Goal: Ask a question

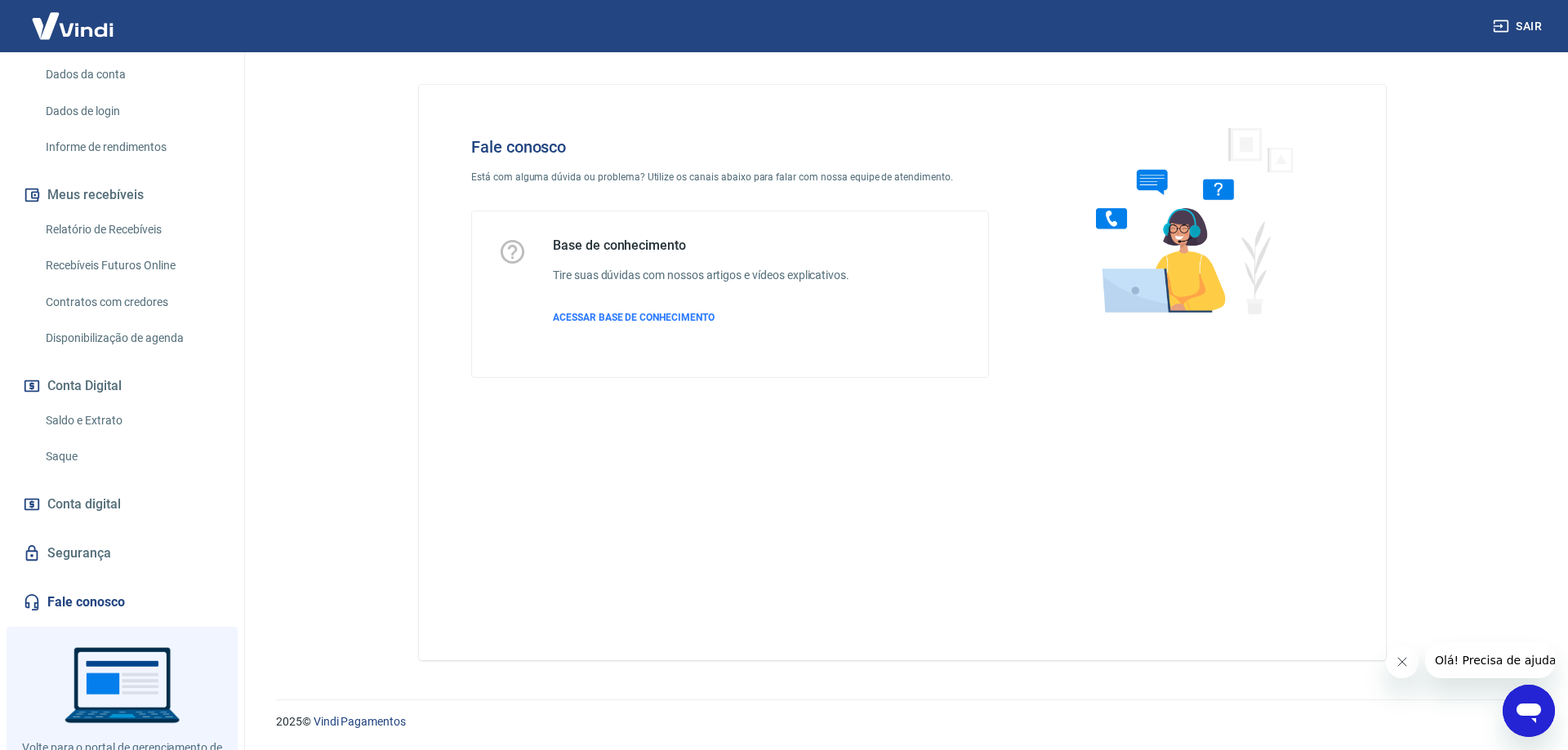
scroll to position [300, 0]
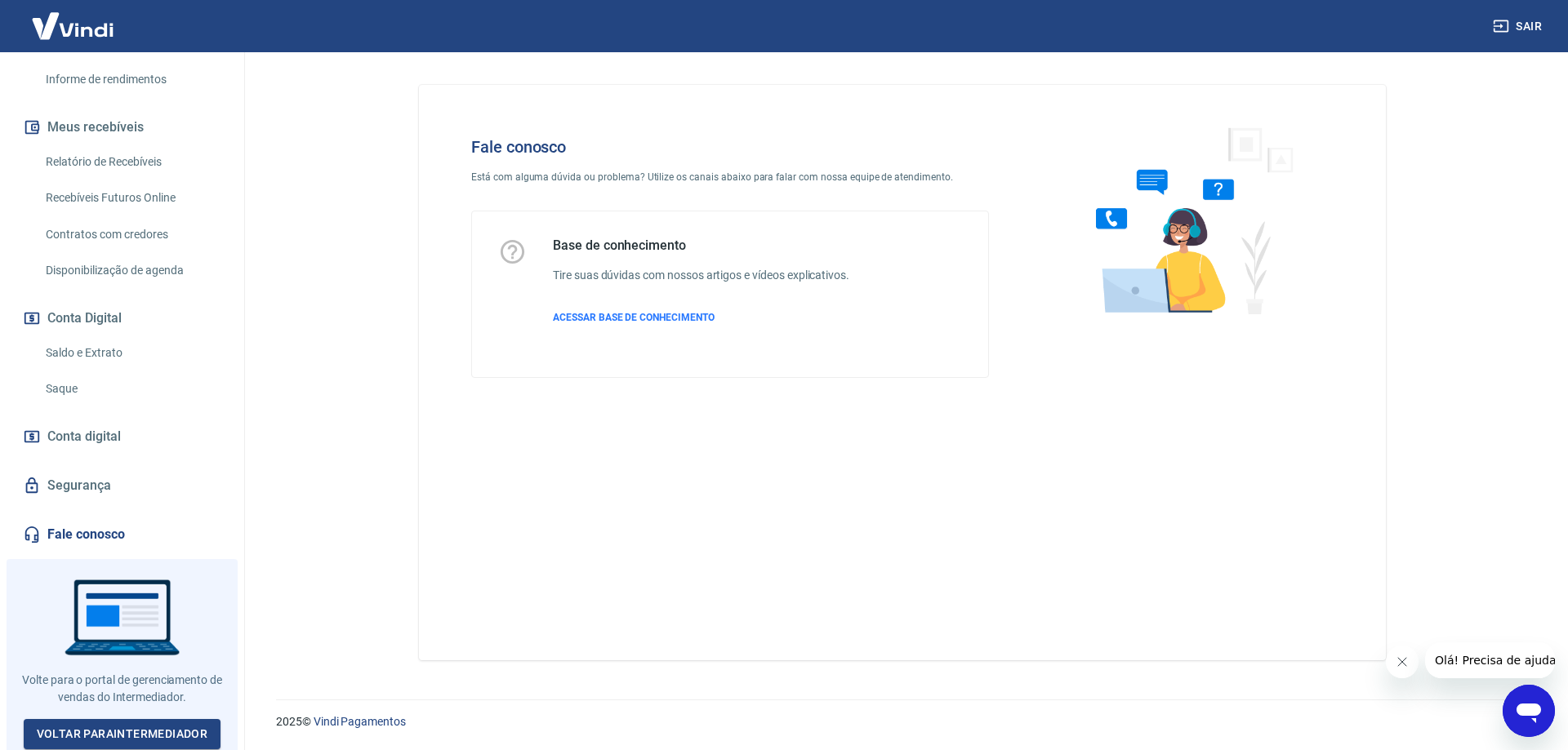
click at [1536, 711] on icon "Abrir janela de mensagens" at bounding box center [1528, 714] width 24 height 20
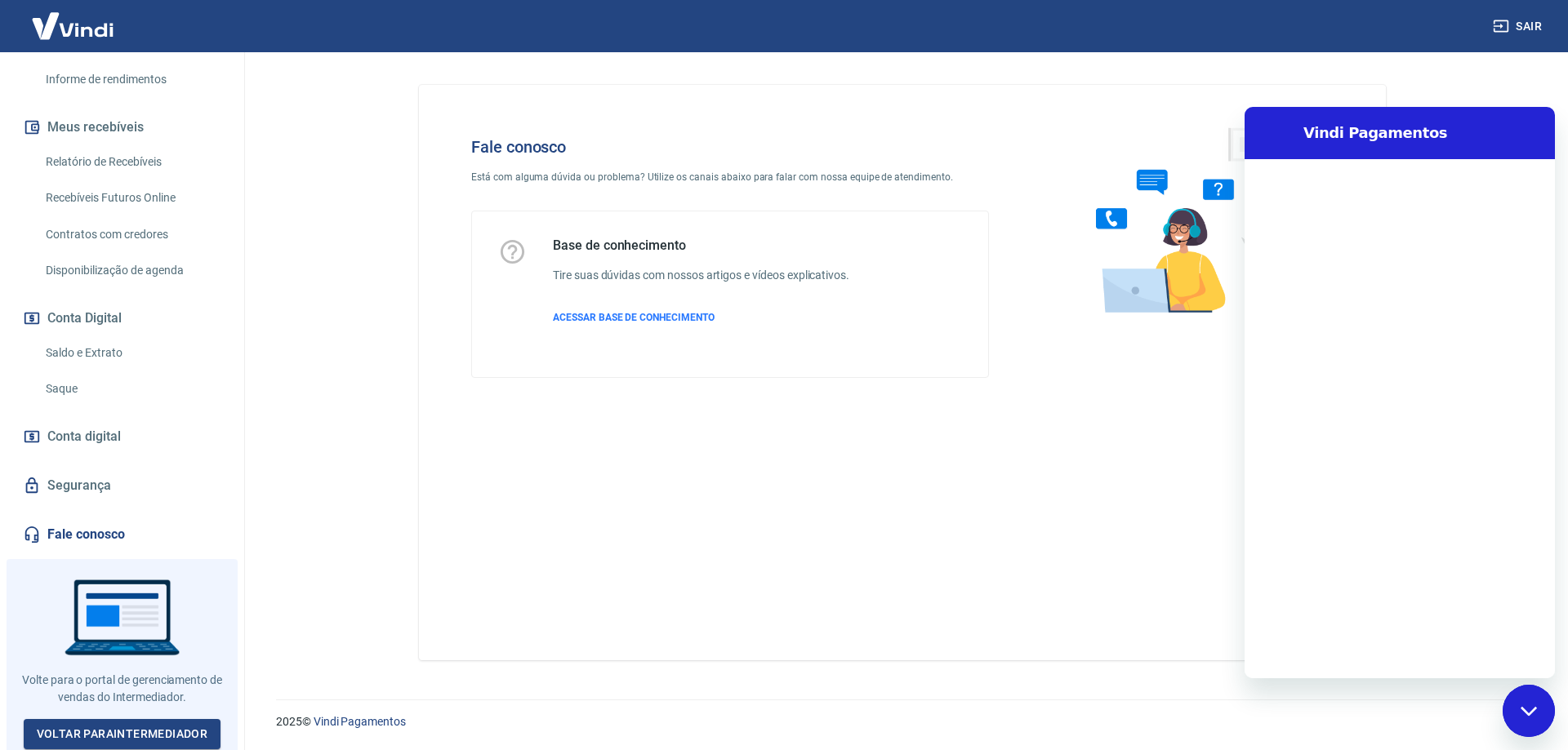
scroll to position [0, 0]
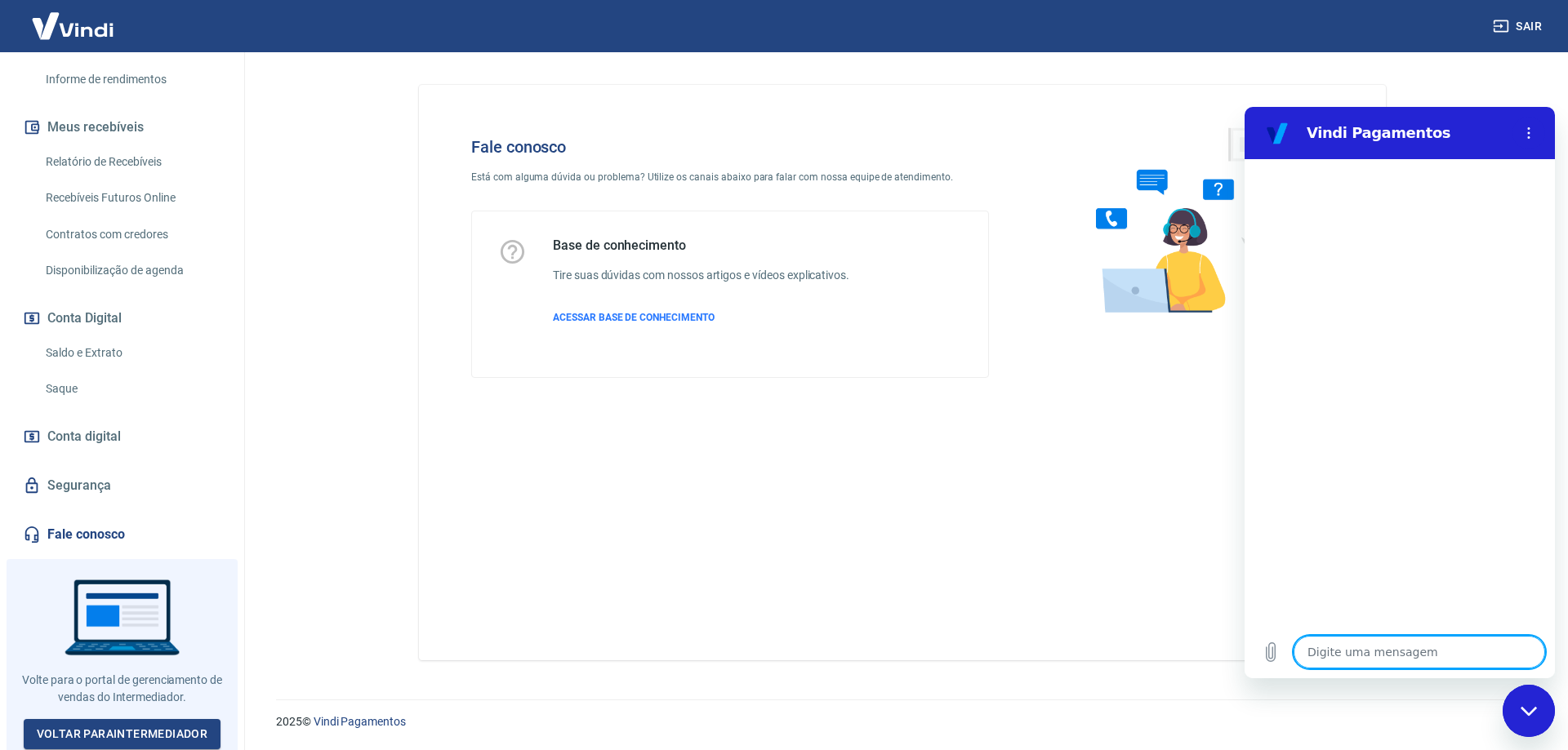
type textarea "o"
type textarea "x"
type textarea "ol"
type textarea "x"
type textarea "olá"
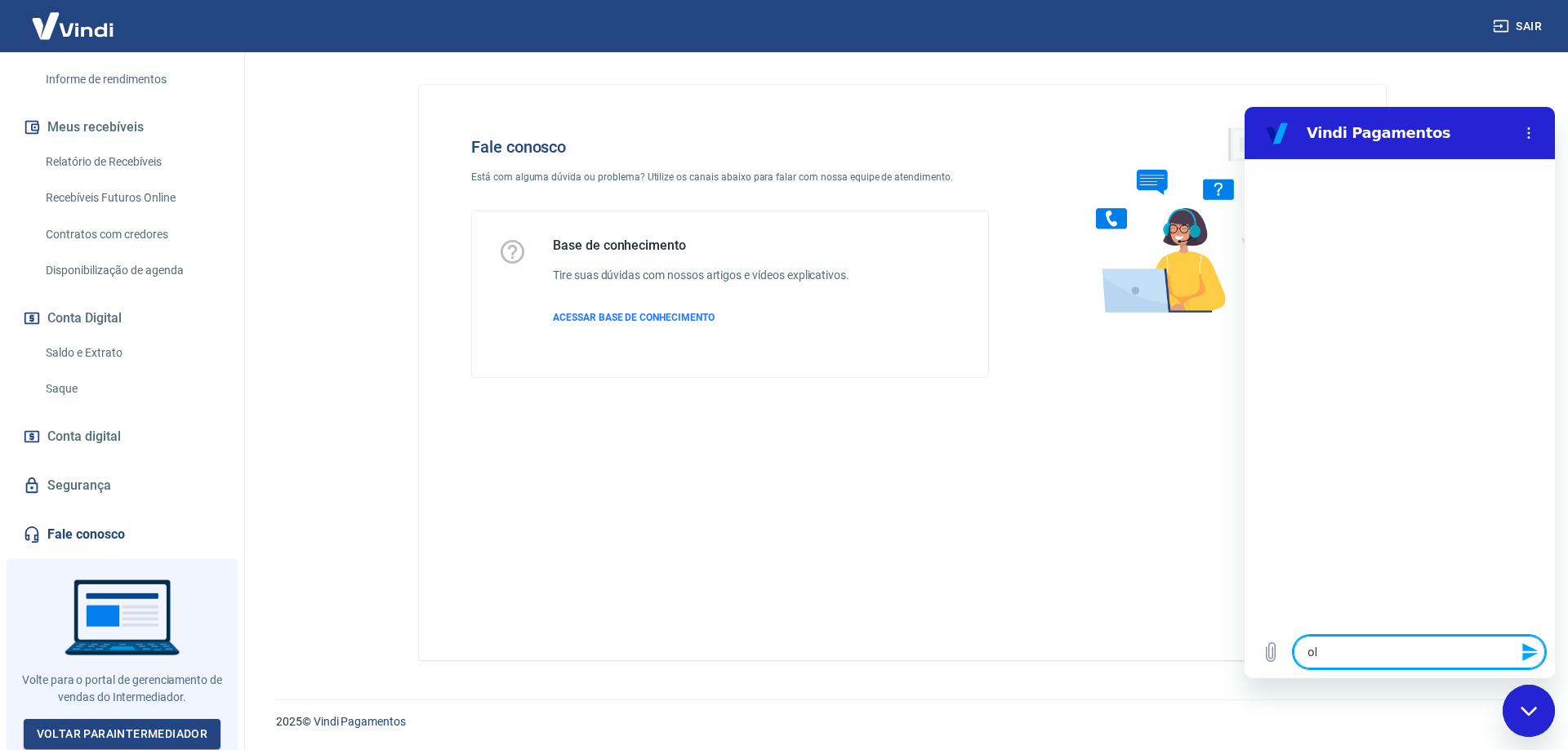
type textarea "x"
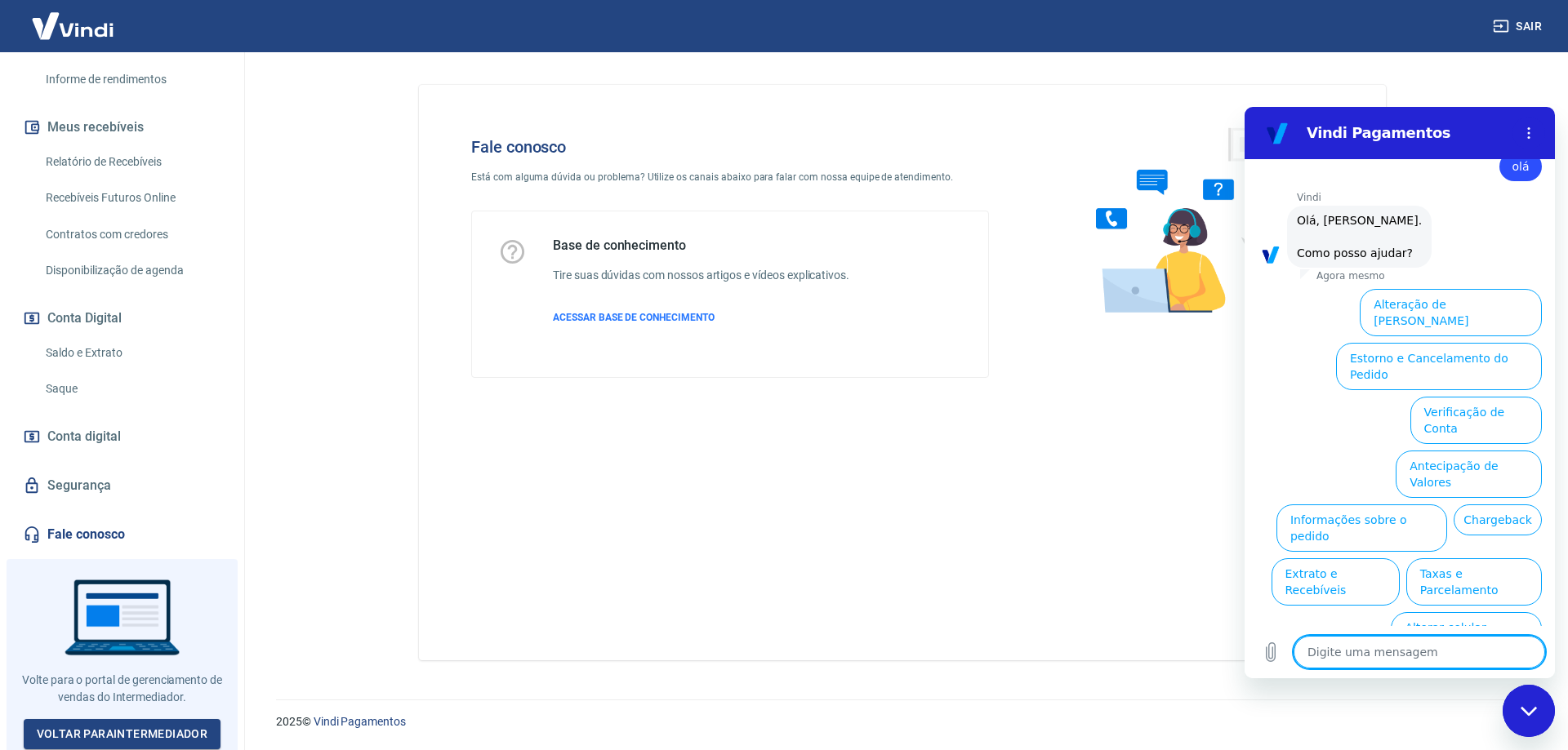
scroll to position [39, 0]
click at [1410, 347] on button "Estorno e Cancelamento do Pedido" at bounding box center [1439, 368] width 206 height 47
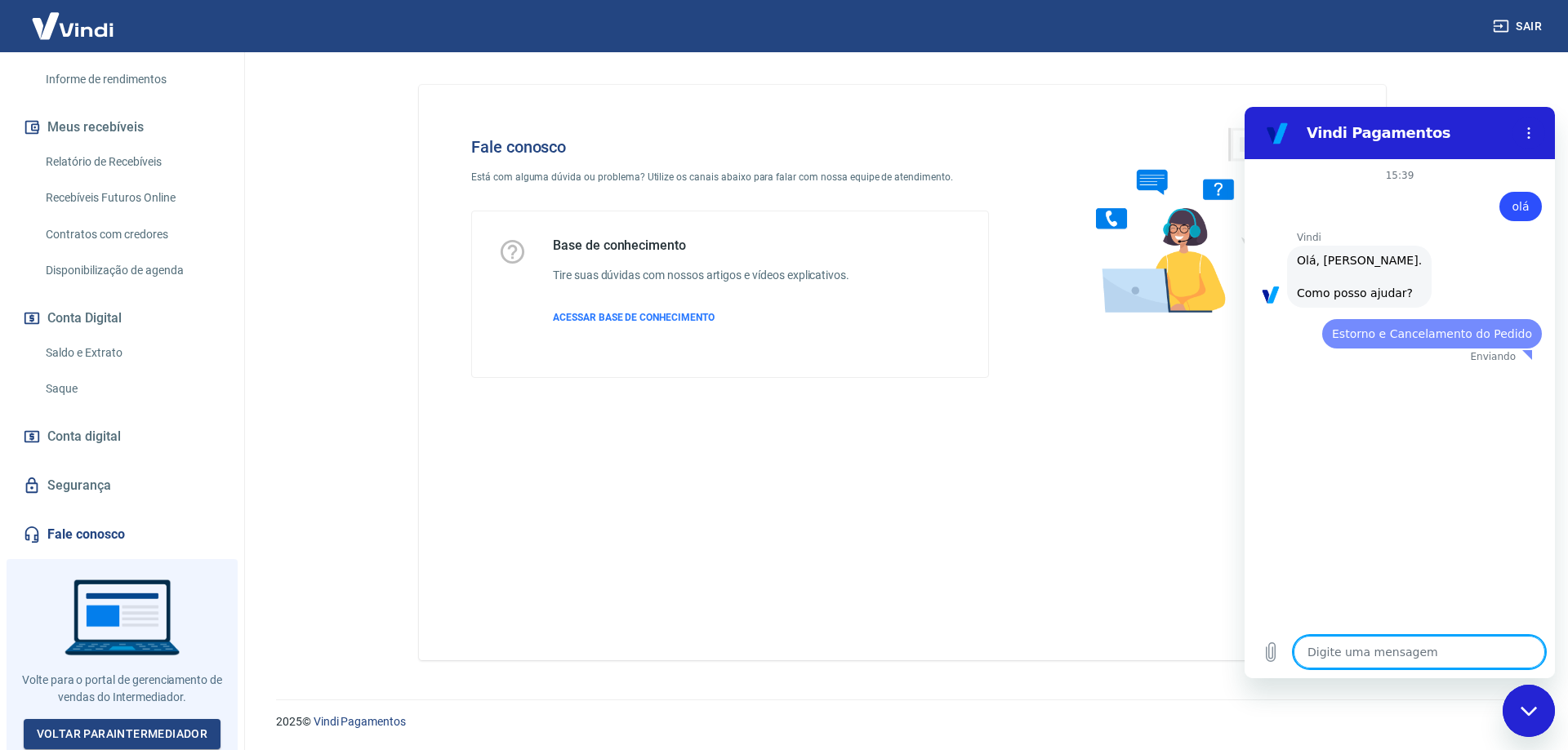
scroll to position [0, 0]
type textarea "x"
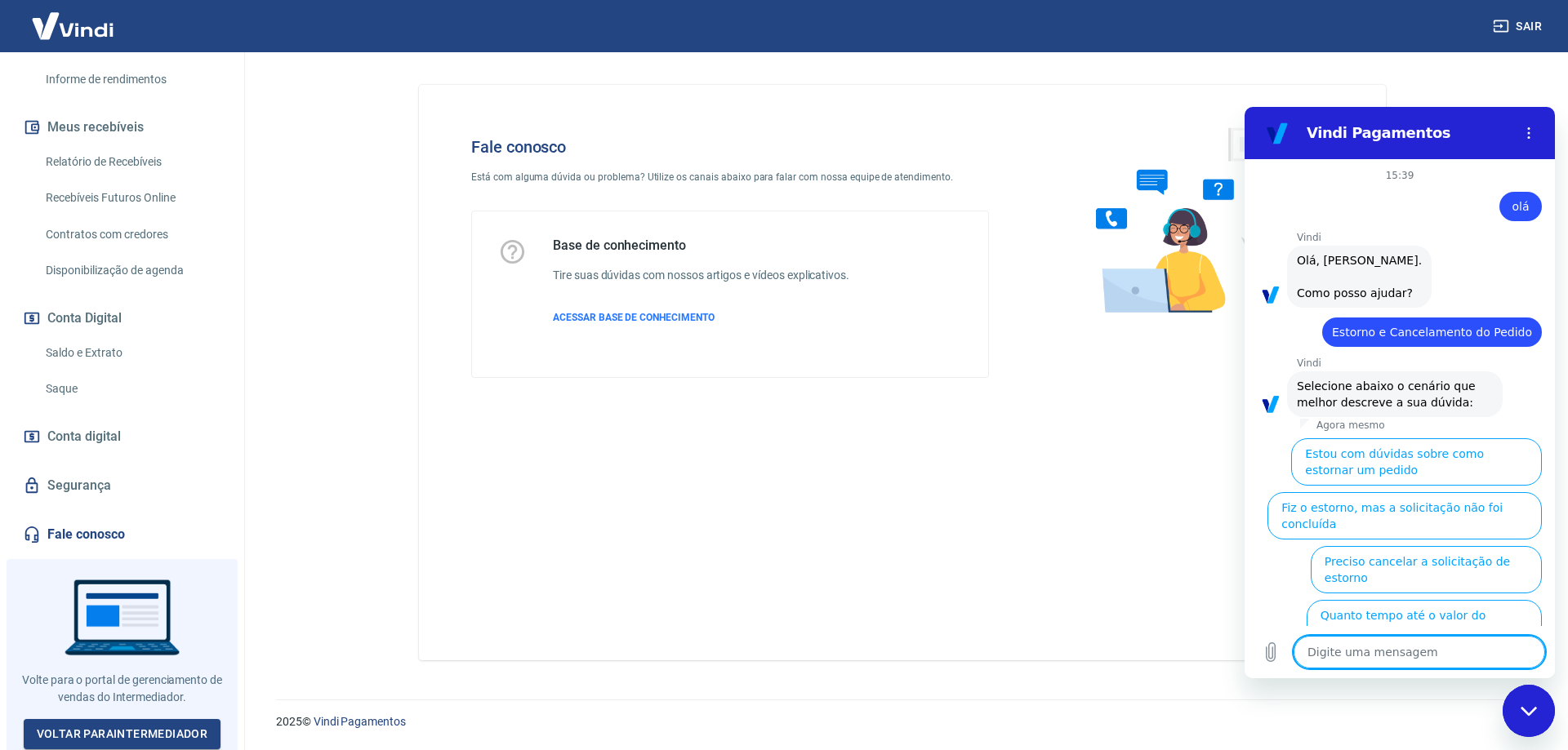
scroll to position [84, 0]
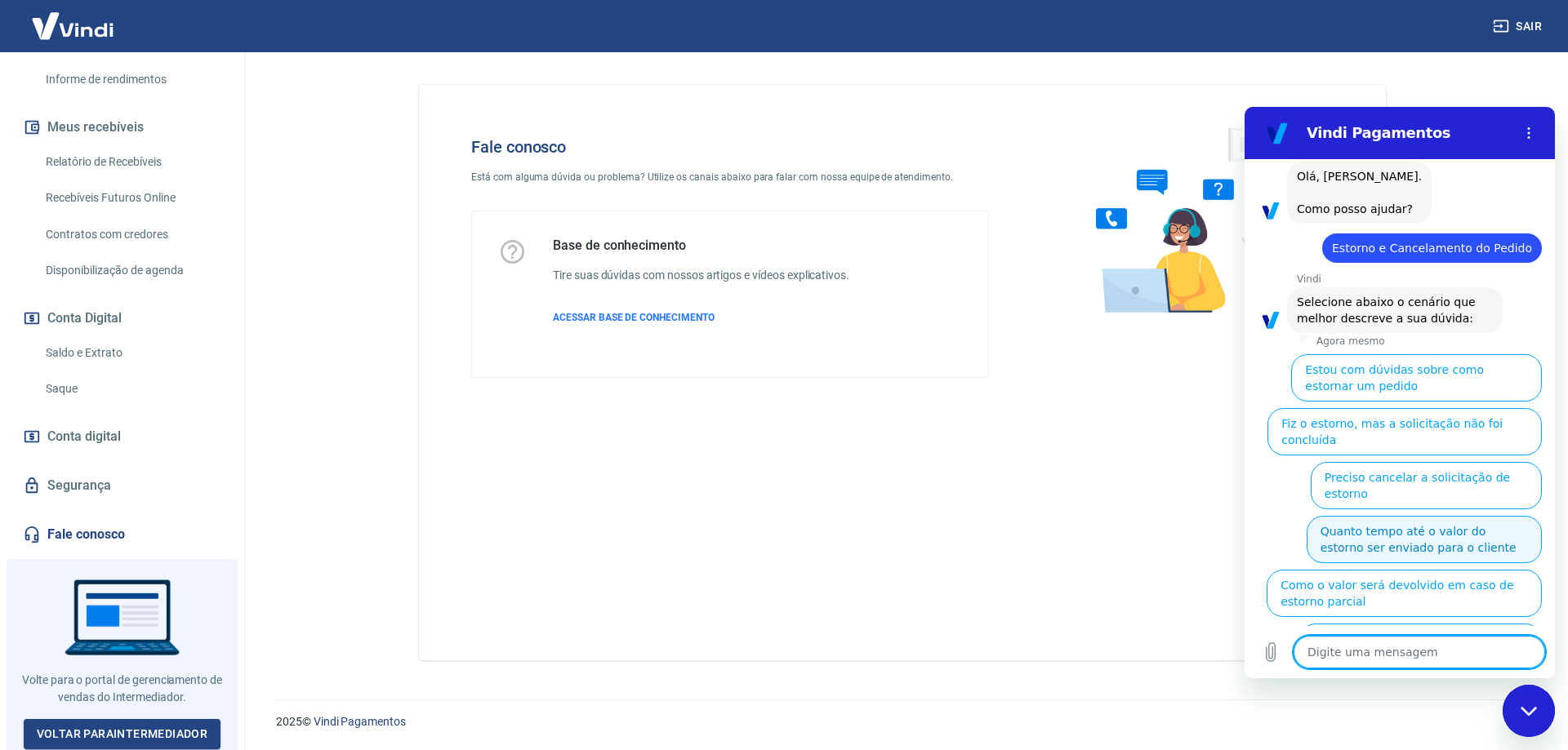
type textarea "o"
type textarea "x"
type textarea "ou"
type textarea "x"
type textarea "out"
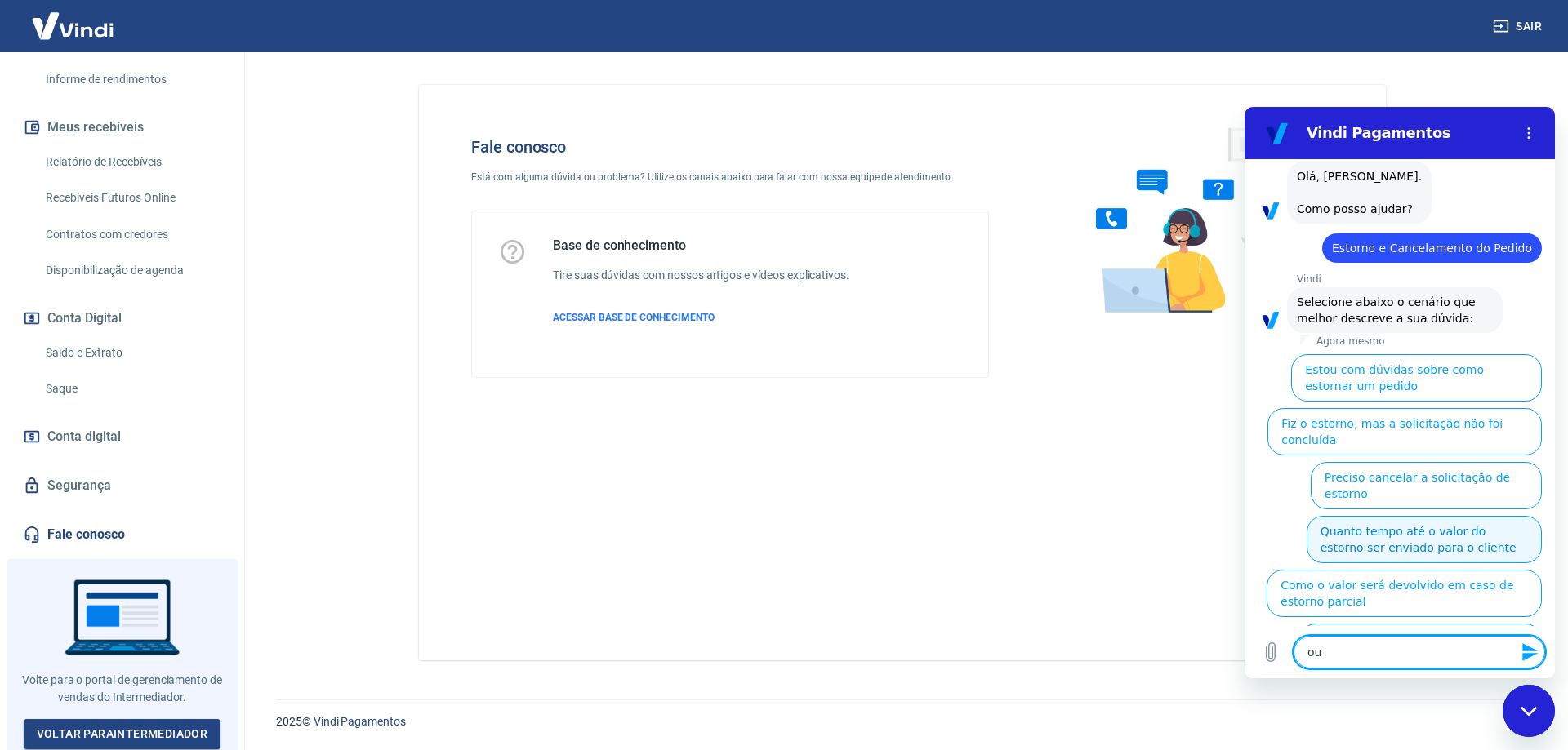
type textarea "x"
type textarea "outr"
type textarea "x"
type textarea "outro"
type textarea "x"
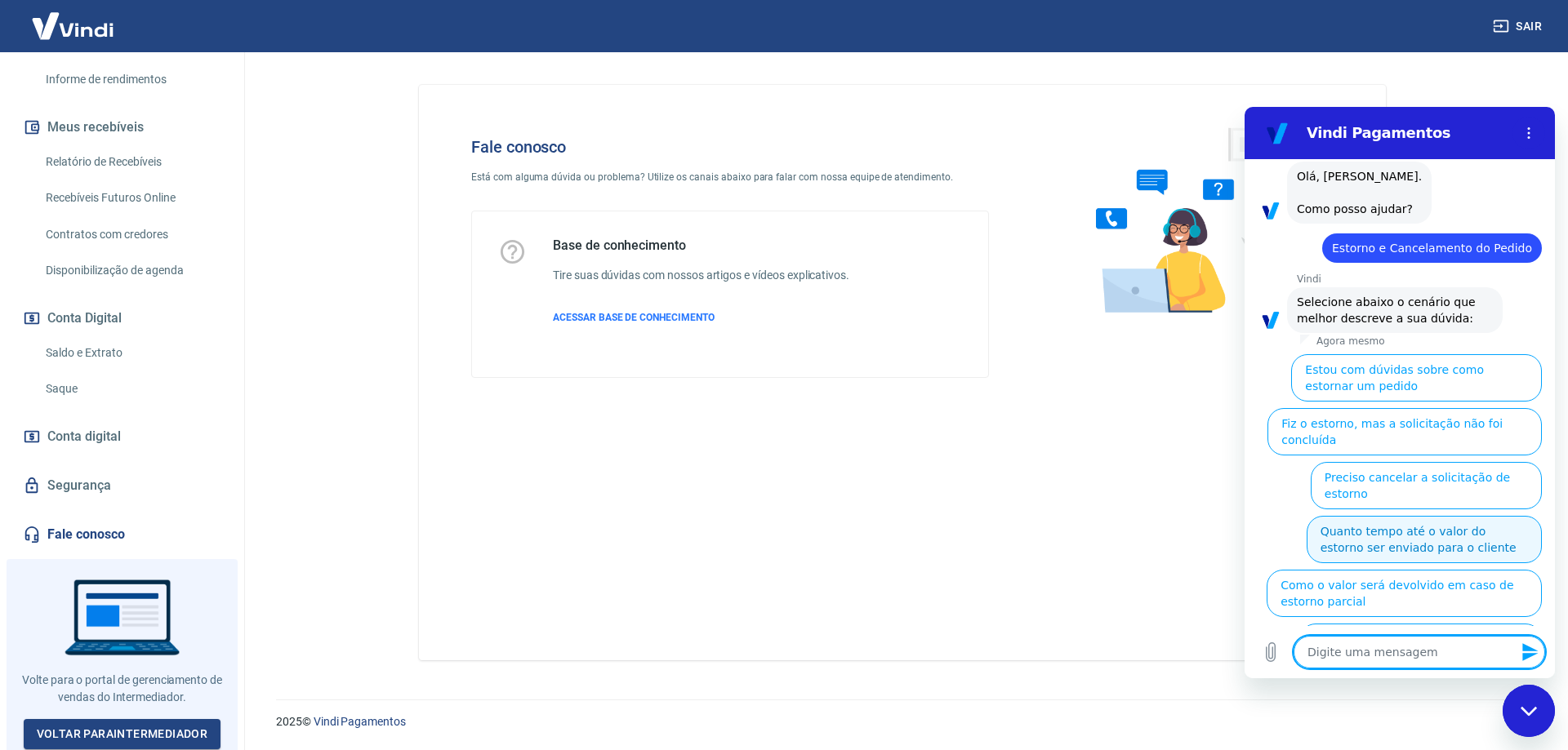
scroll to position [0, 0]
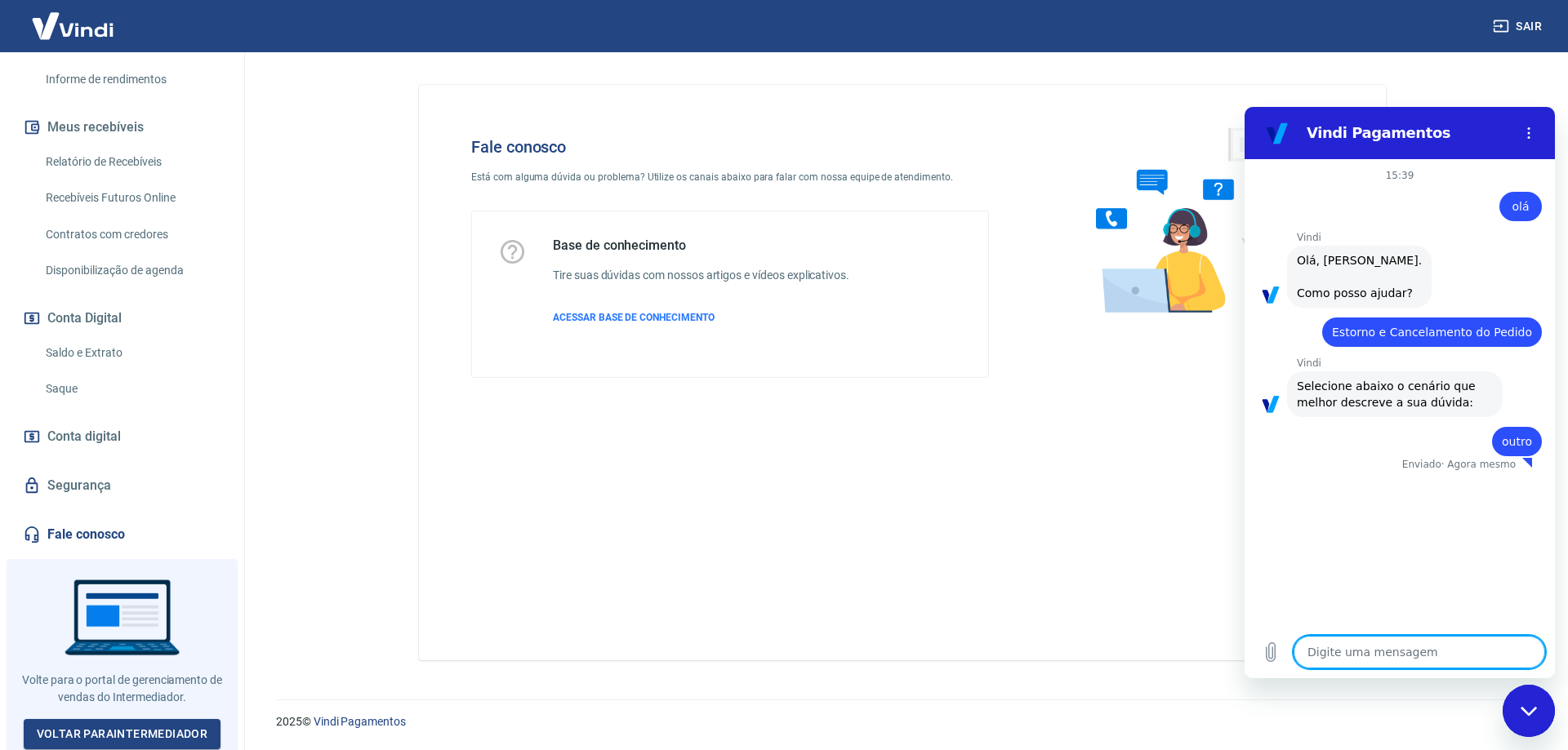
type textarea "x"
click at [1373, 398] on span "Selecione abaixo o cenário que melhor descreve a sua dúvida:" at bounding box center [1395, 394] width 196 height 32
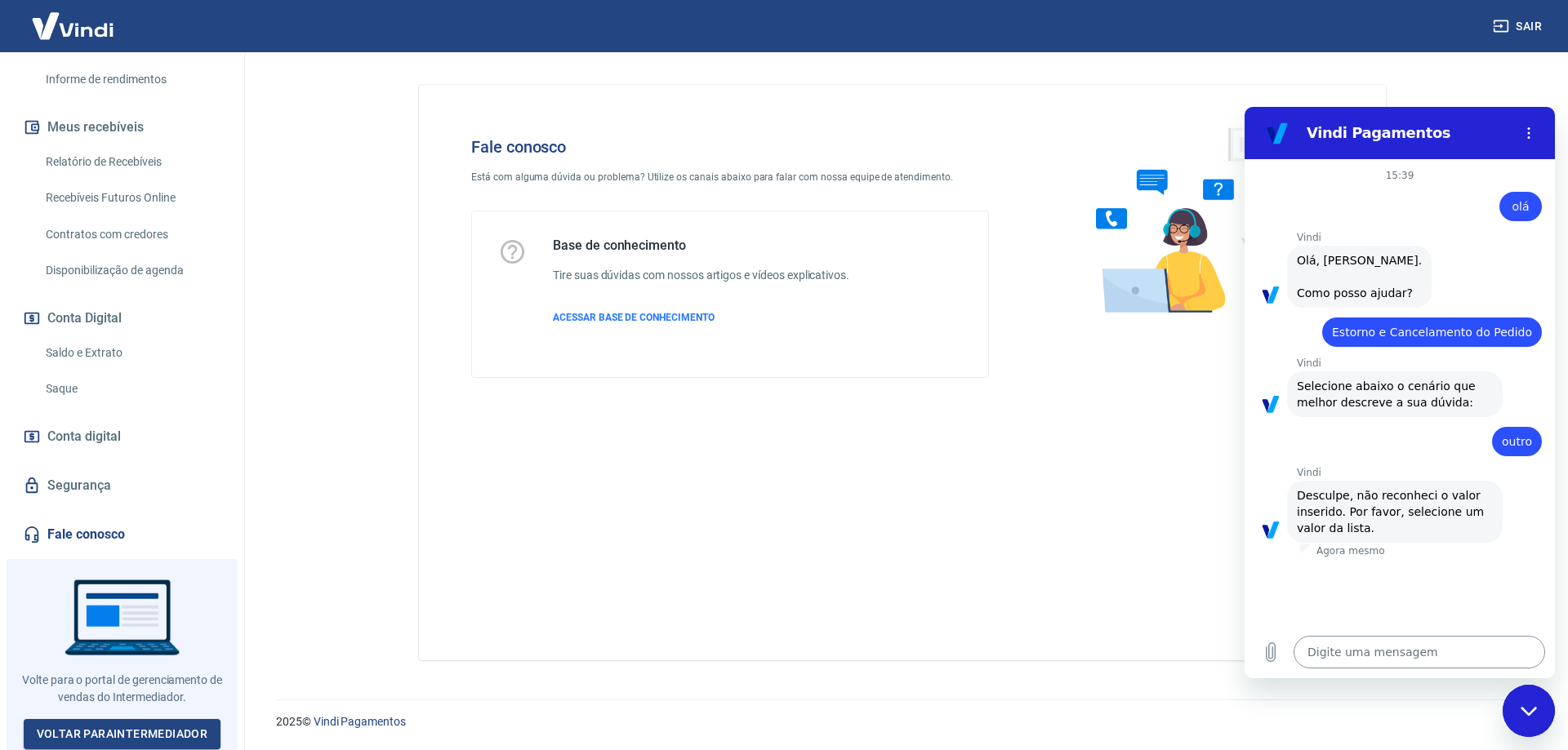
click at [1330, 655] on textarea at bounding box center [1419, 653] width 252 height 32
type textarea "v"
type textarea "x"
type textarea "vo"
type textarea "x"
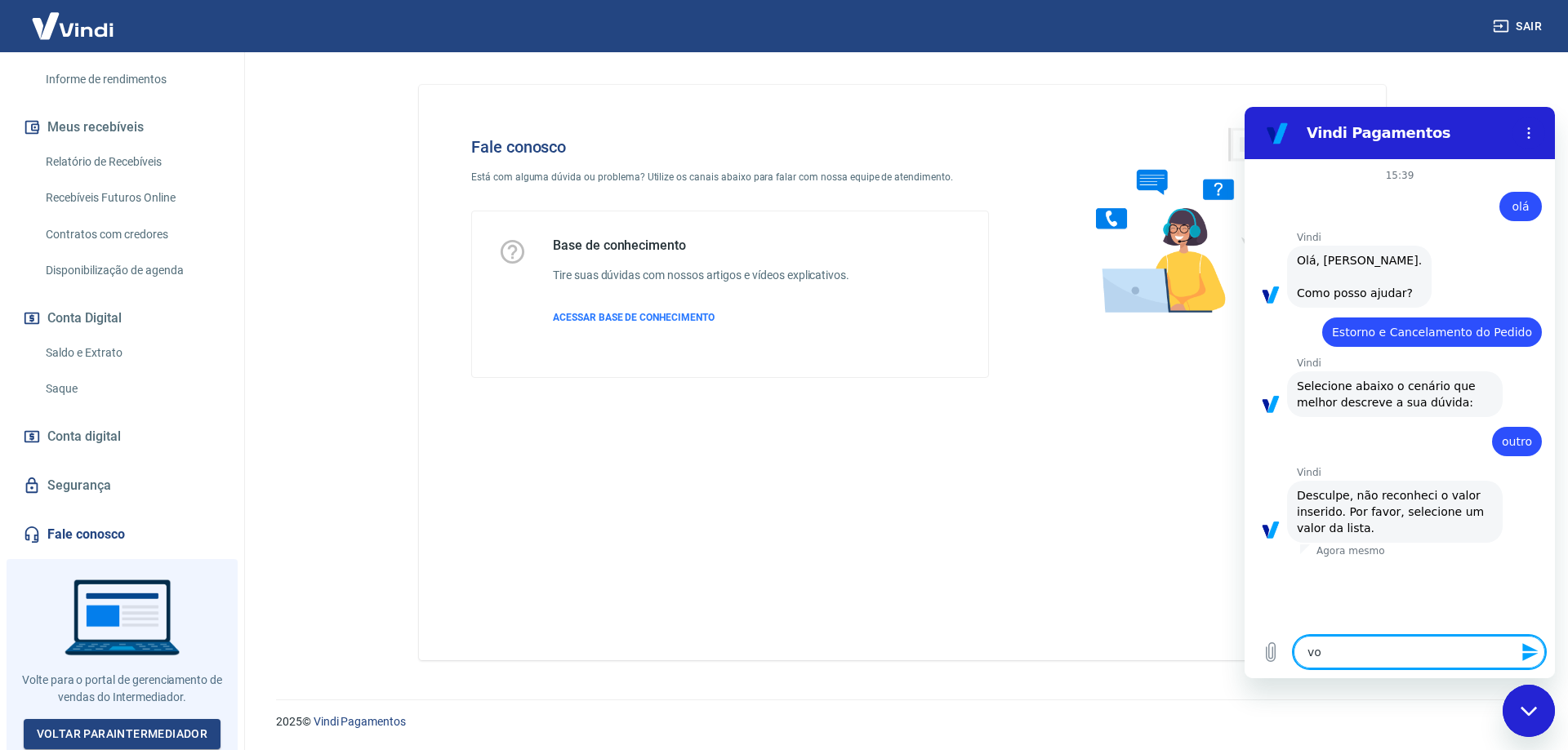
type textarea "vol"
type textarea "x"
type textarea "volt"
type textarea "x"
type textarea "volta"
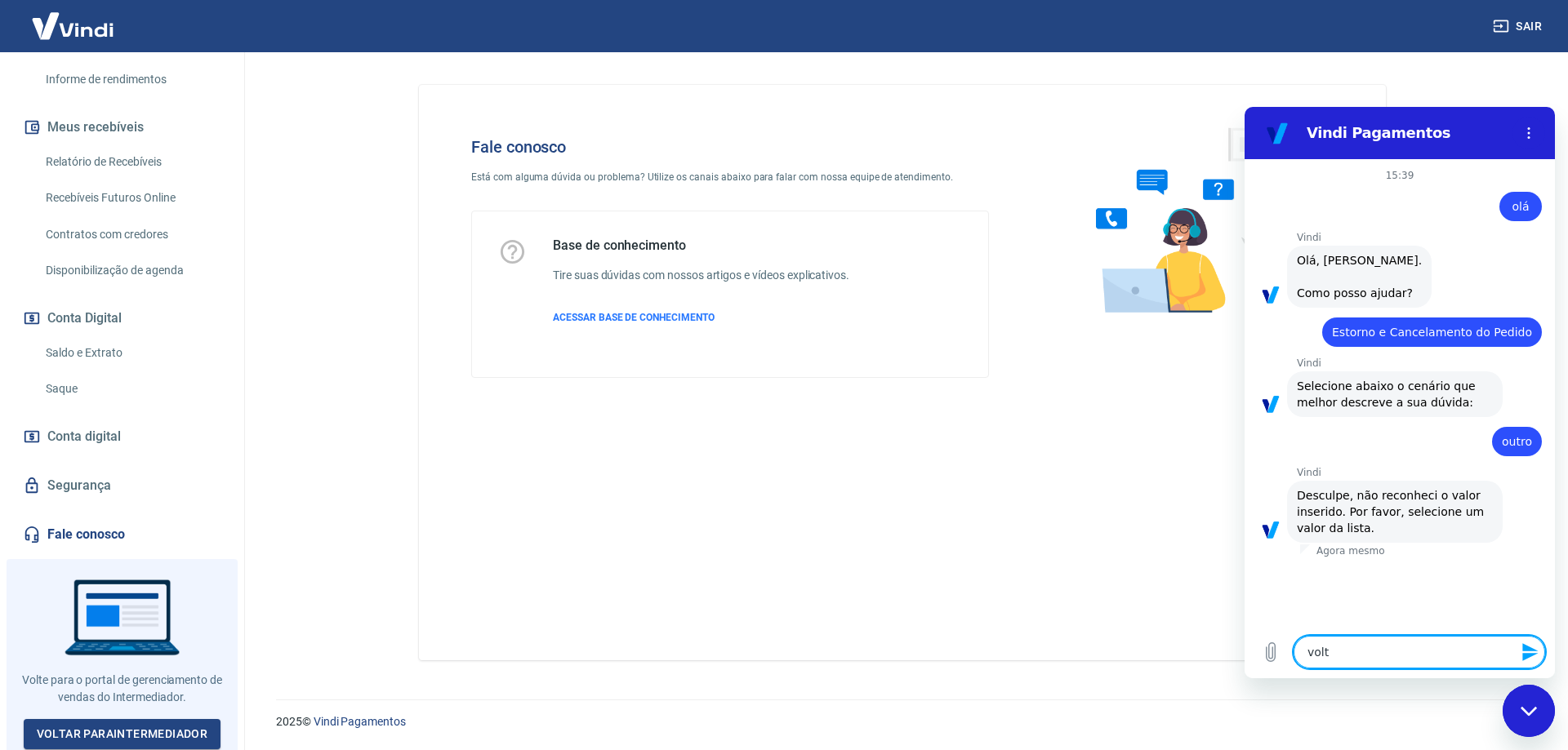
type textarea "x"
type textarea "voltar"
type textarea "x"
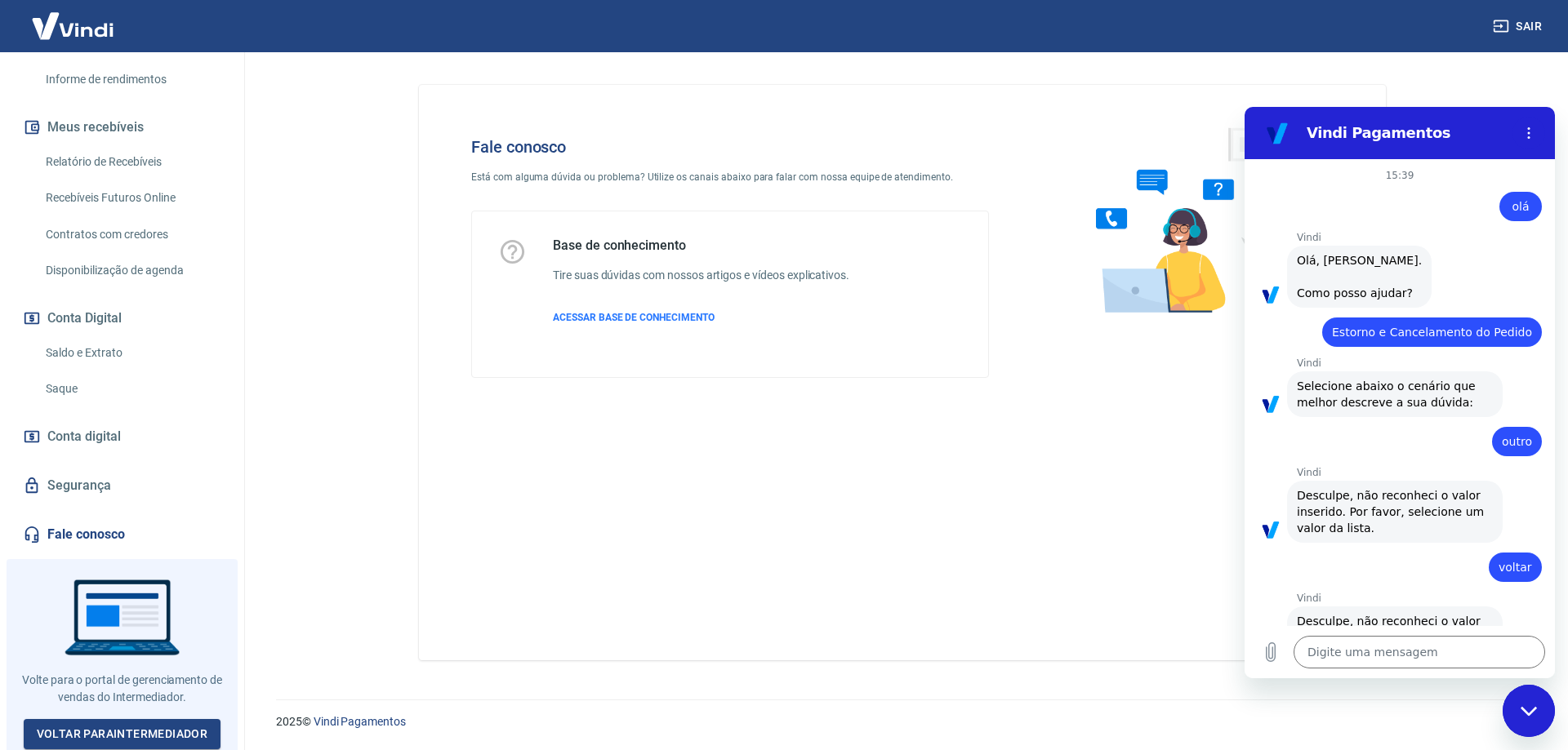
click at [1369, 394] on span "Selecione abaixo o cenário que melhor descreve a sua dúvida:" at bounding box center [1395, 394] width 196 height 32
click at [1352, 386] on span "Selecione abaixo o cenário que melhor descreve a sua dúvida:" at bounding box center [1395, 394] width 196 height 32
click at [1411, 390] on span "Selecione abaixo o cenário que melhor descreve a sua dúvida:" at bounding box center [1395, 394] width 196 height 32
click at [1412, 391] on span "Selecione abaixo o cenário que melhor descreve a sua dúvida:" at bounding box center [1395, 394] width 196 height 32
click at [1379, 497] on span "Desculpe, não reconheci o valor inserido. Por favor, selecione um valor da list…" at bounding box center [1395, 512] width 196 height 49
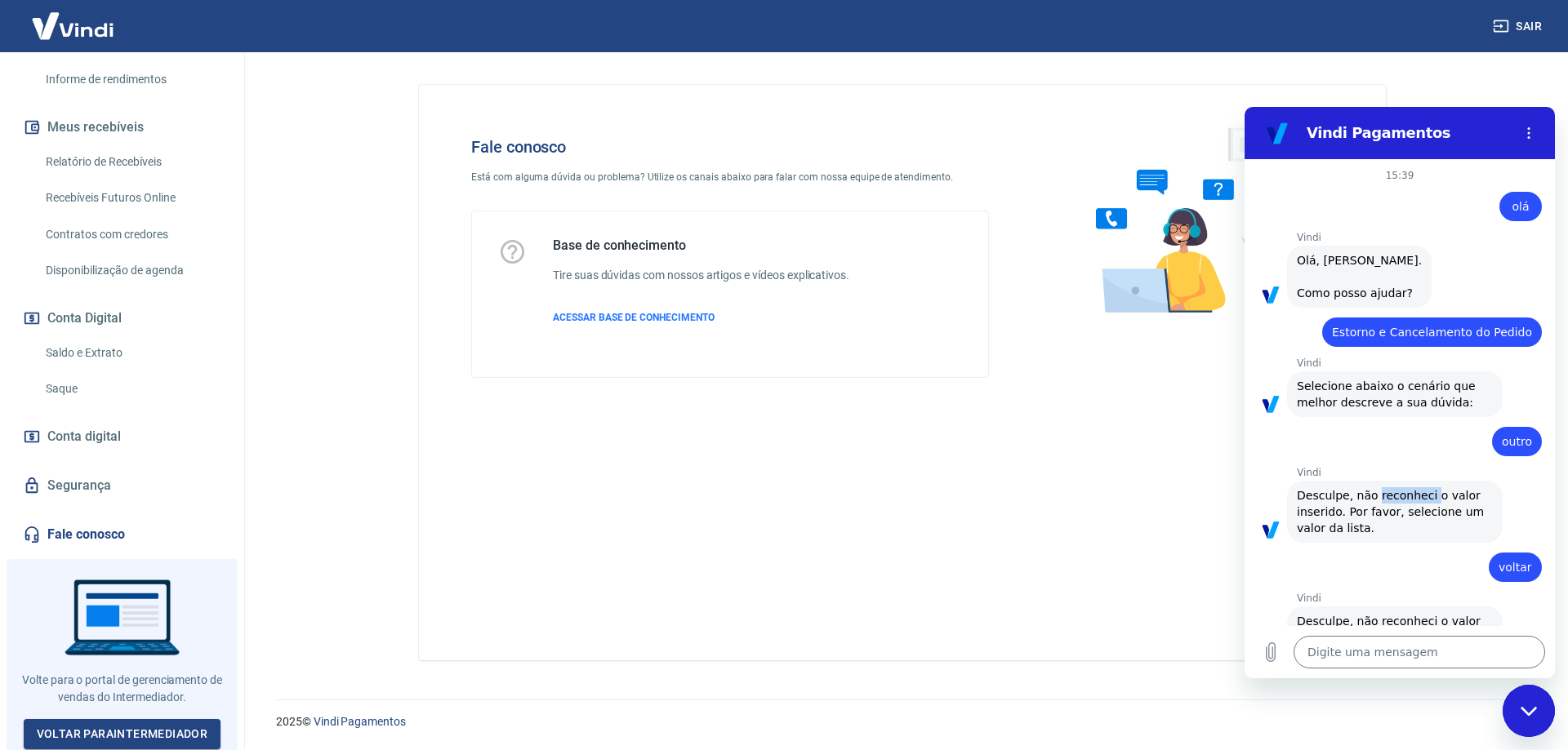
click at [1379, 497] on span "Desculpe, não reconheci o valor inserido. Por favor, selecione um valor da list…" at bounding box center [1395, 512] width 196 height 49
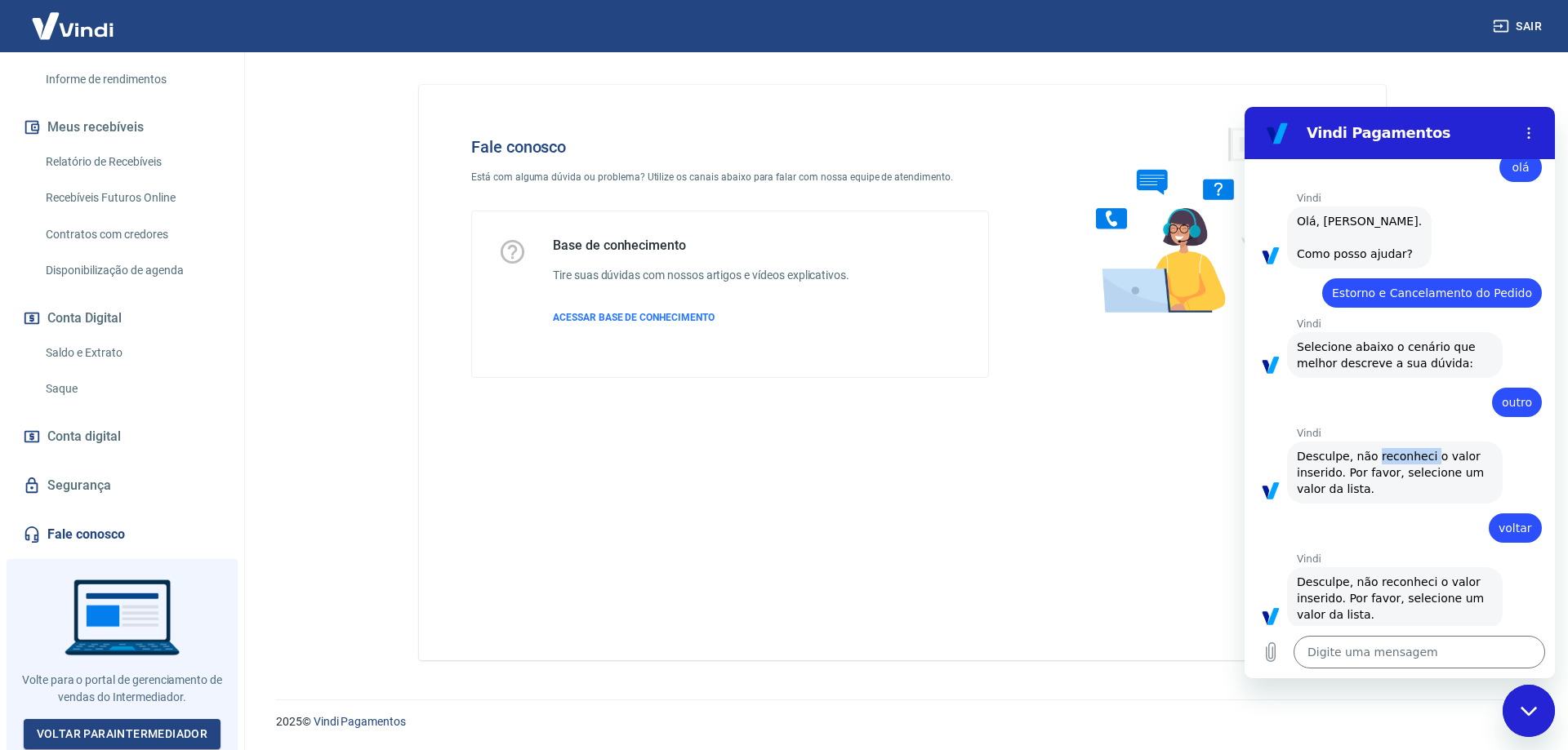
scroll to position [61, 0]
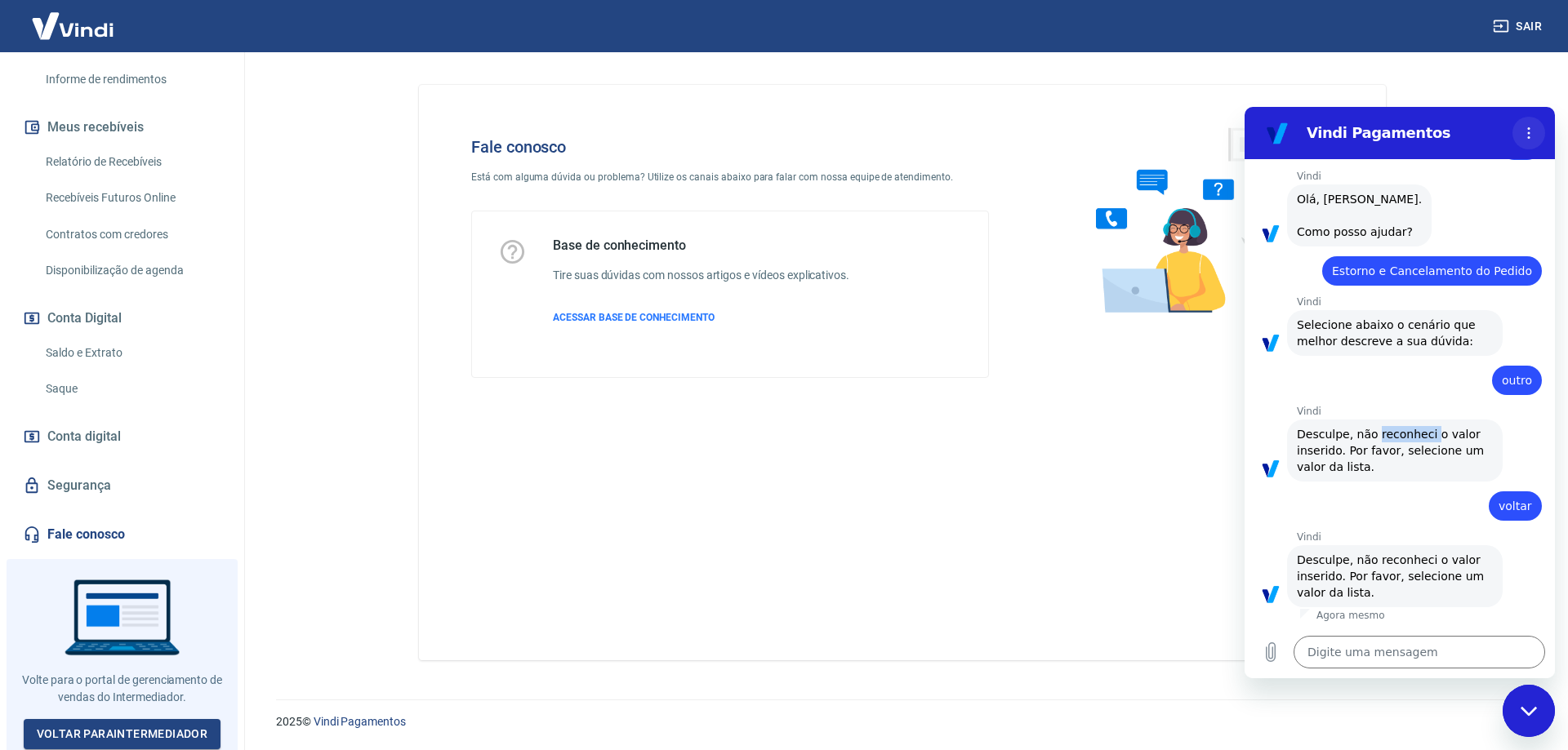
click at [1530, 137] on icon "Menu de opções" at bounding box center [1528, 133] width 13 height 13
click at [1485, 130] on h2 "Vindi Pagamentos" at bounding box center [1406, 134] width 199 height 20
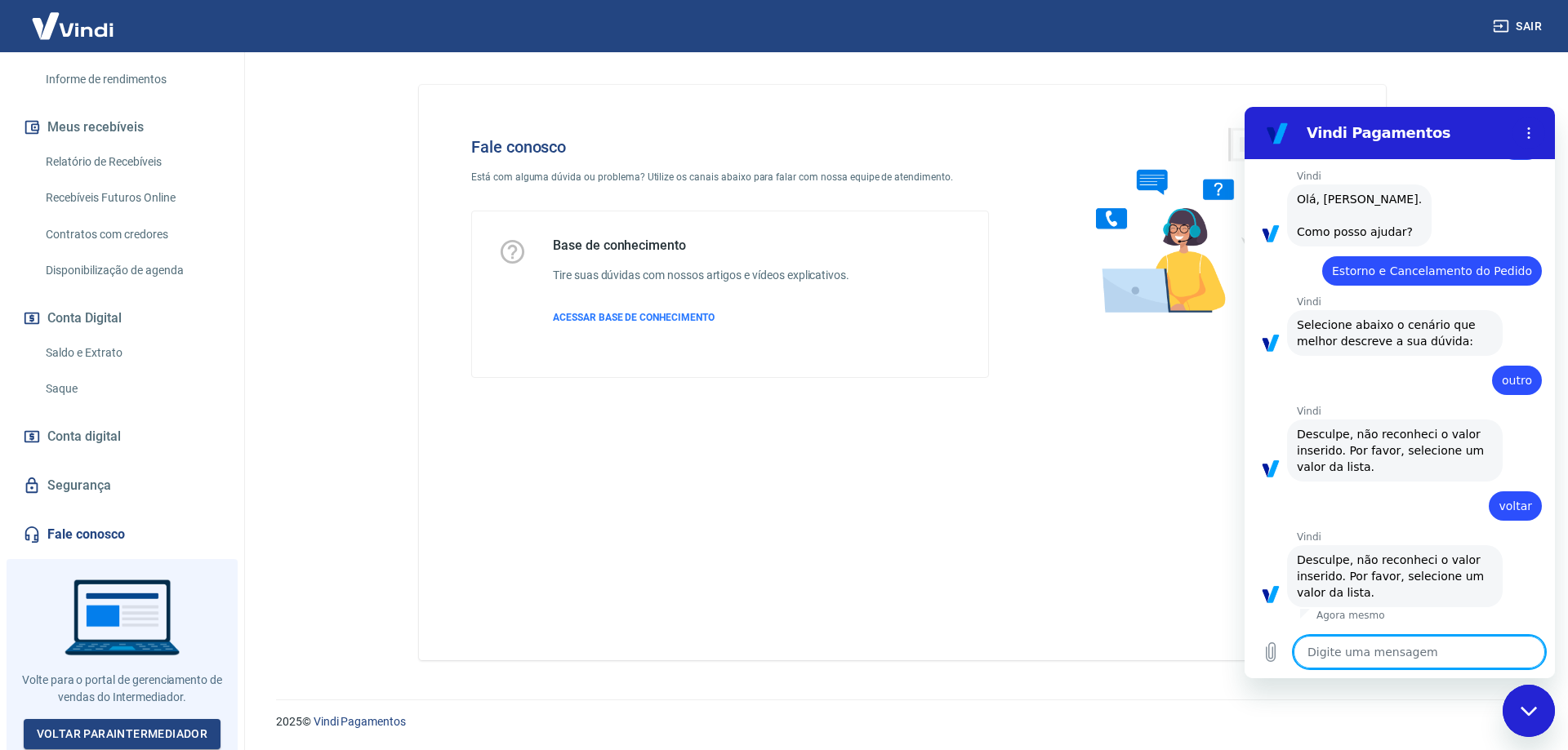
click at [1356, 650] on textarea at bounding box center [1419, 653] width 252 height 32
type textarea "v"
type textarea "x"
type textarea "vo"
type textarea "x"
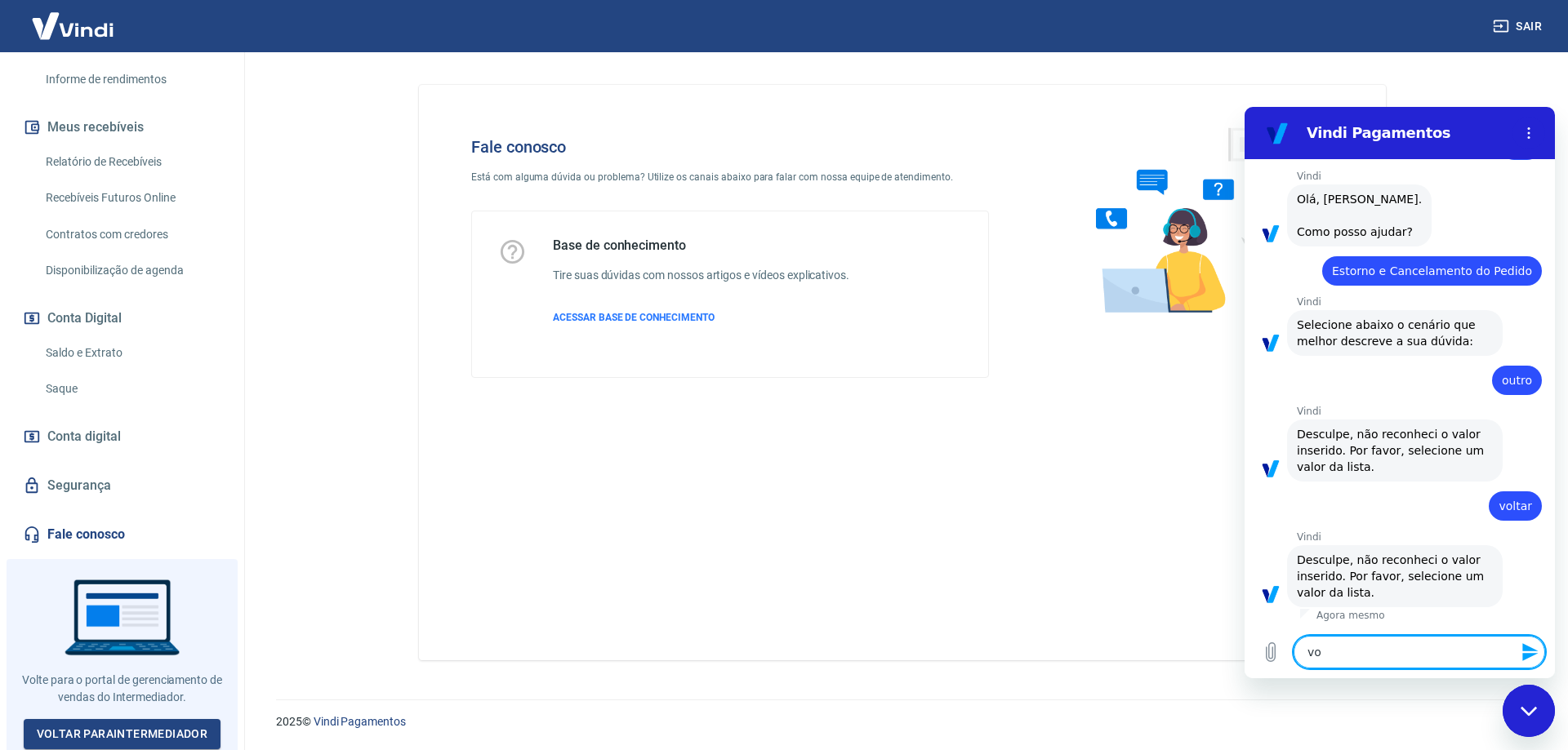
type textarea "vol"
type textarea "x"
type textarea "volt"
type textarea "x"
type textarea "volta"
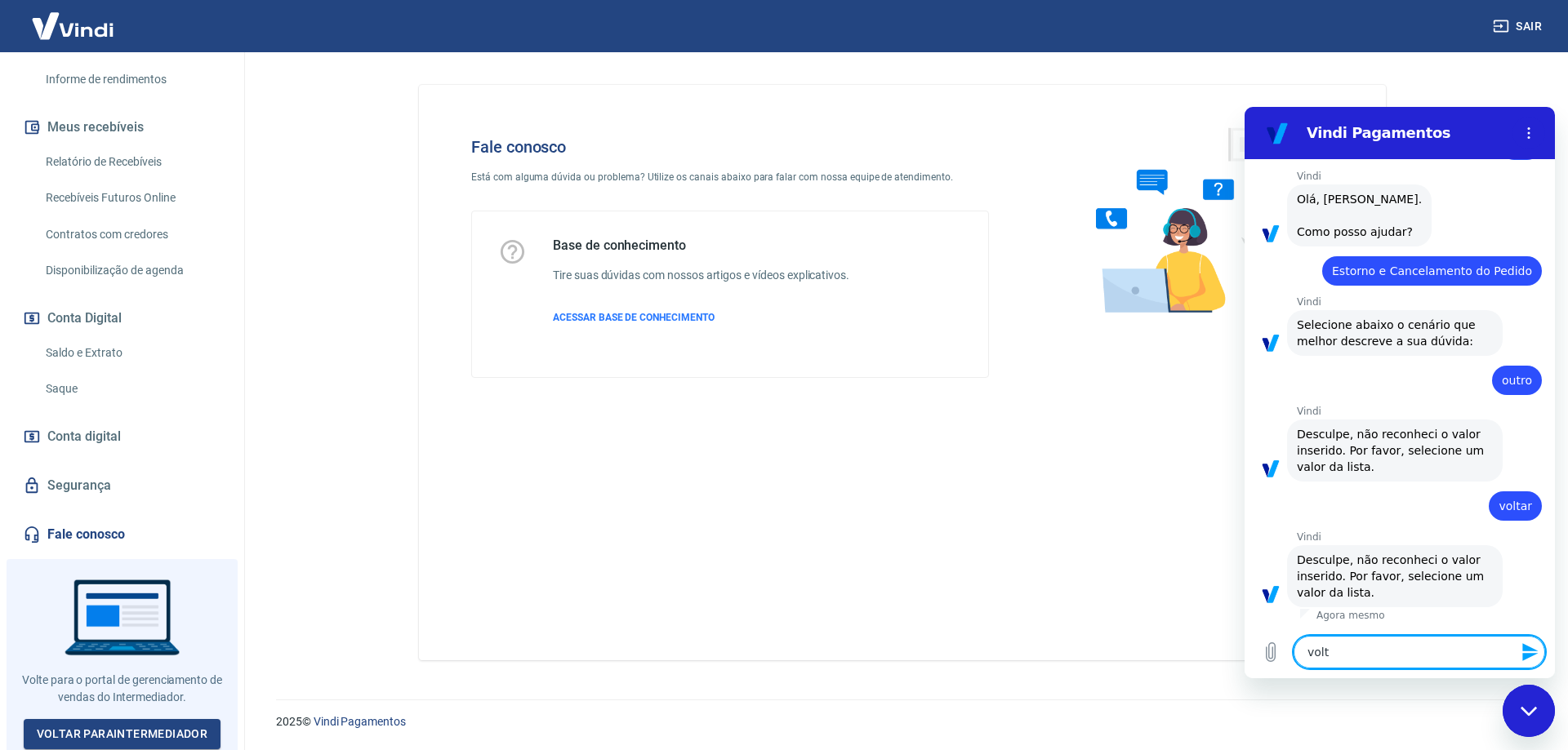
type textarea "x"
type textarea "voltar"
type textarea "x"
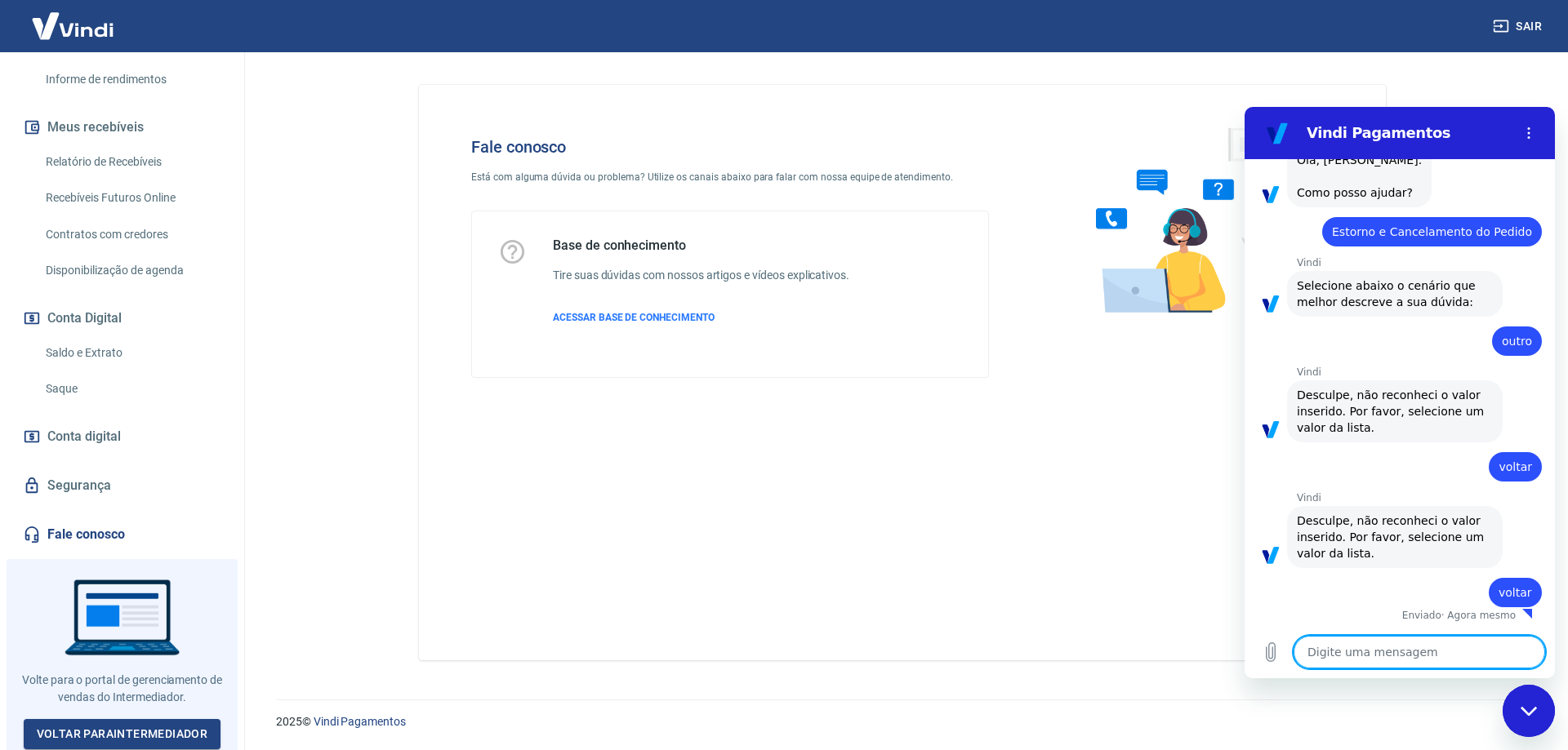
type textarea "x"
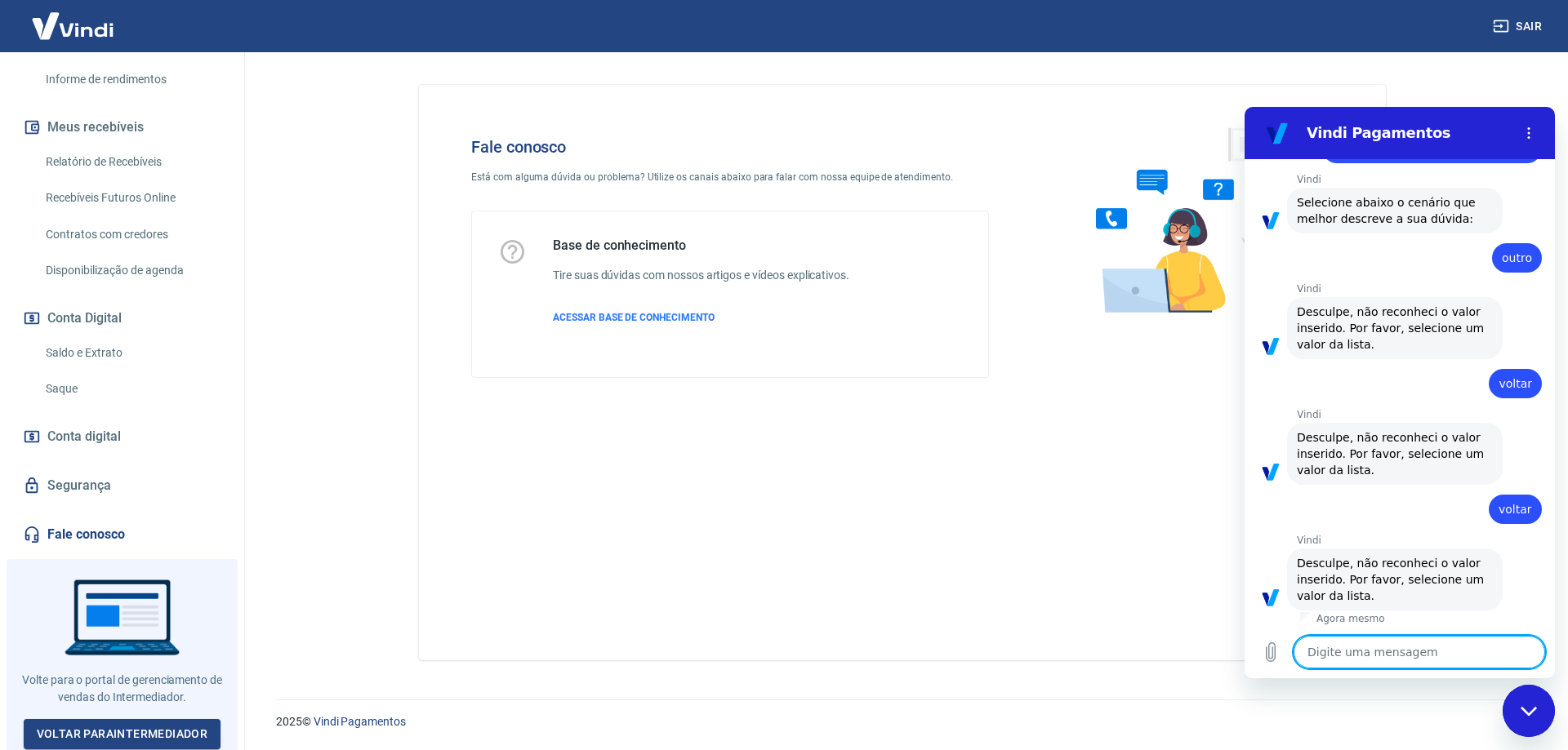
scroll to position [187, 0]
click at [1344, 653] on textarea at bounding box center [1419, 653] width 252 height 32
type textarea "n"
type textarea "x"
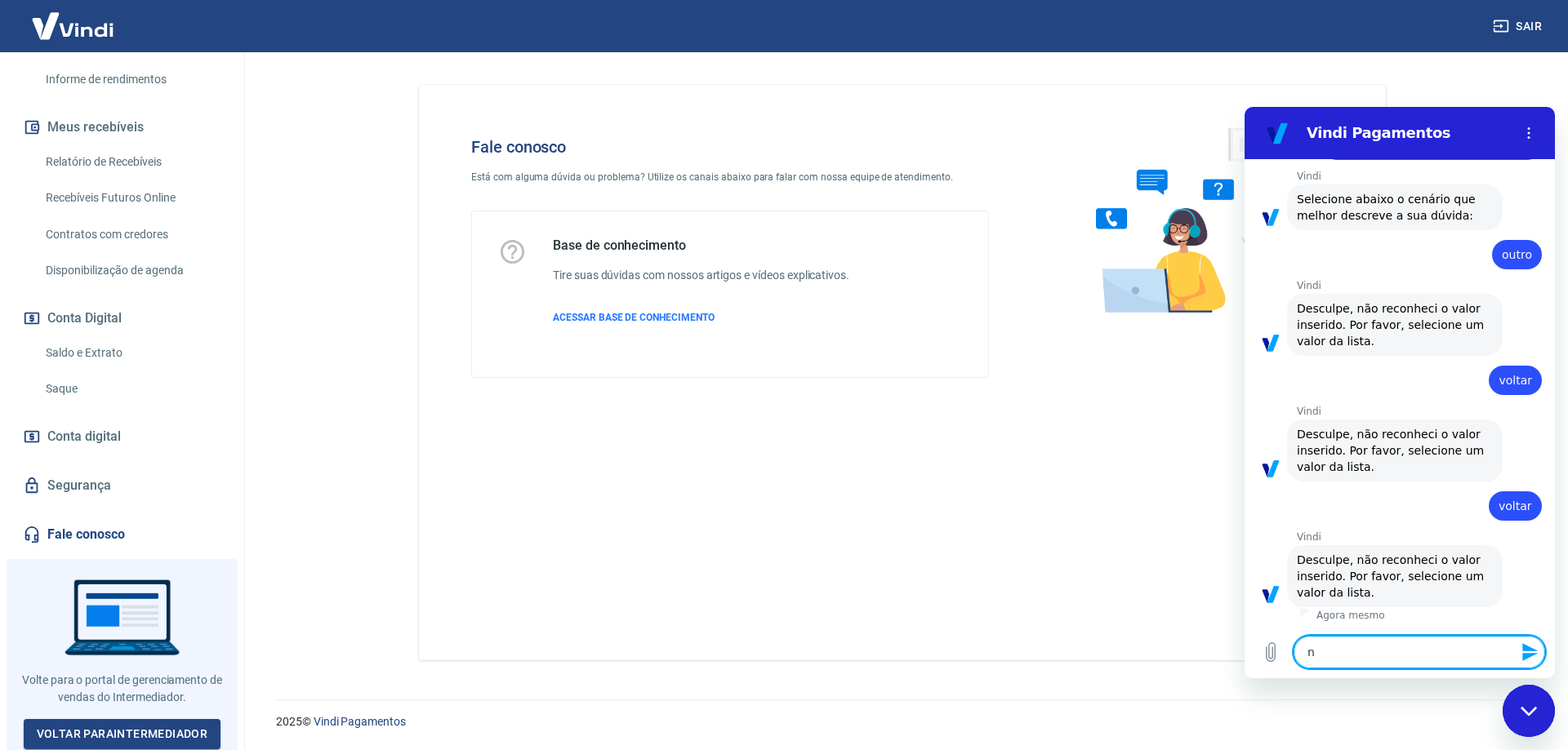
type textarea "nã"
type textarea "x"
type textarea "não"
type textarea "x"
type textarea "não"
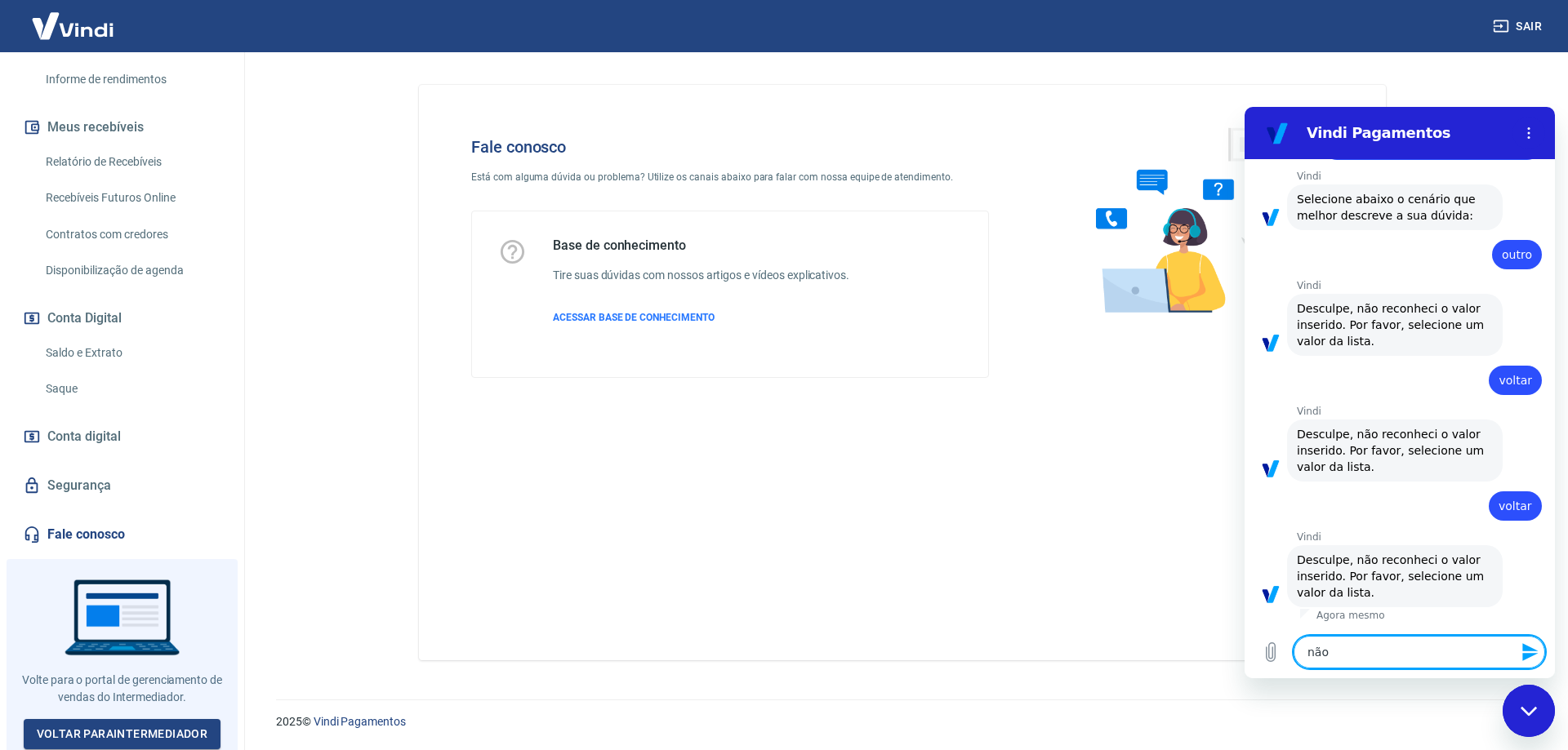
type textarea "x"
type textarea "não t"
type textarea "x"
type textarea "não te"
type textarea "x"
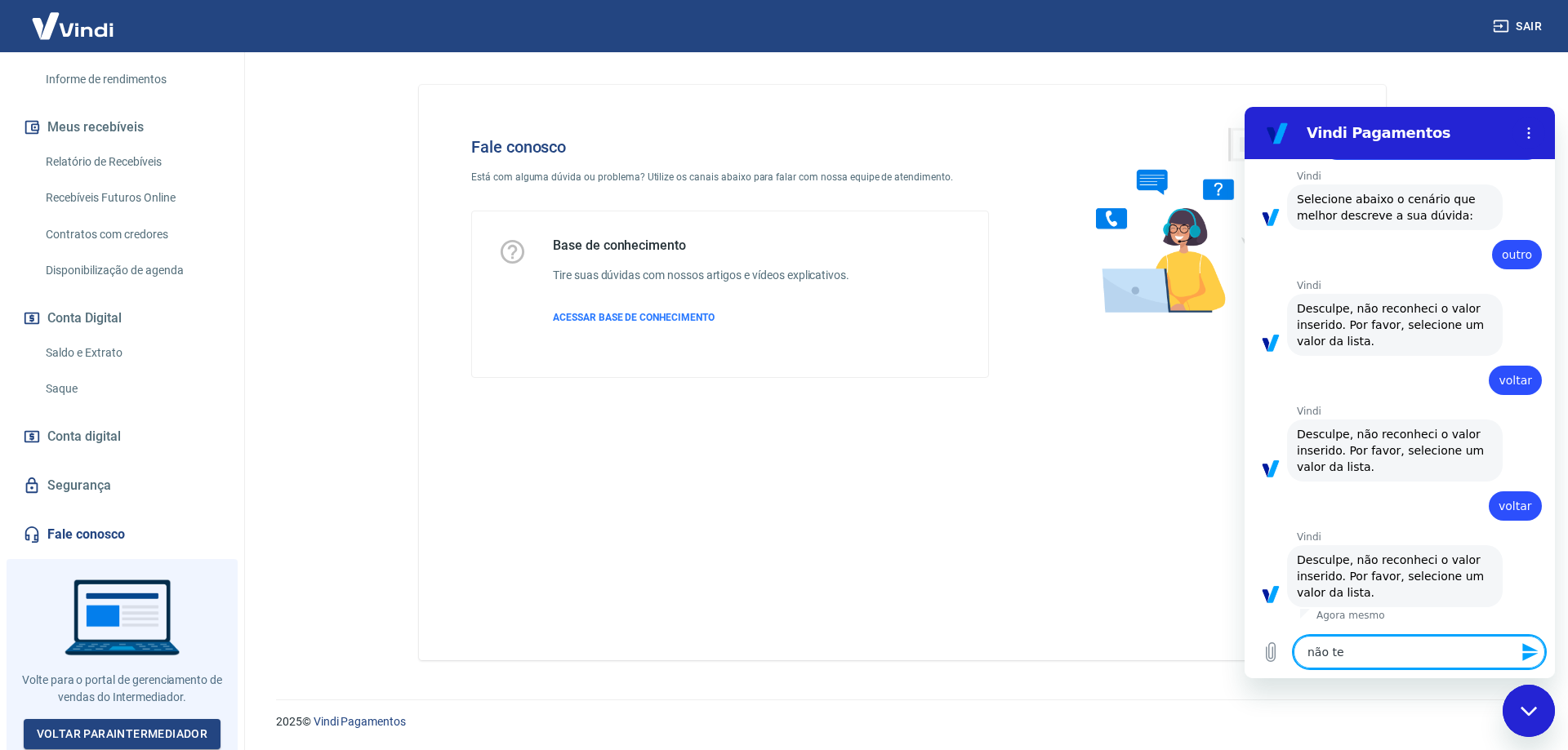
type textarea "não tem"
type textarea "x"
type textarea "não tem"
type textarea "x"
type textarea "não tem l"
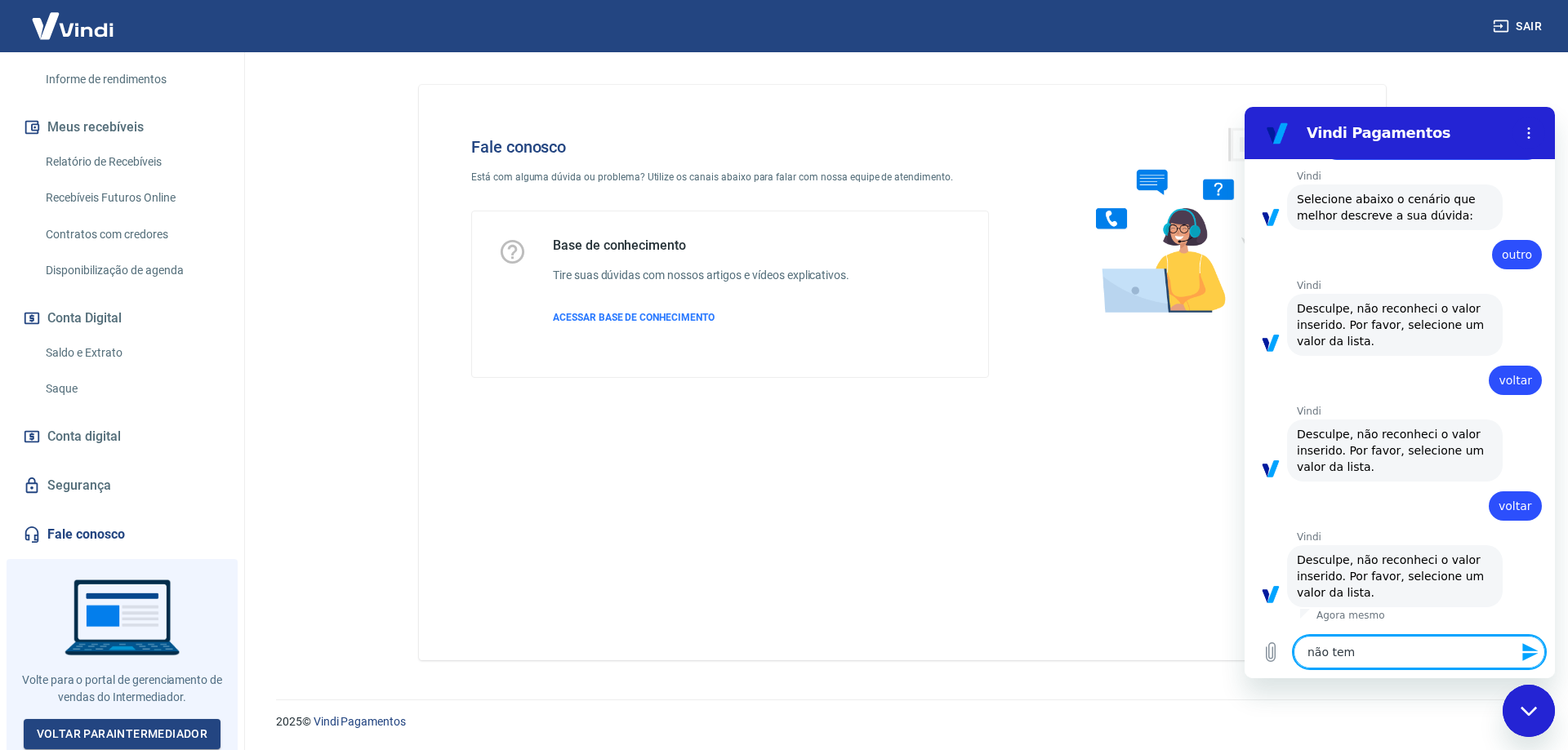
type textarea "x"
type textarea "não tem li"
type textarea "x"
type textarea "não tem lis"
type textarea "x"
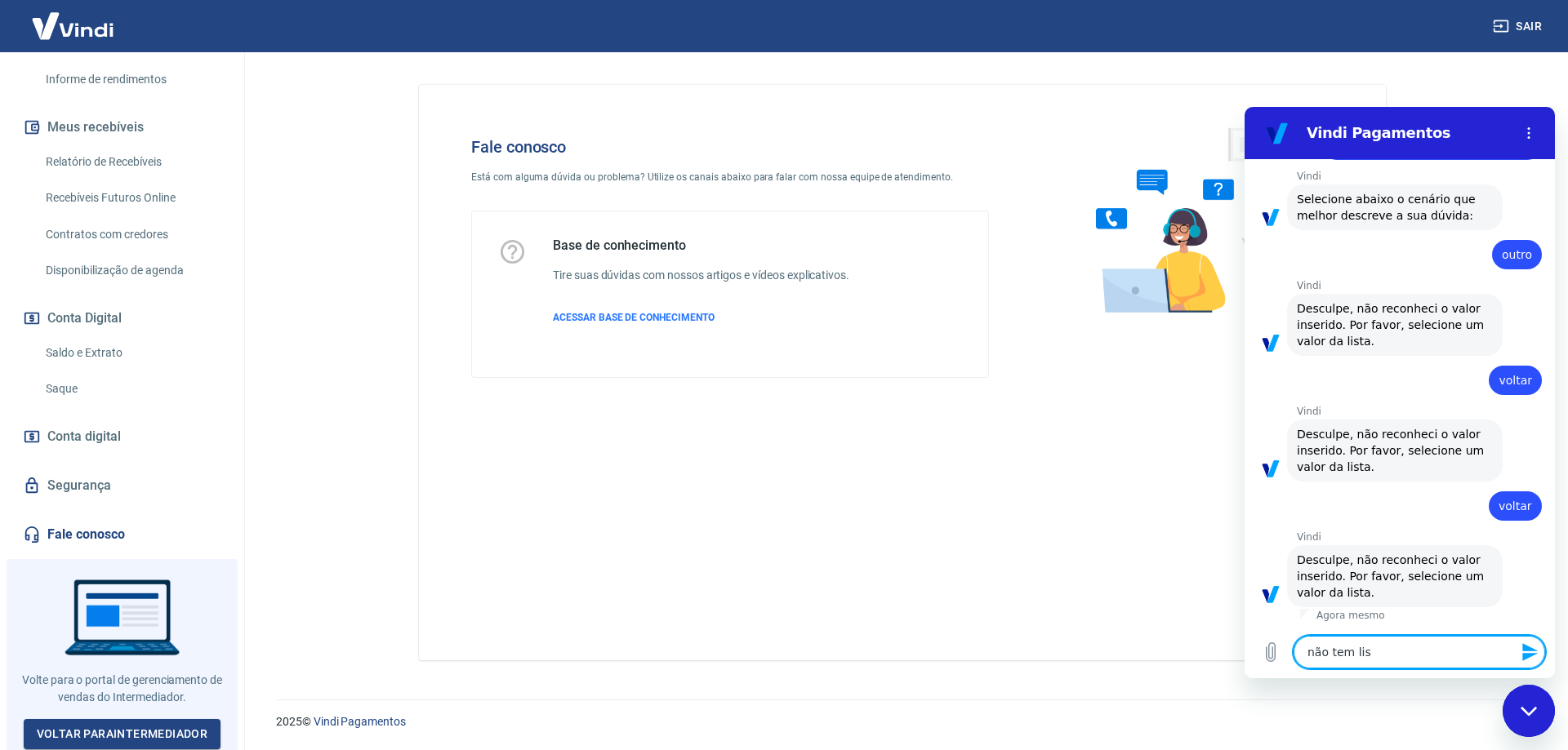
type textarea "não tem list"
type textarea "x"
type textarea "não tem lista"
type textarea "x"
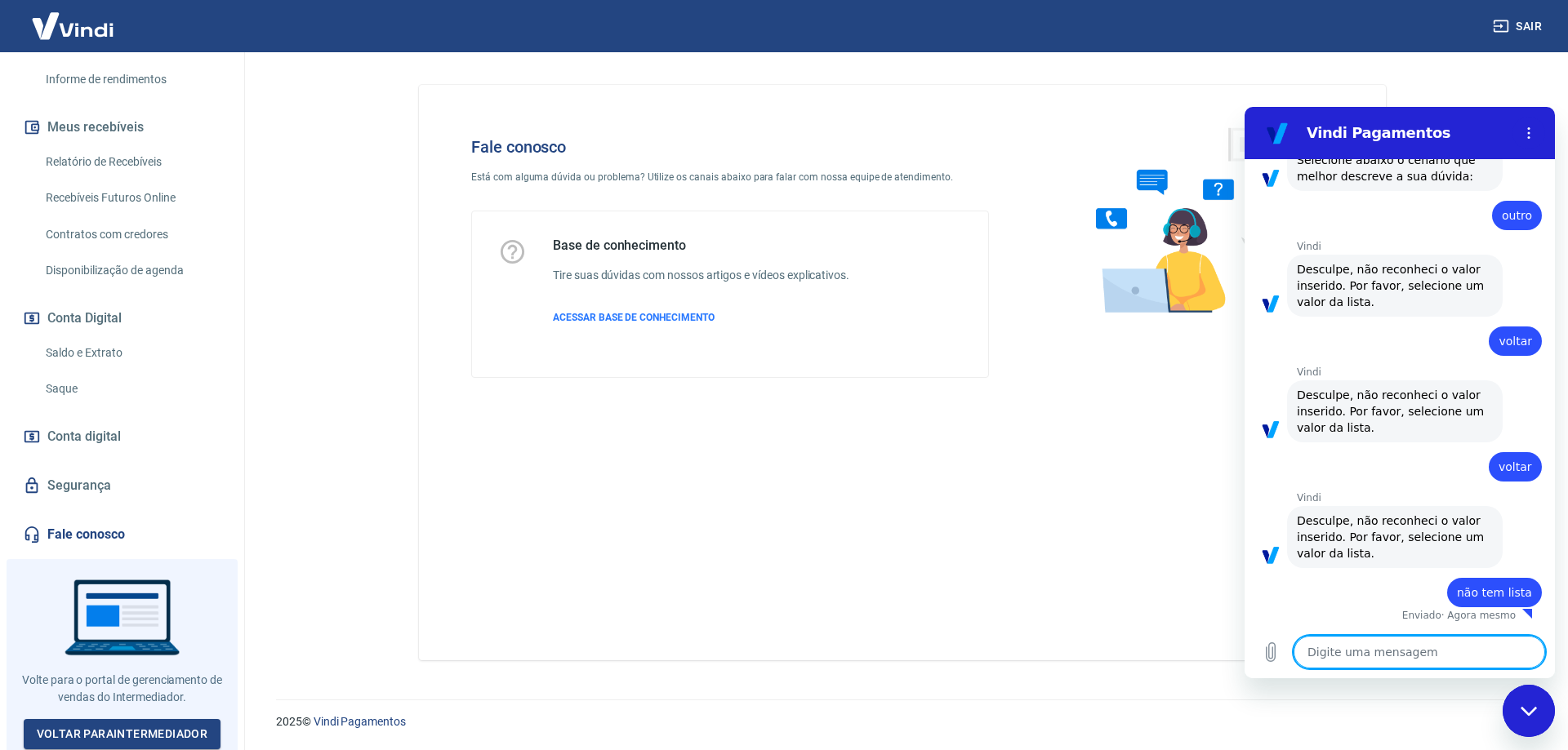
type textarea "x"
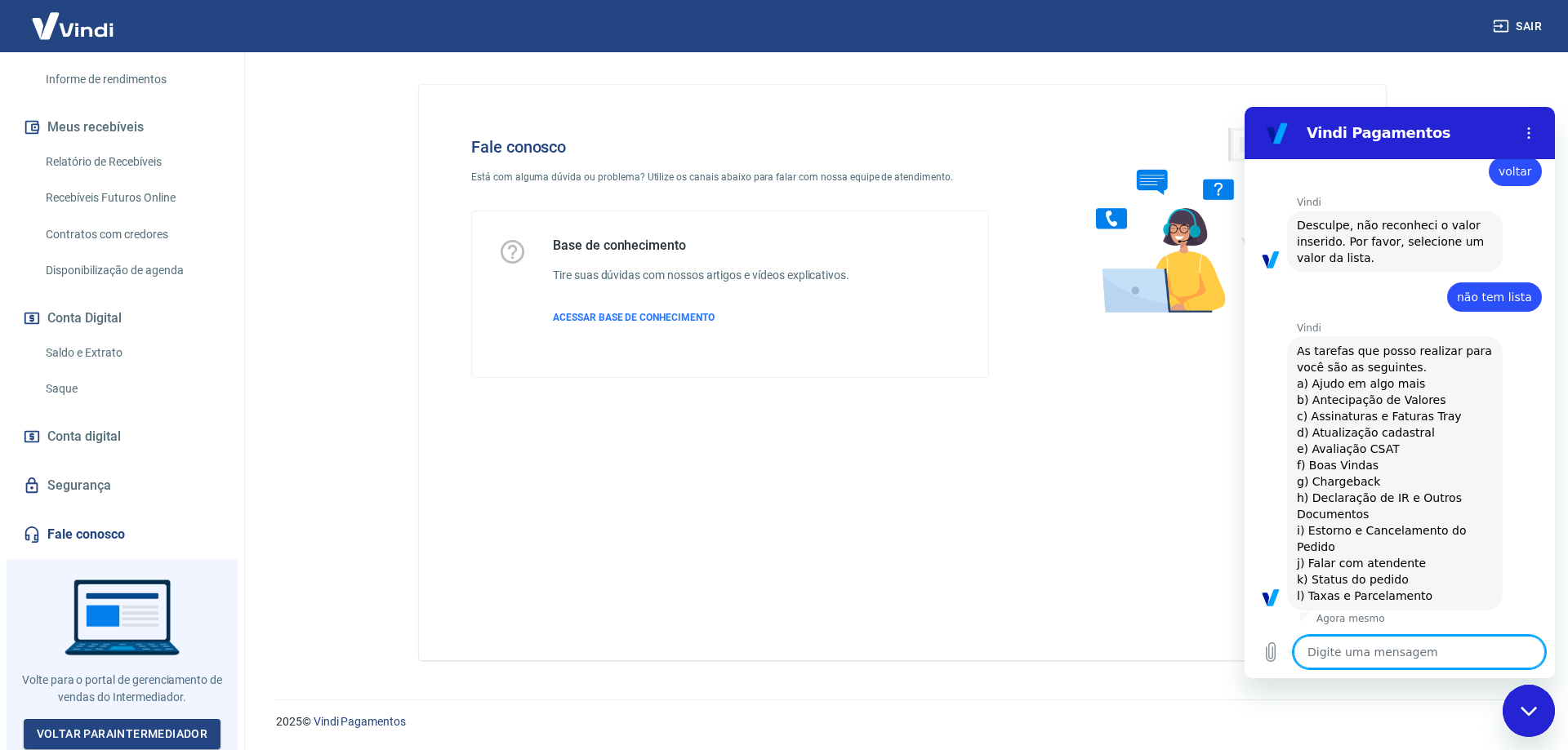
scroll to position [525, 0]
click at [1296, 562] on div "Vindi diz: As tarefas que posso realizar para você são as seguintes. a) Ajudo e…" at bounding box center [1395, 470] width 216 height 274
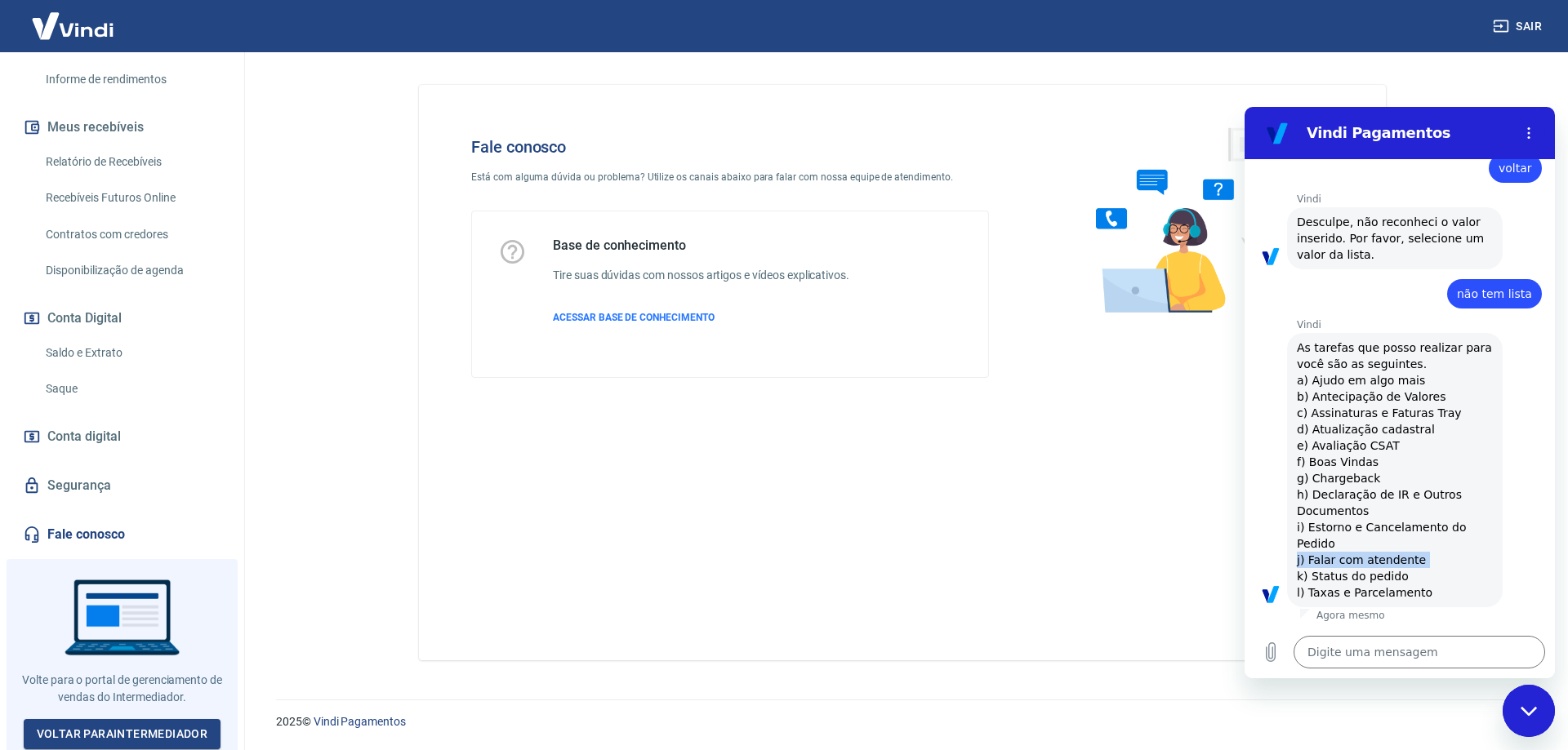
drag, startPoint x: 1296, startPoint y: 562, endPoint x: 1426, endPoint y: 562, distance: 130.0
click at [1426, 562] on div "Vindi diz: As tarefas que posso realizar para você são as seguintes. a) Ajudo e…" at bounding box center [1395, 470] width 216 height 274
copy span "j) Falar com atendente"
click at [1357, 647] on textarea at bounding box center [1419, 653] width 252 height 32
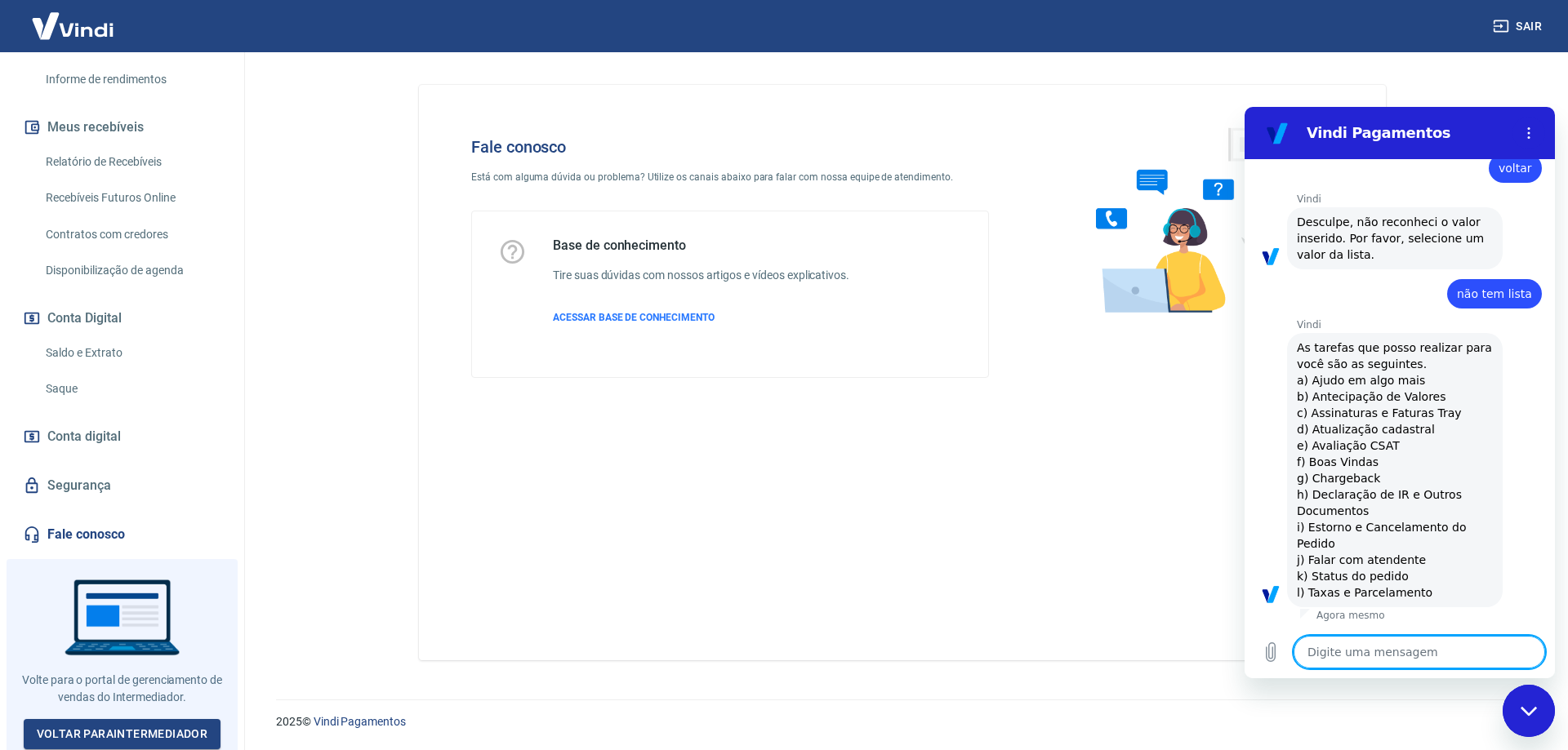
paste textarea "j) Falar com atendente"
type textarea "j) Falar com atendente"
type textarea "x"
type textarea "j) Falar com atendente"
type textarea "x"
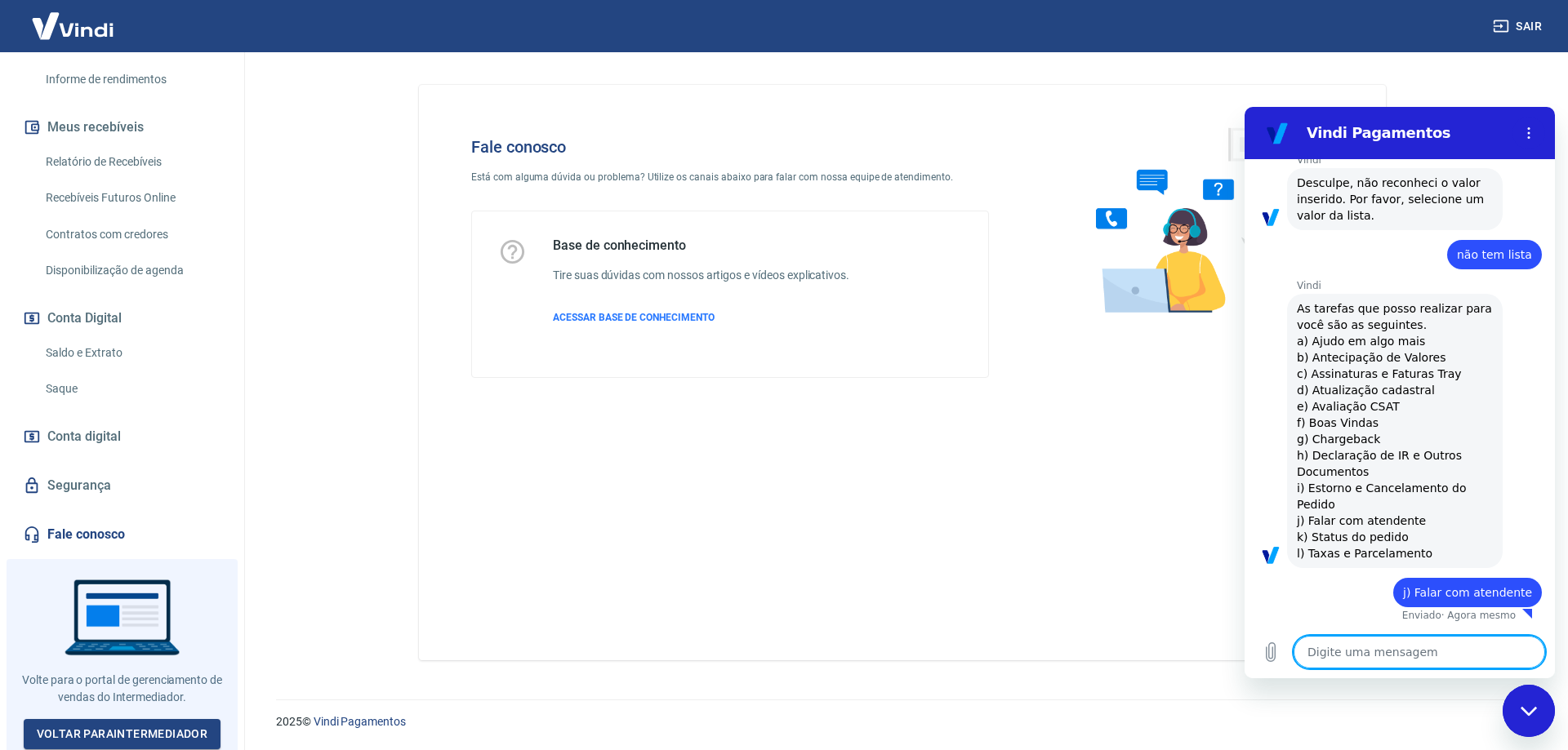
type textarea "x"
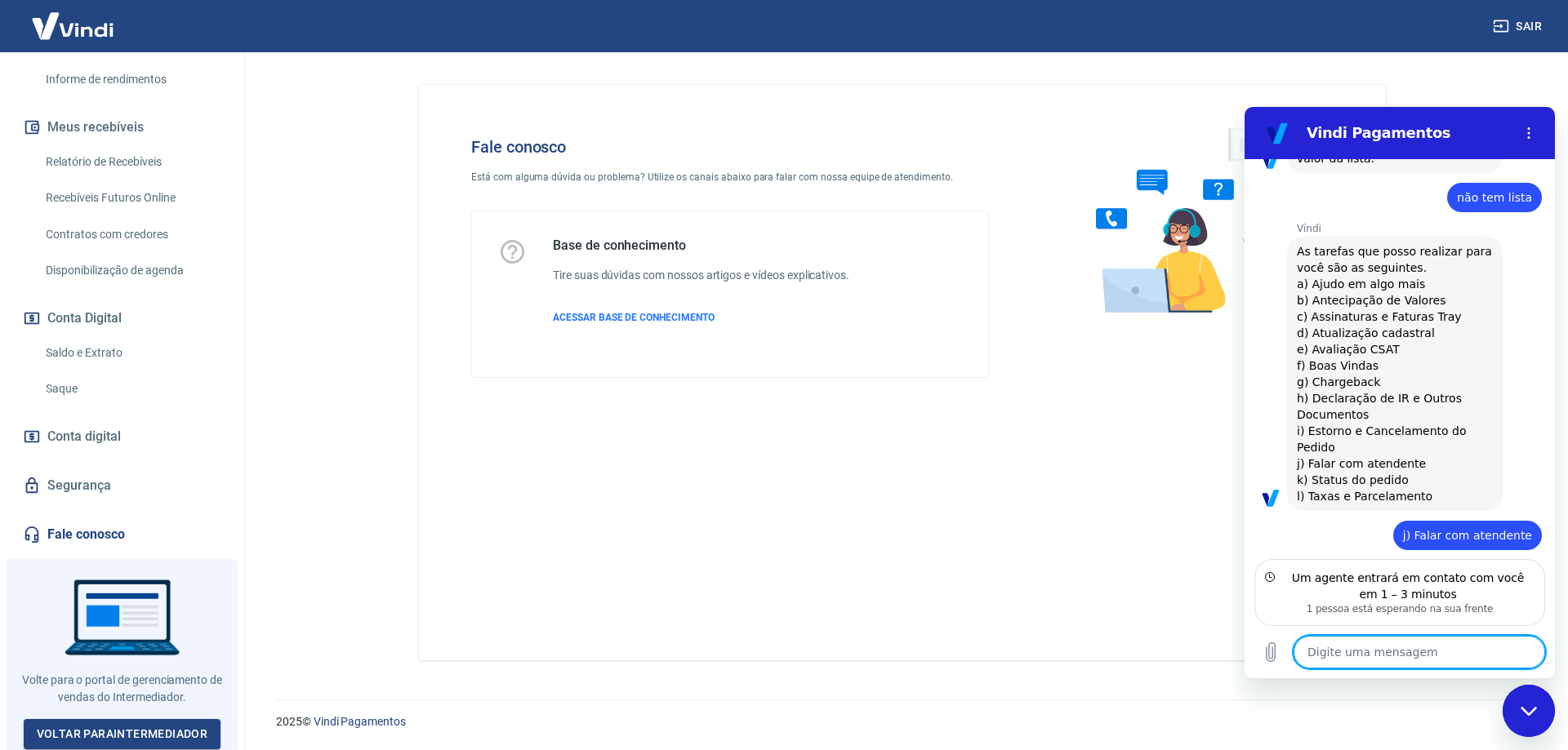
scroll to position [695, 0]
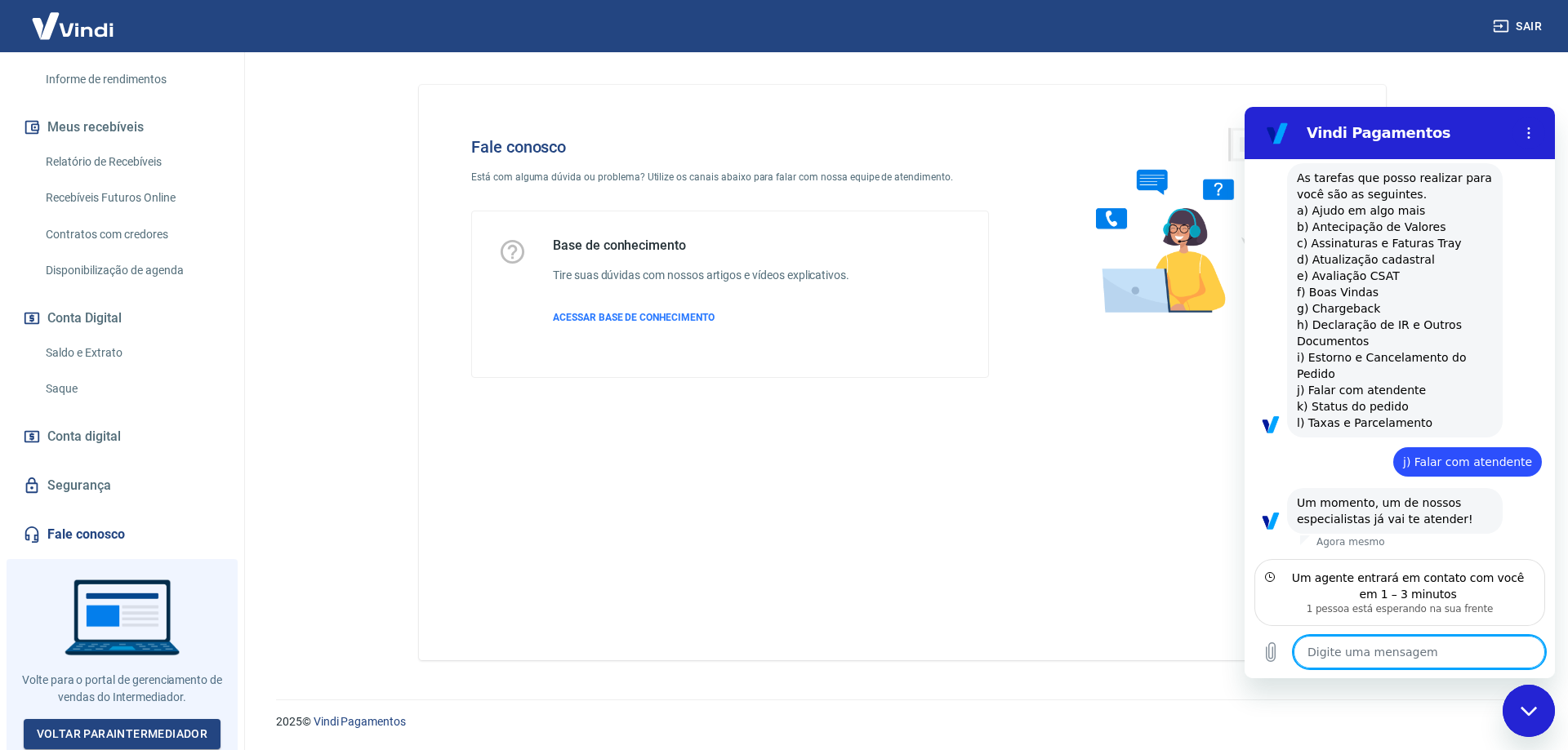
click at [1350, 662] on textarea at bounding box center [1419, 653] width 252 height 32
type textarea "e"
type textarea "x"
type textarea "es"
type textarea "x"
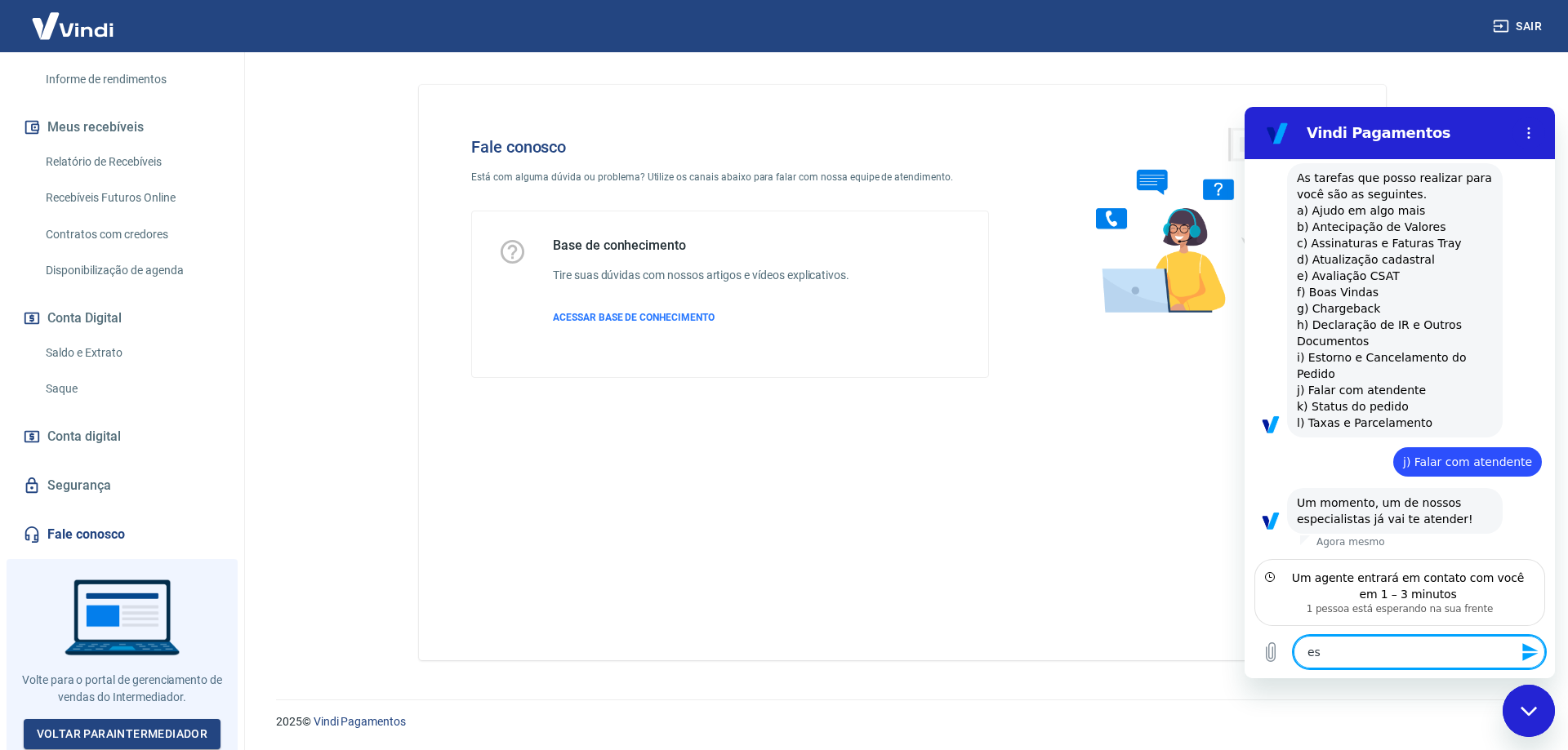
type textarea "e"
type textarea "x"
type textarea "t"
type textarea "x"
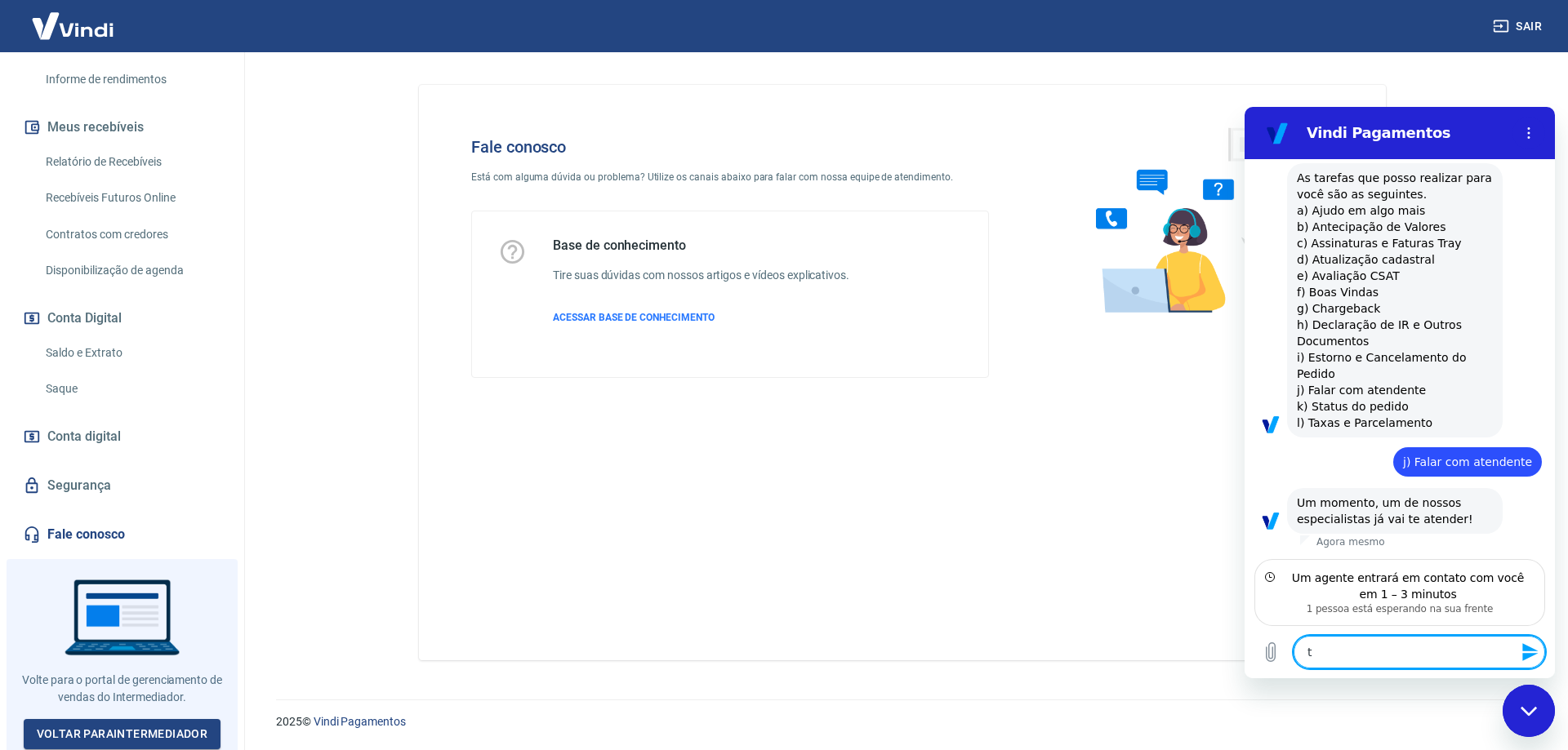
type textarea "ti"
type textarea "x"
type textarea "tiv"
type textarea "x"
type textarea "tive"
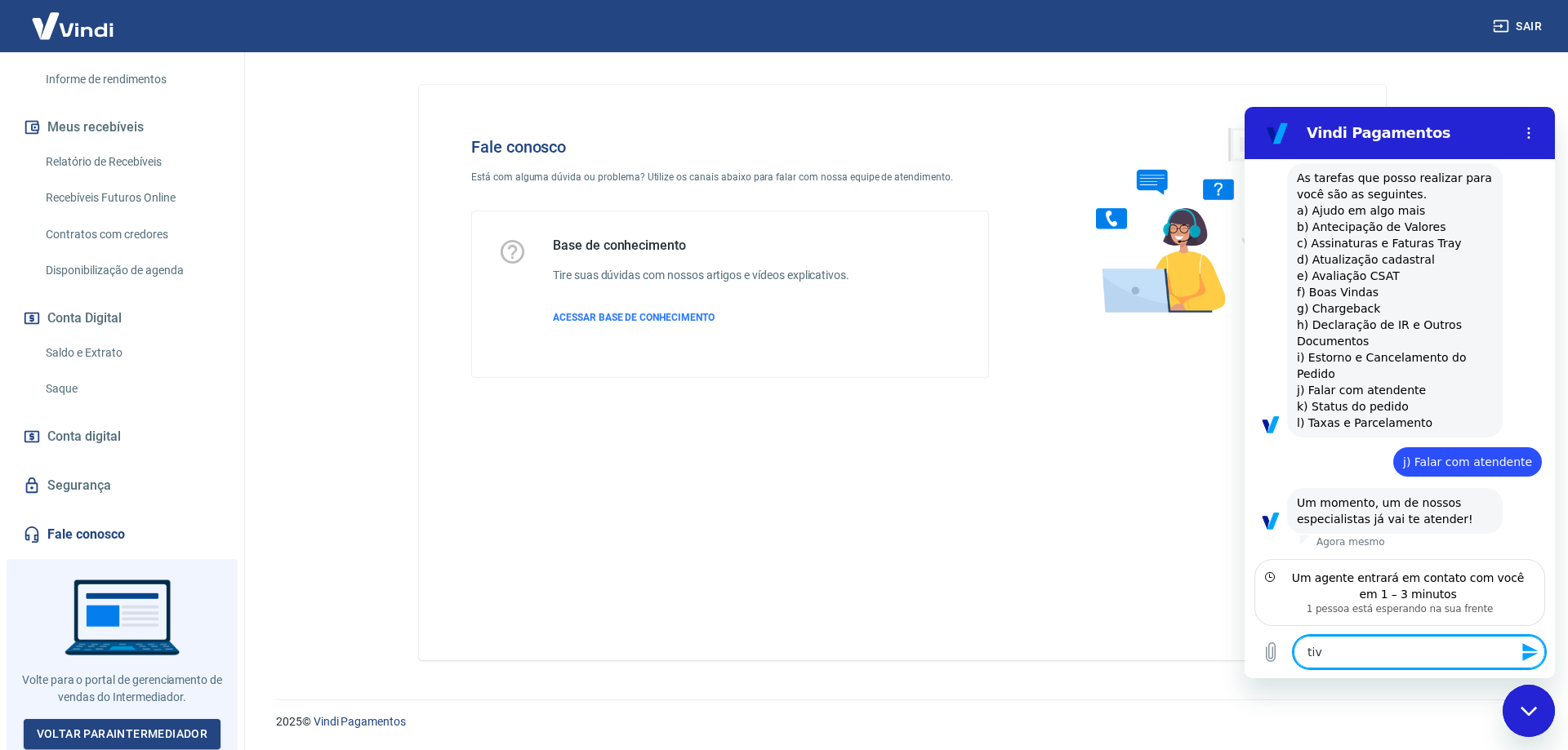
type textarea "x"
type textarea "tivem"
type textarea "x"
type textarea "tivemo"
type textarea "x"
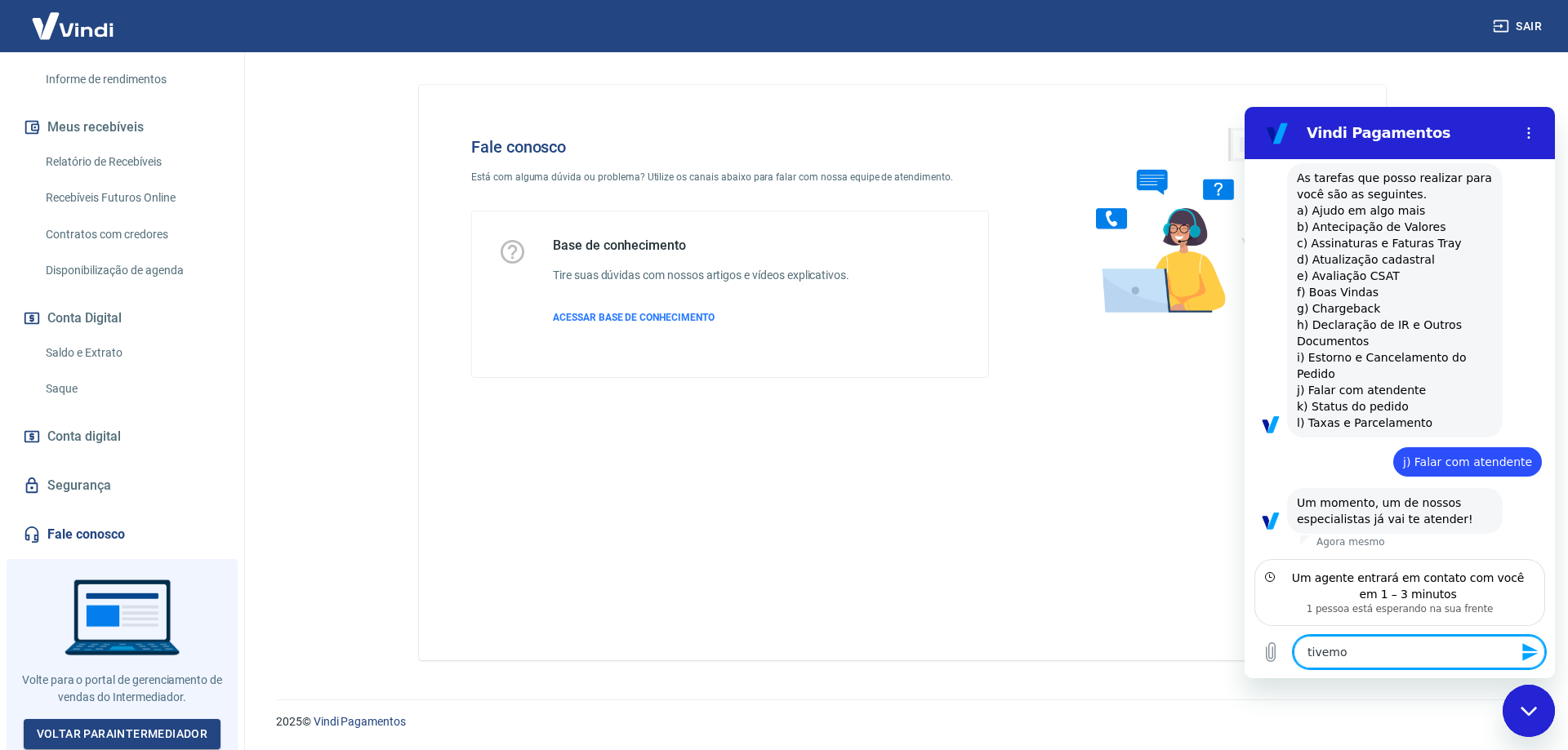
type textarea "tivemos"
type textarea "x"
type textarea "tivemos"
type textarea "x"
type textarea "tivemos u"
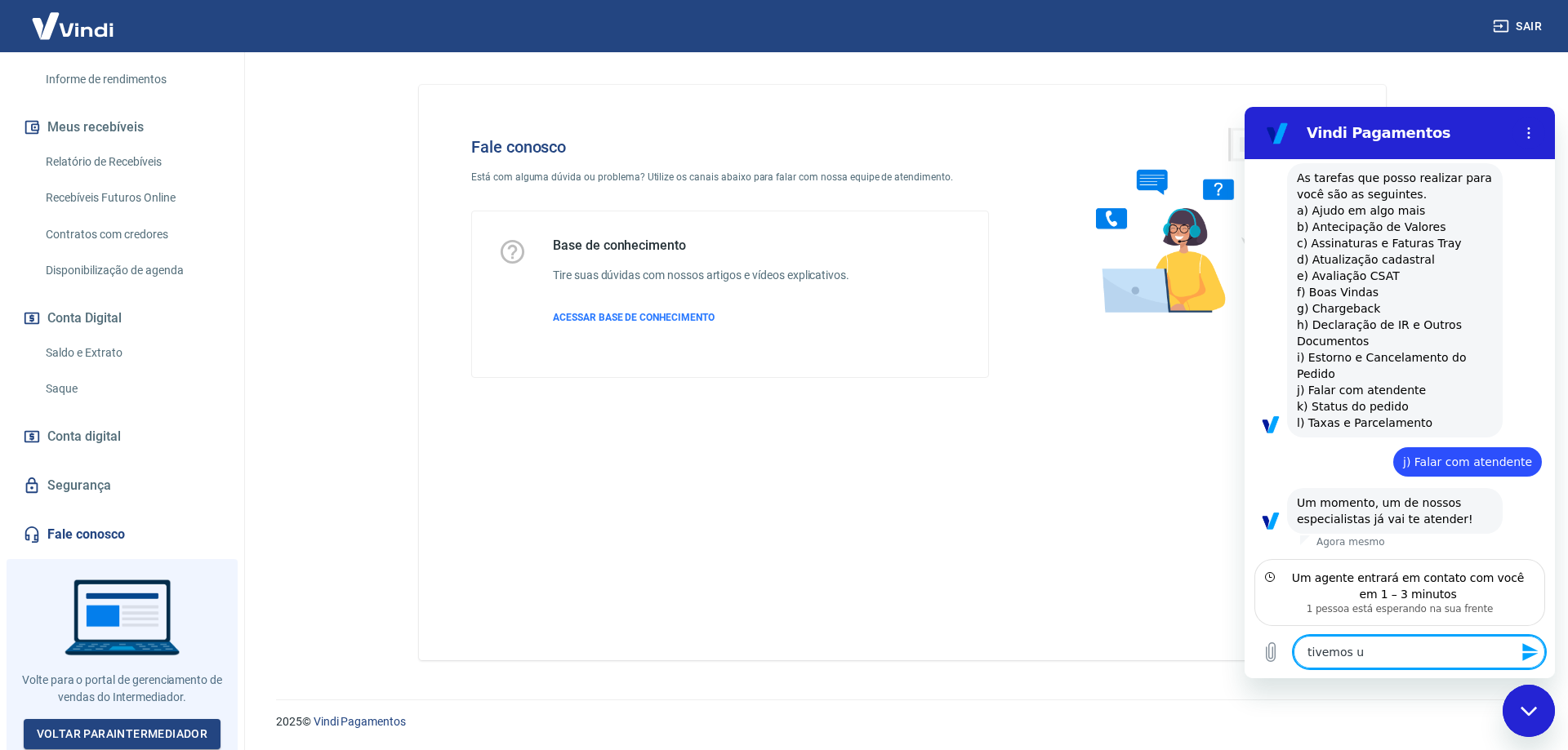
type textarea "x"
type textarea "tivemos um"
type textarea "x"
type textarea "tivemos um"
type textarea "x"
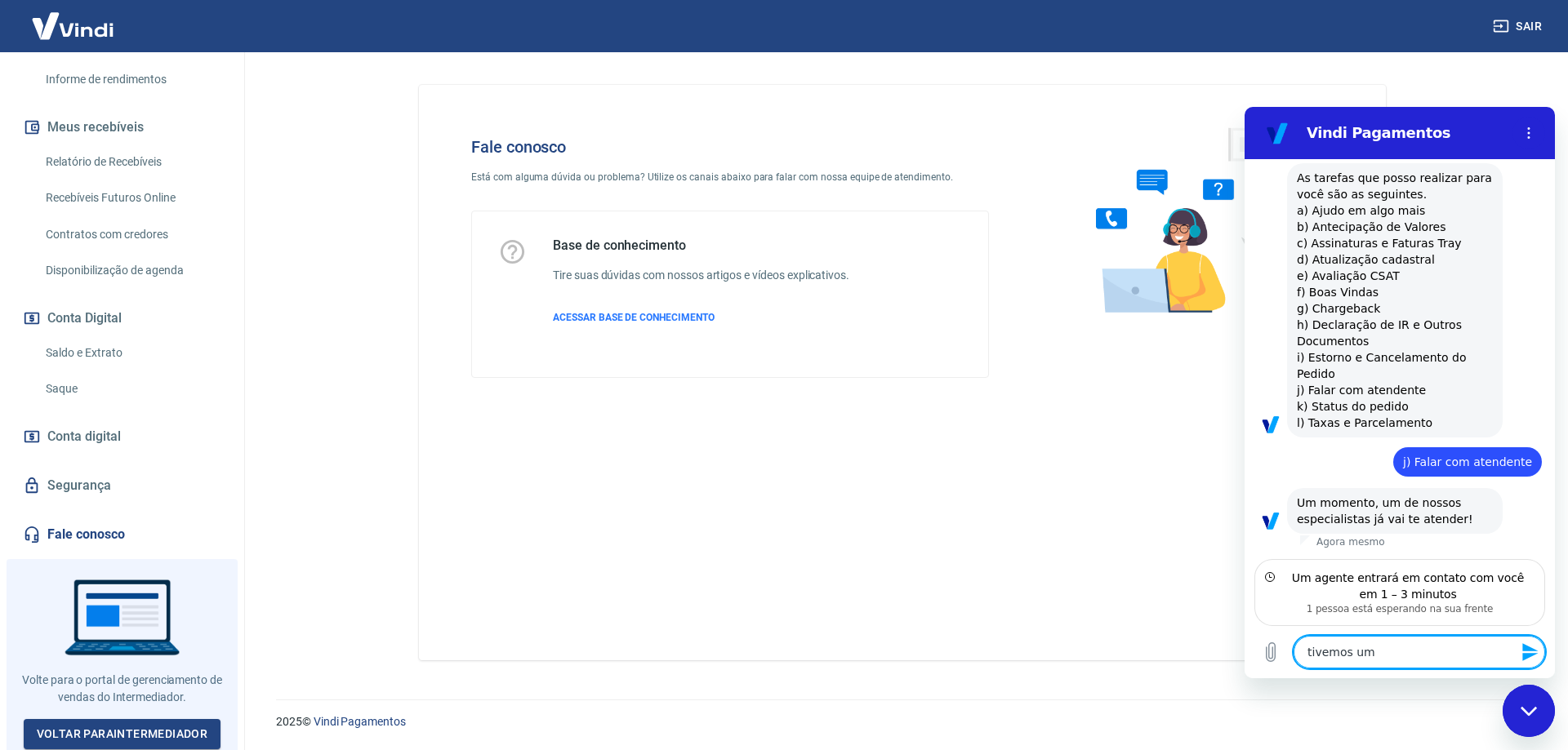
type textarea "tivemos um p"
type textarea "x"
type textarea "tivemos um pr"
type textarea "x"
type textarea "tivemos um pro"
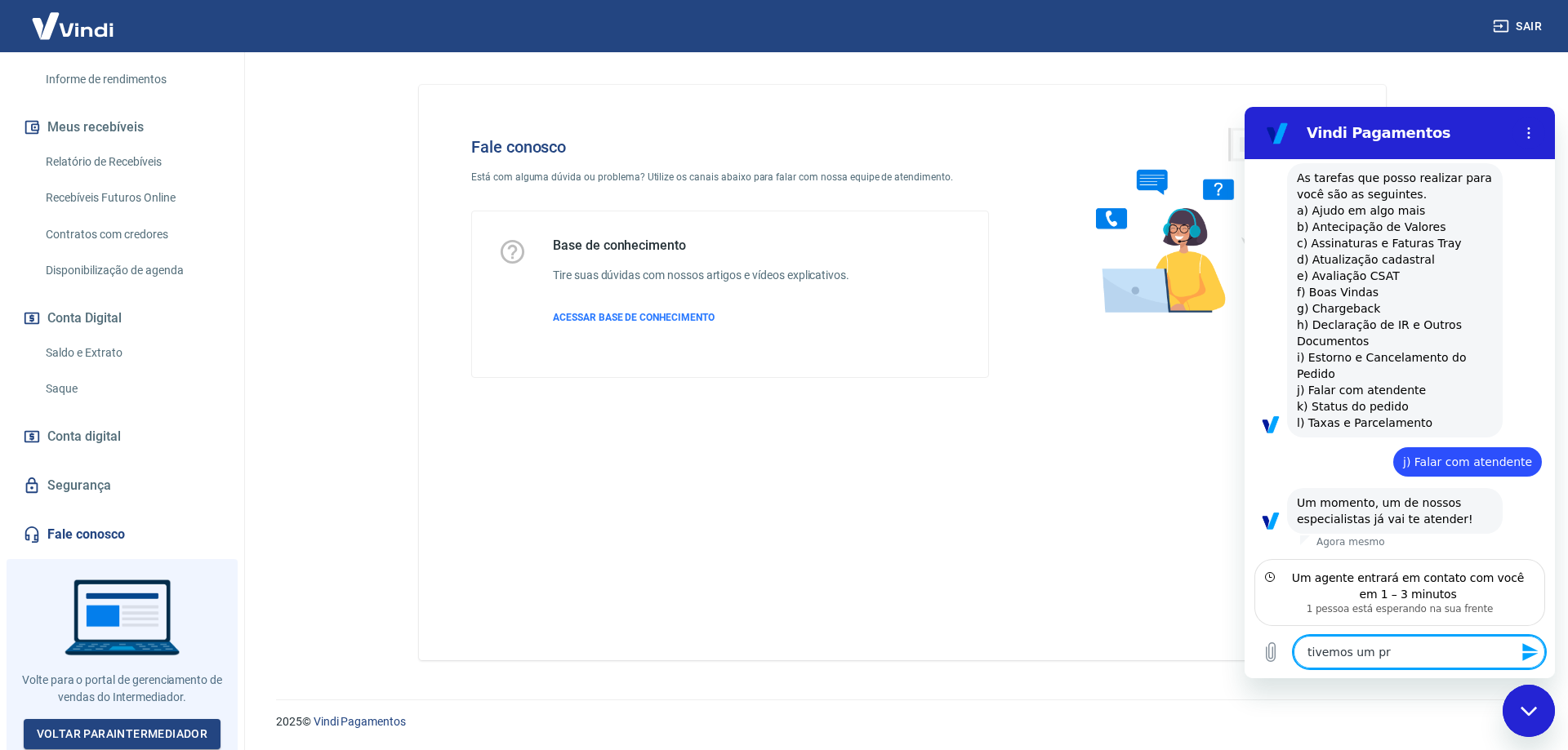
type textarea "x"
type textarea "tivemos um prob"
type textarea "x"
type textarea "tivemos um probl"
type textarea "x"
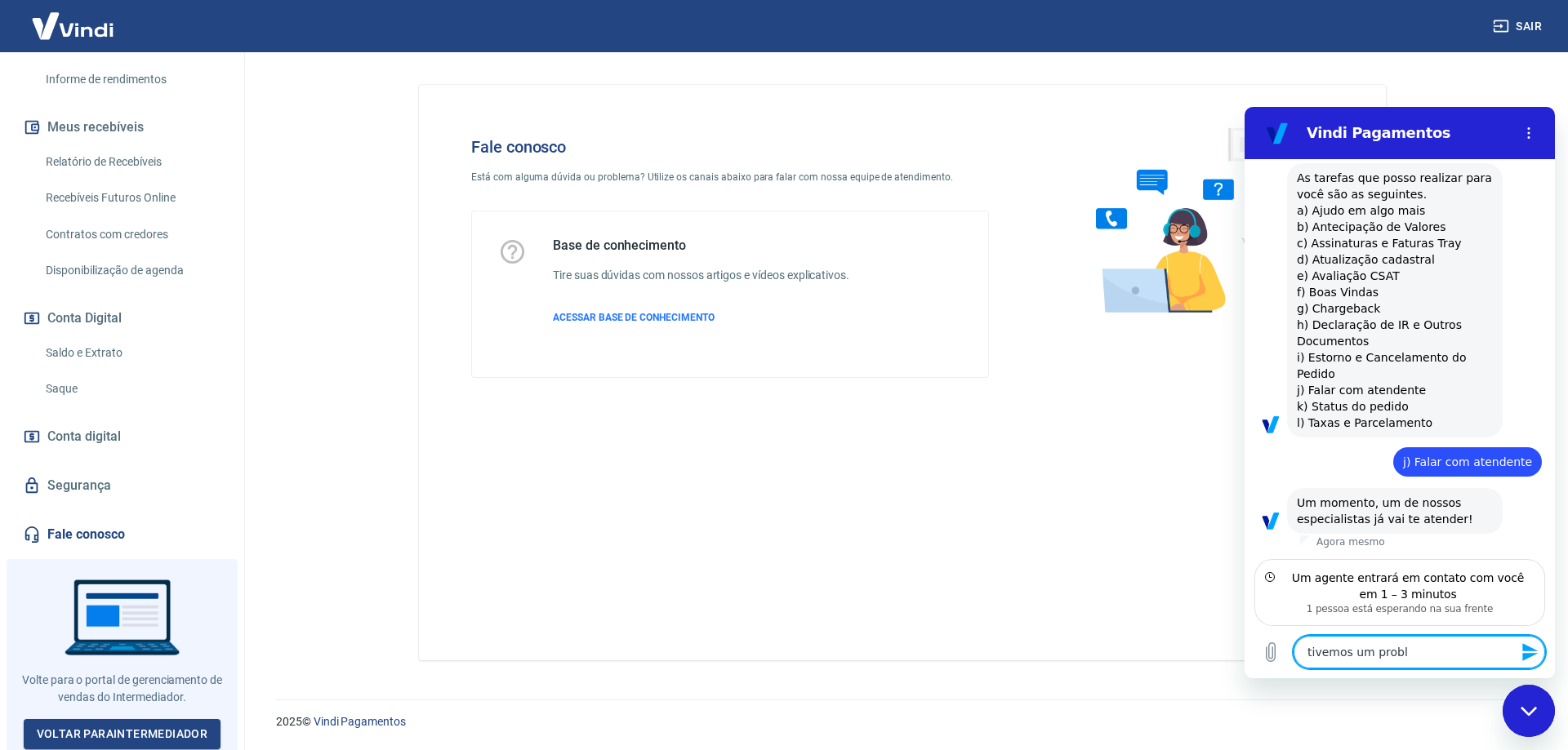
type textarea "tivemos um proble"
type textarea "x"
type textarea "tivemos um problem"
type textarea "x"
type textarea "tivemos um problema"
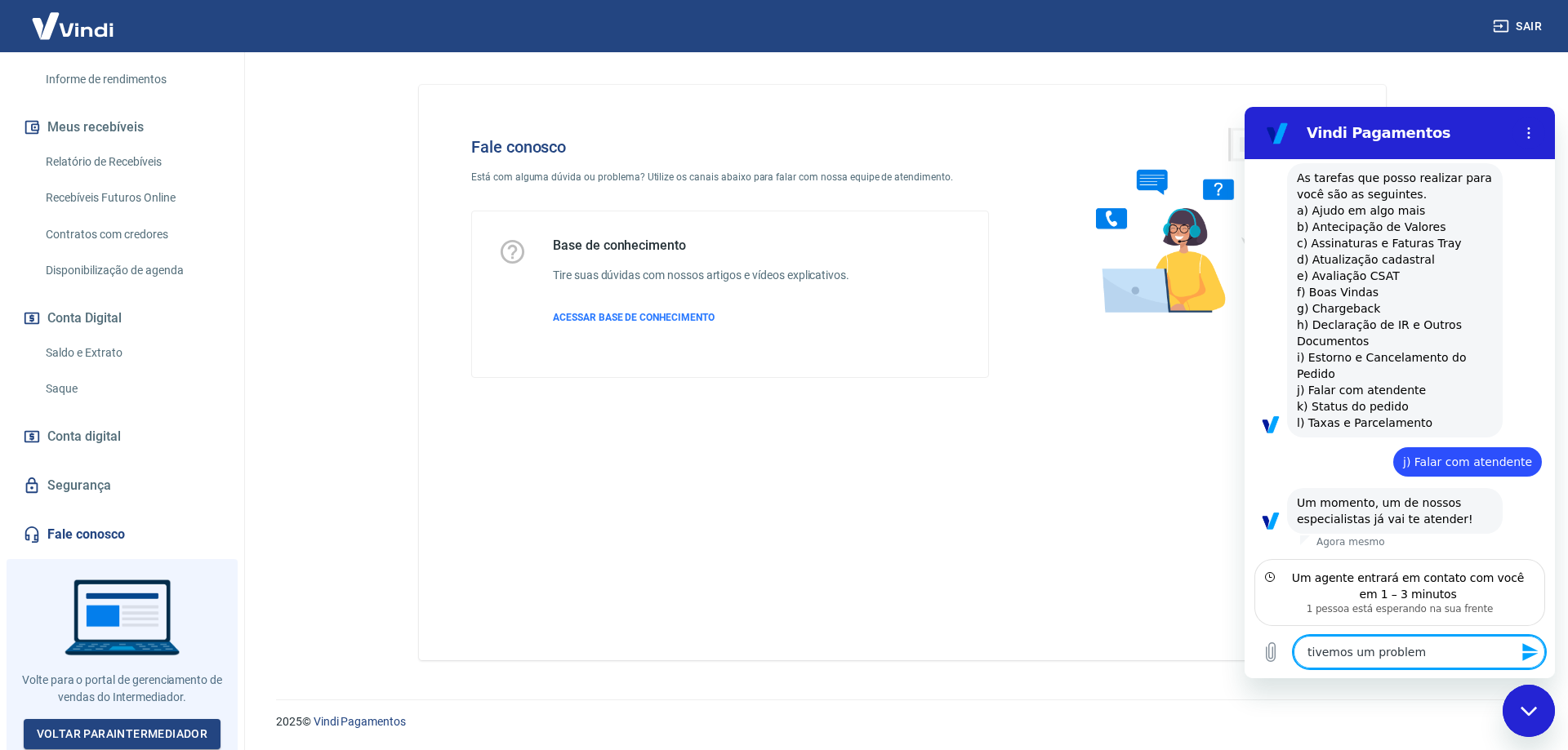
type textarea "x"
type textarea "tivemos um problema"
type textarea "x"
type textarea "tivemos um problema o"
type textarea "x"
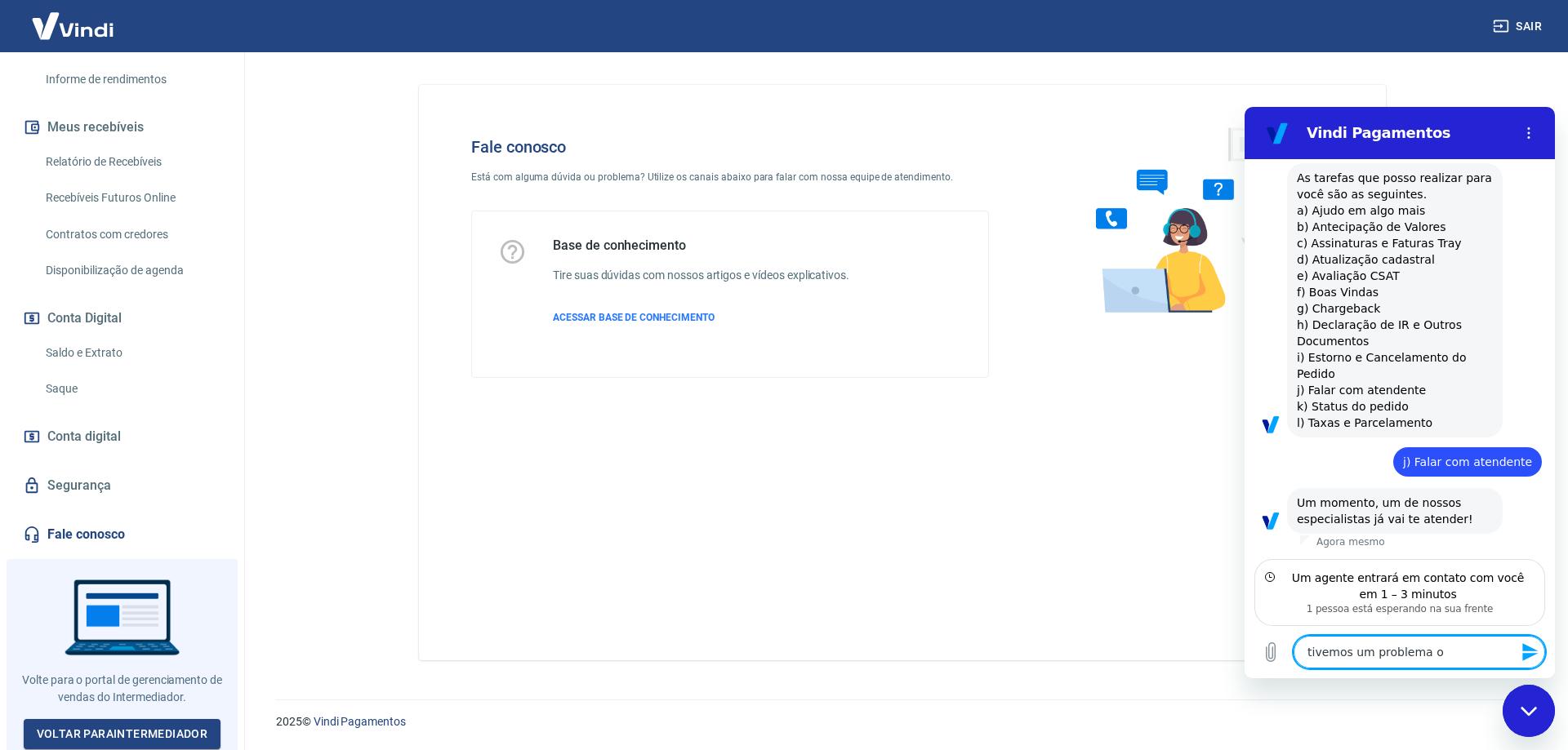
type textarea "tivemos um problema on"
type textarea "x"
type textarea "tivemos um problema ond"
type textarea "x"
type textarea "tivemos um problema onde"
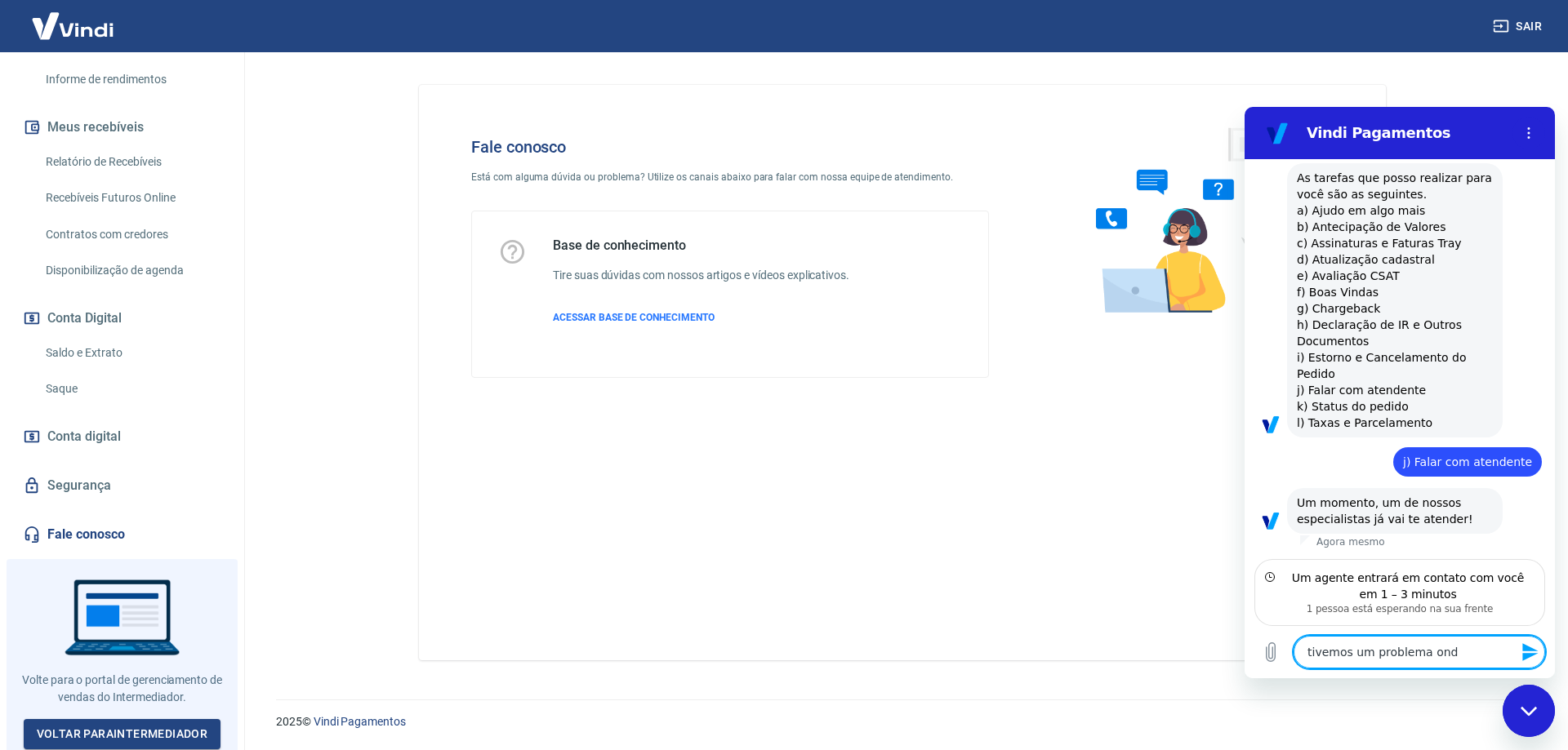
type textarea "x"
type textarea "tivemos um problema onde"
type textarea "x"
type textarea "tivemos um problema onde o"
type textarea "x"
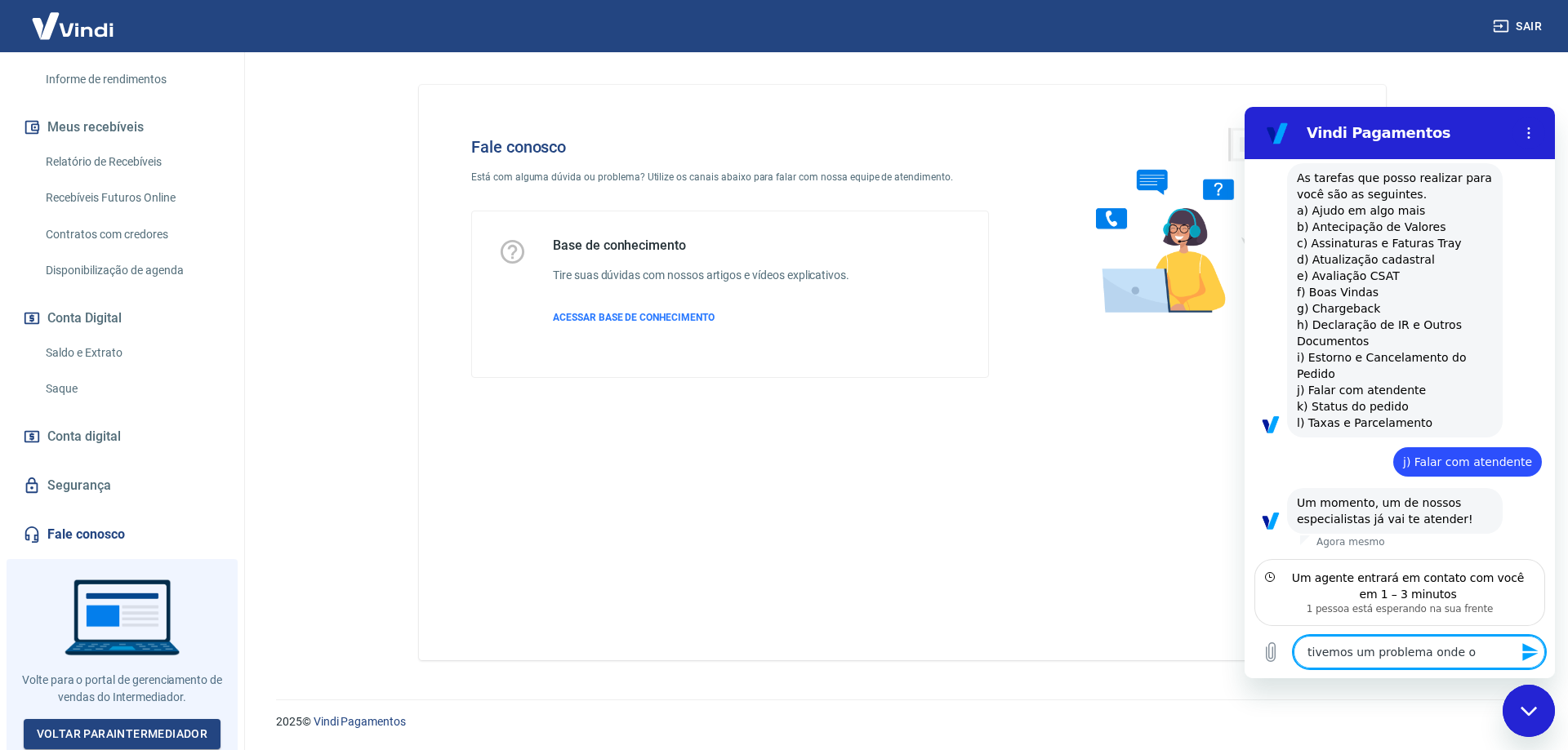
type textarea "tivemos um problema onde o"
type textarea "x"
type textarea "tivemos um problema onde o c"
type textarea "x"
type textarea "tivemos um problema onde o cl"
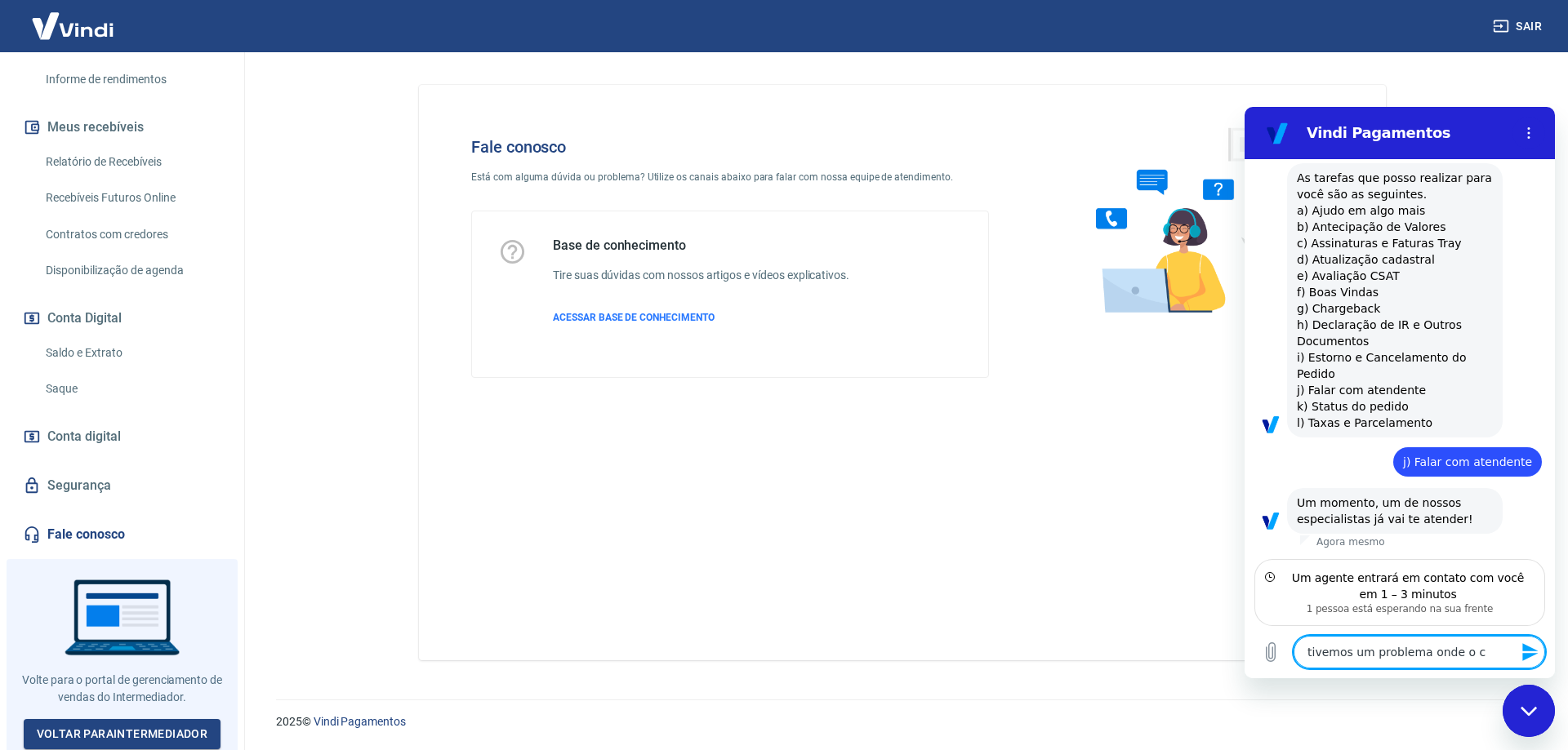
type textarea "x"
type textarea "tivemos um problema onde o cli"
type textarea "x"
type textarea "tivemos um problema onde o clie"
type textarea "x"
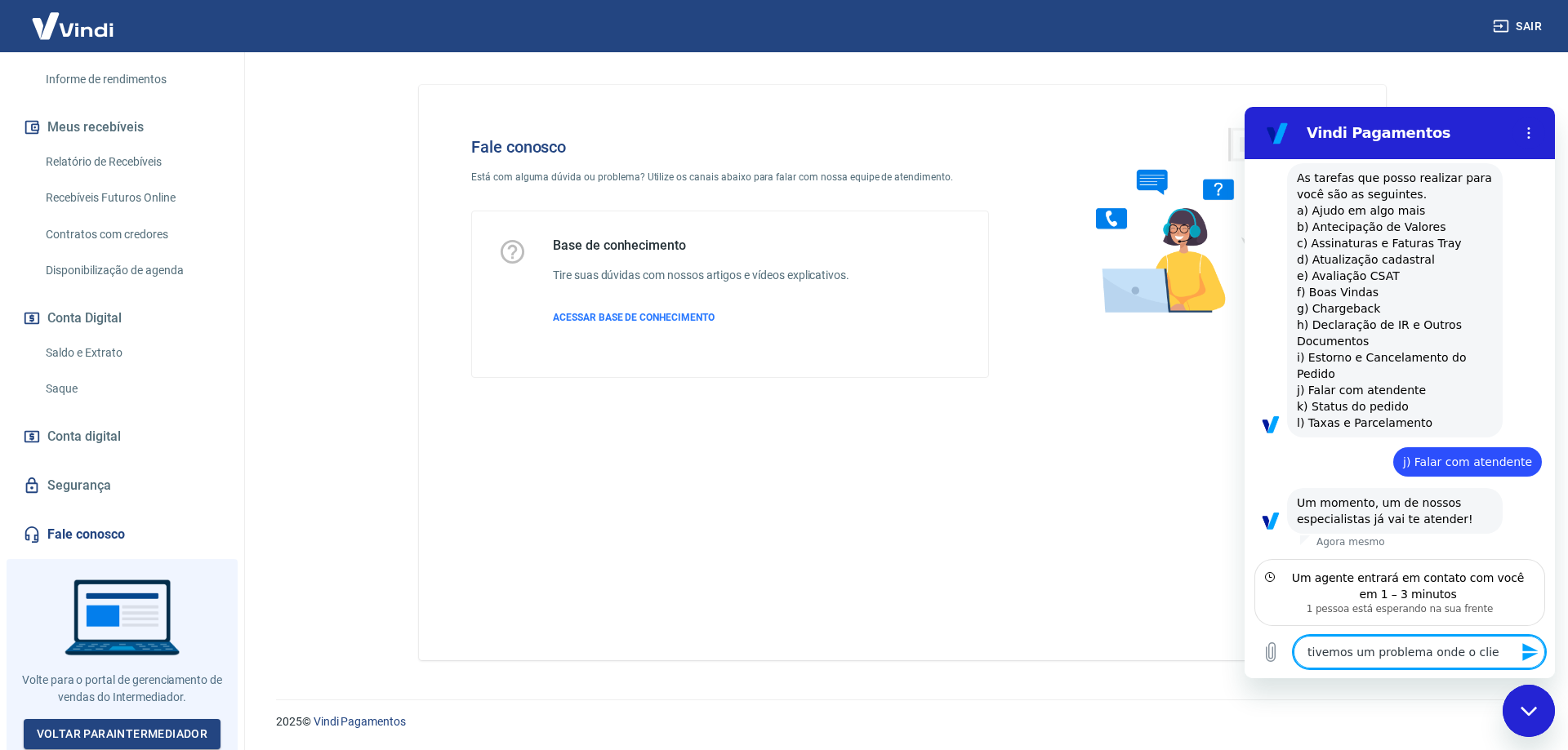
type textarea "tivemos um problema onde o clien"
type textarea "x"
type textarea "tivemos um problema onde o client"
type textarea "x"
type textarea "tivemos um problema onde o cliente"
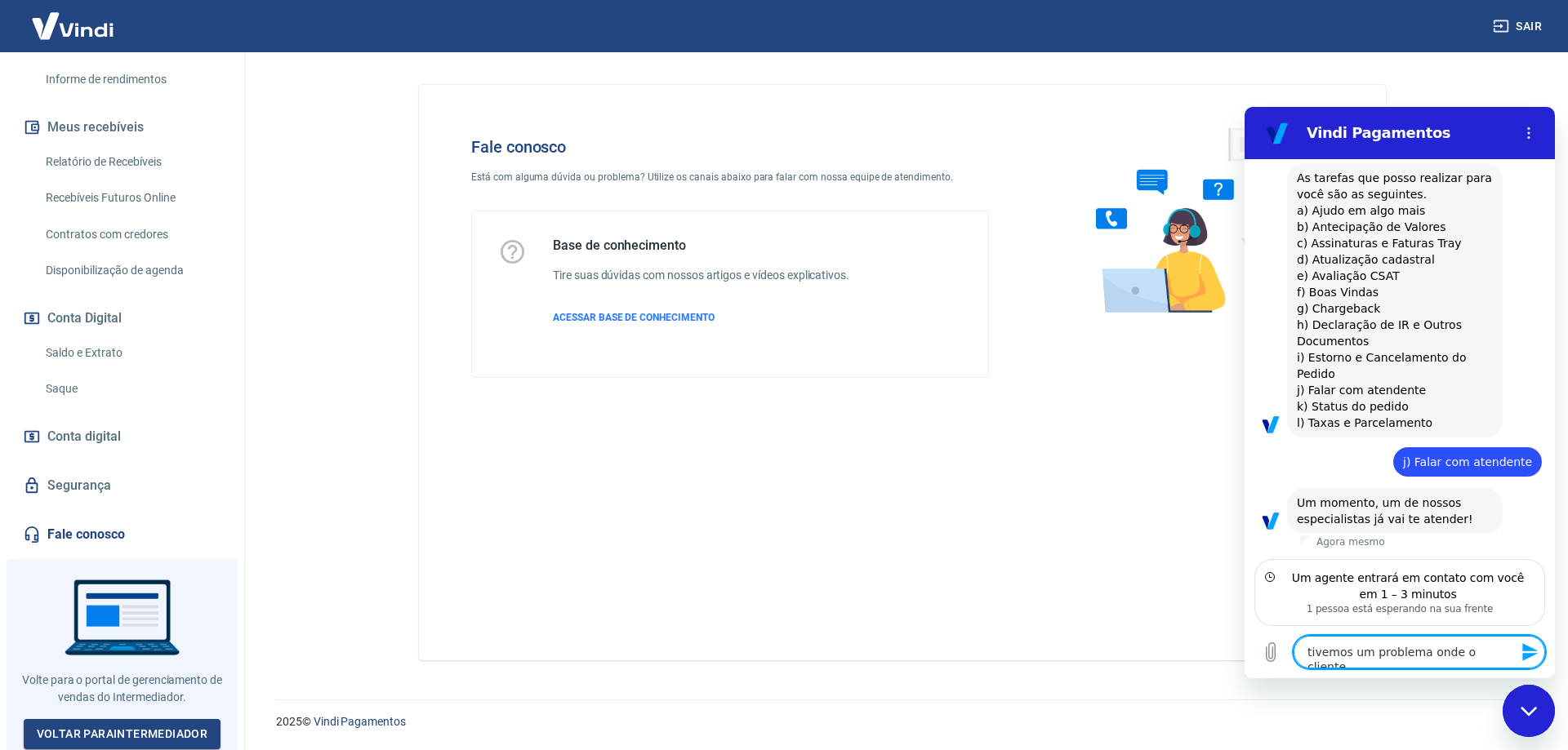
type textarea "x"
type textarea "tivemos um problema onde o cliente"
type textarea "x"
type textarea "tivemos um problema onde o cliente é"
type textarea "x"
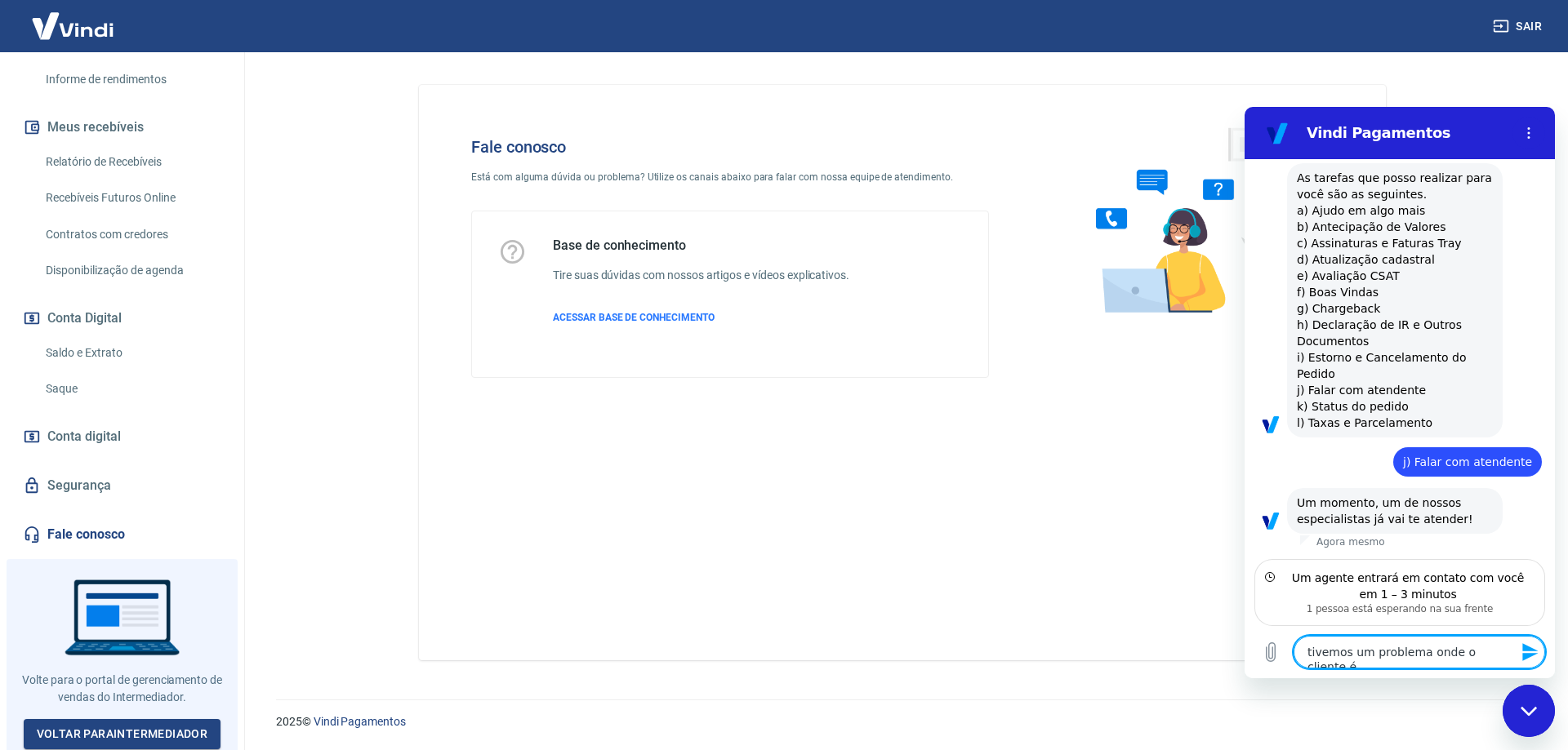
type textarea "tivemos um problema onde o cliente é"
type textarea "x"
type textarea "tivemos um problema onde o cliente é l"
type textarea "x"
type textarea "tivemos um problema onde o cliente é le"
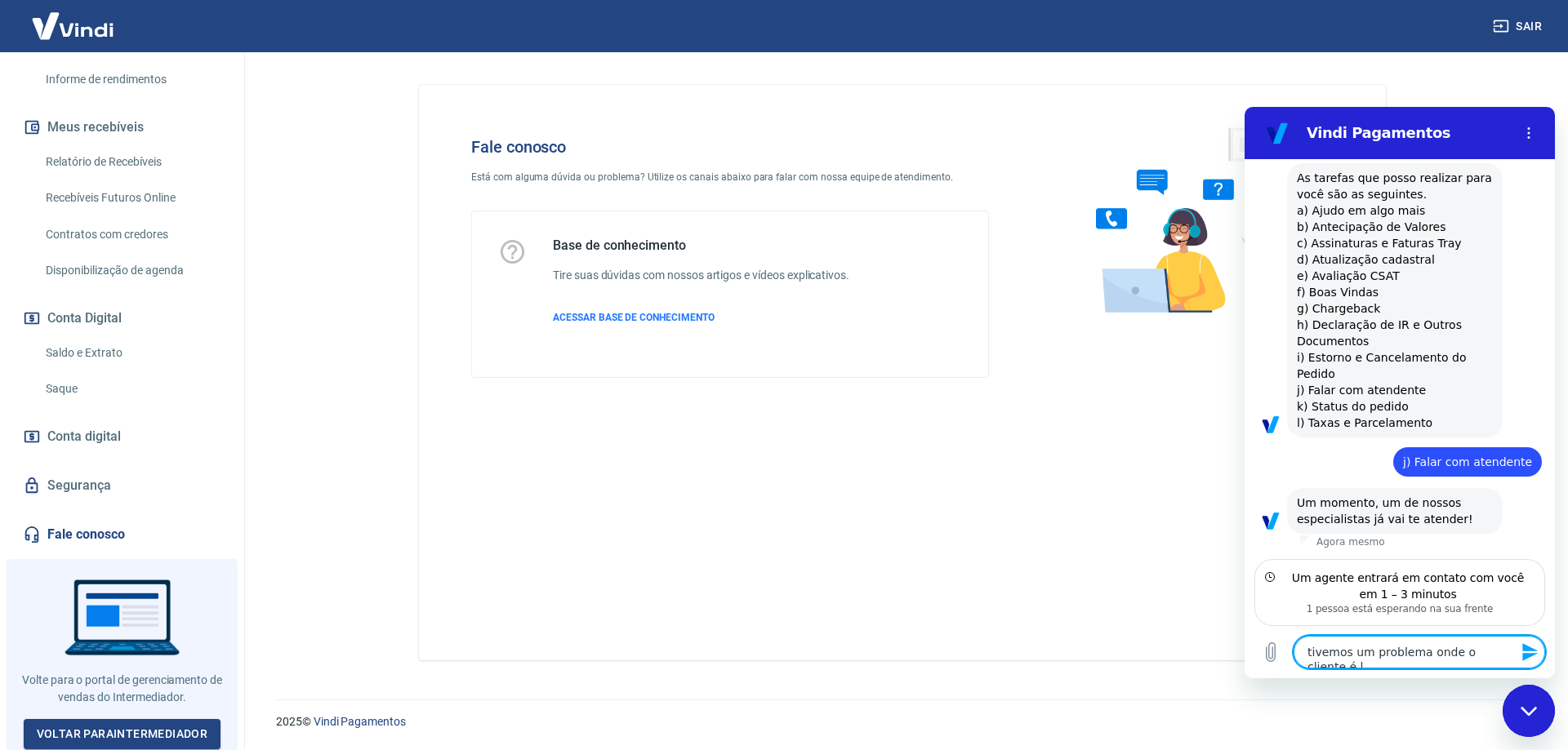
type textarea "x"
type textarea "tivemos um problema onde o cliente é lei"
type textarea "x"
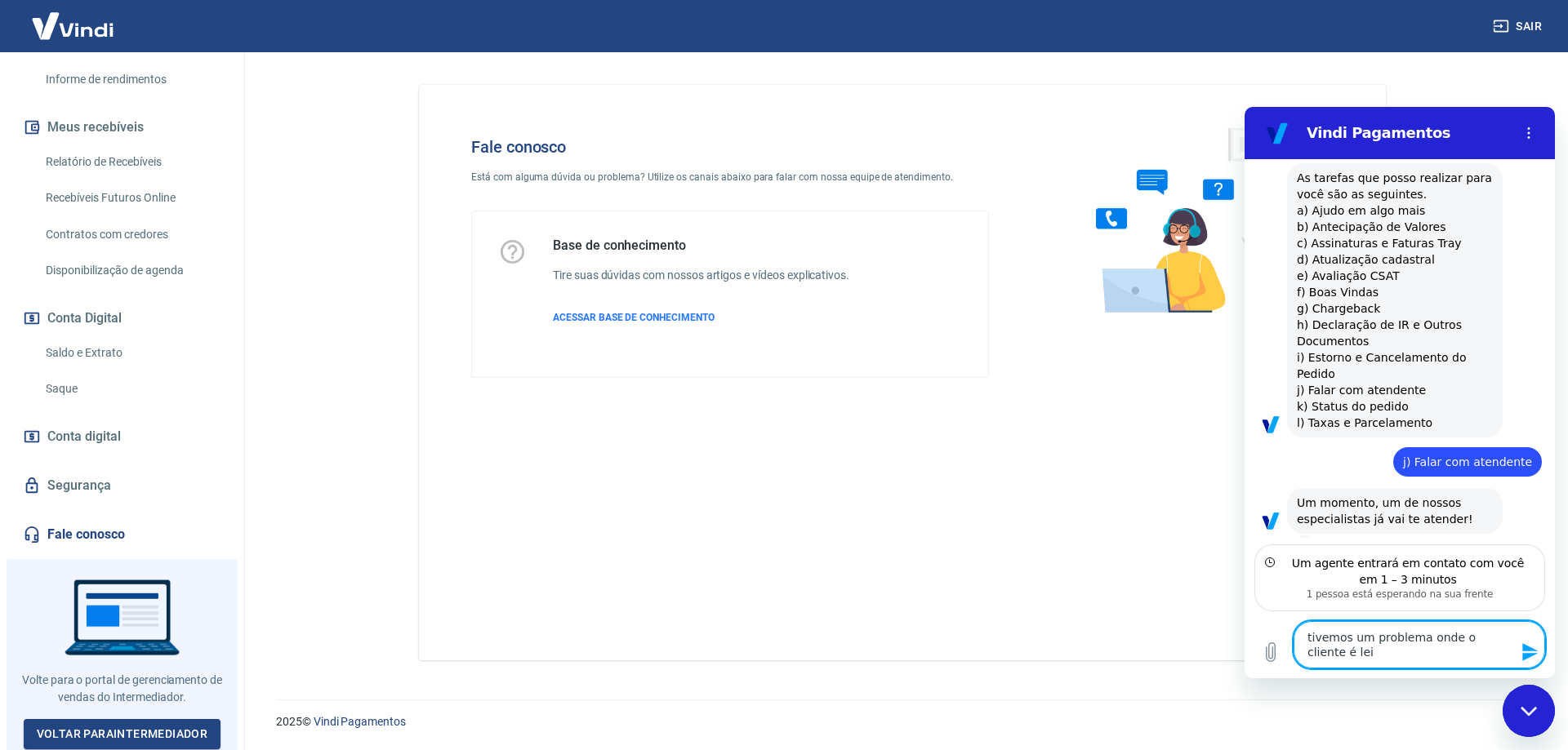
type textarea "tivemos um problema onde o cliente é leig"
type textarea "x"
type textarea "tivemos um problema onde o cliente é leigo"
type textarea "x"
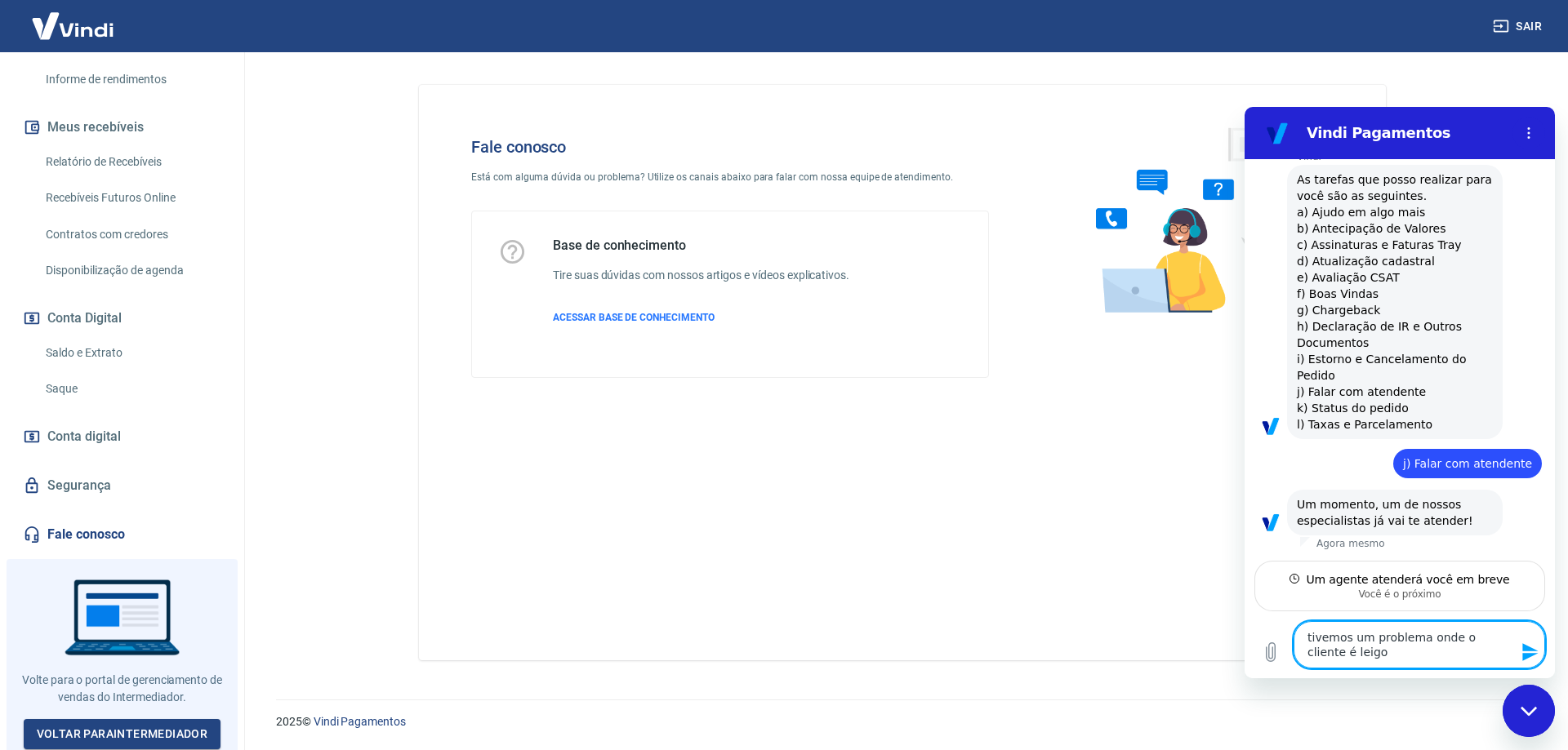
type textarea "tivemos um problema onde o cliente é leigo"
type textarea "x"
type textarea "tivemos um problema onde o cliente é leigo n"
type textarea "x"
type textarea "tivemos um problema onde o cliente é leigo nã"
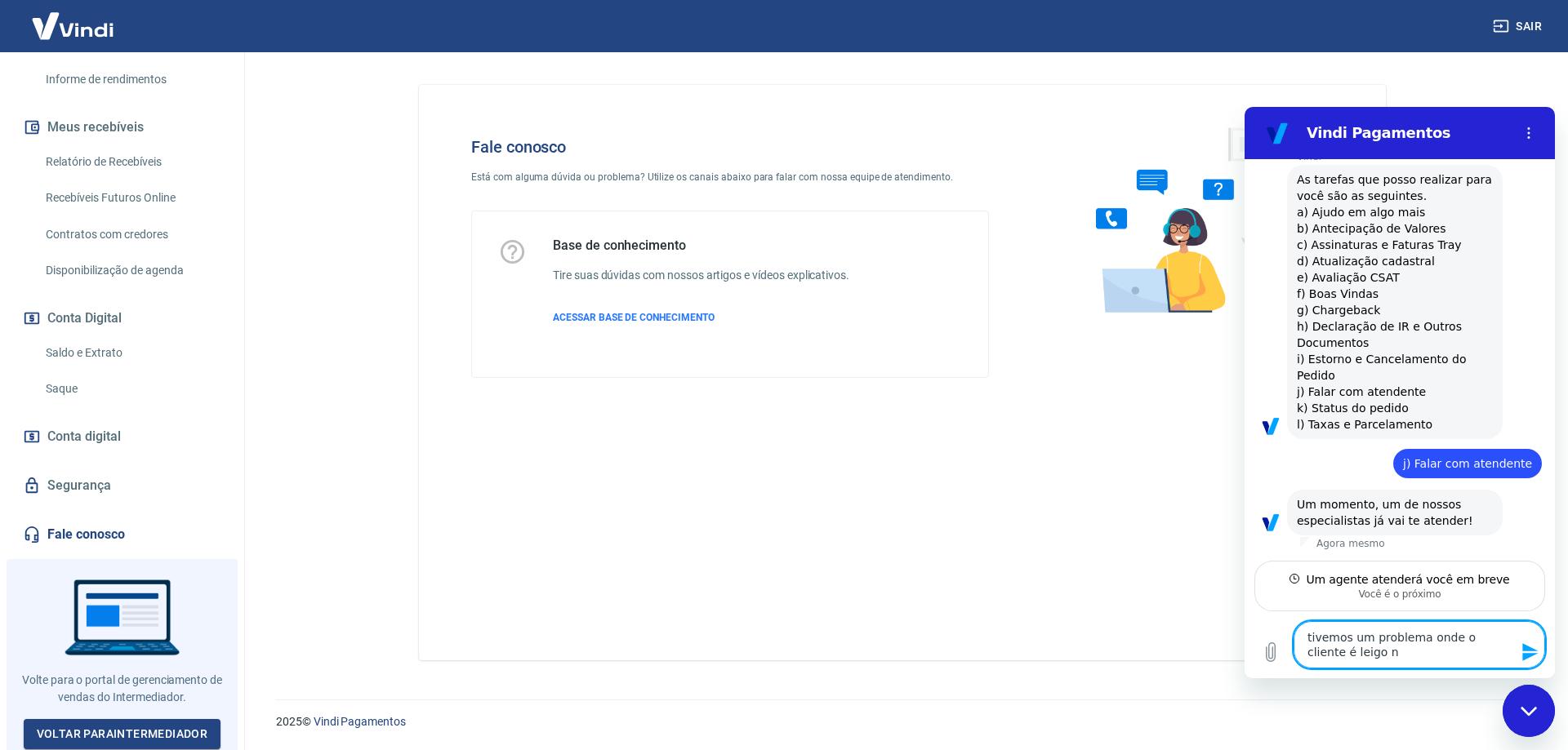
type textarea "x"
type textarea "tivemos um problema onde o cliente é leigo não"
type textarea "x"
type textarea "tivemos um problema onde o cliente é leigo não"
type textarea "x"
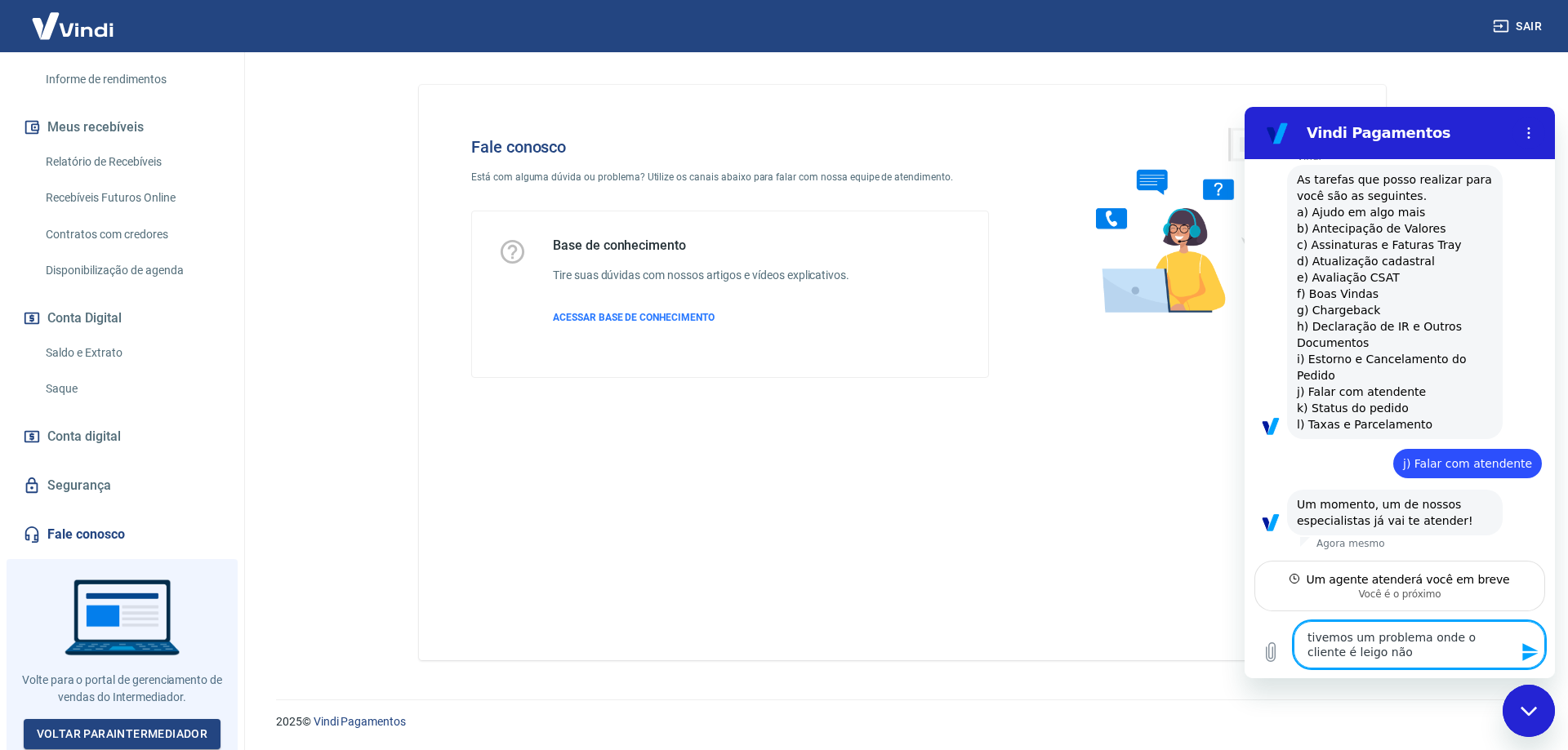
type textarea "tivemos um problema onde o cliente é leigo não c"
type textarea "x"
type textarea "tivemos um problema onde o cliente é leigo não co"
type textarea "x"
type textarea "tivemos um problema onde o cliente é leigo não con"
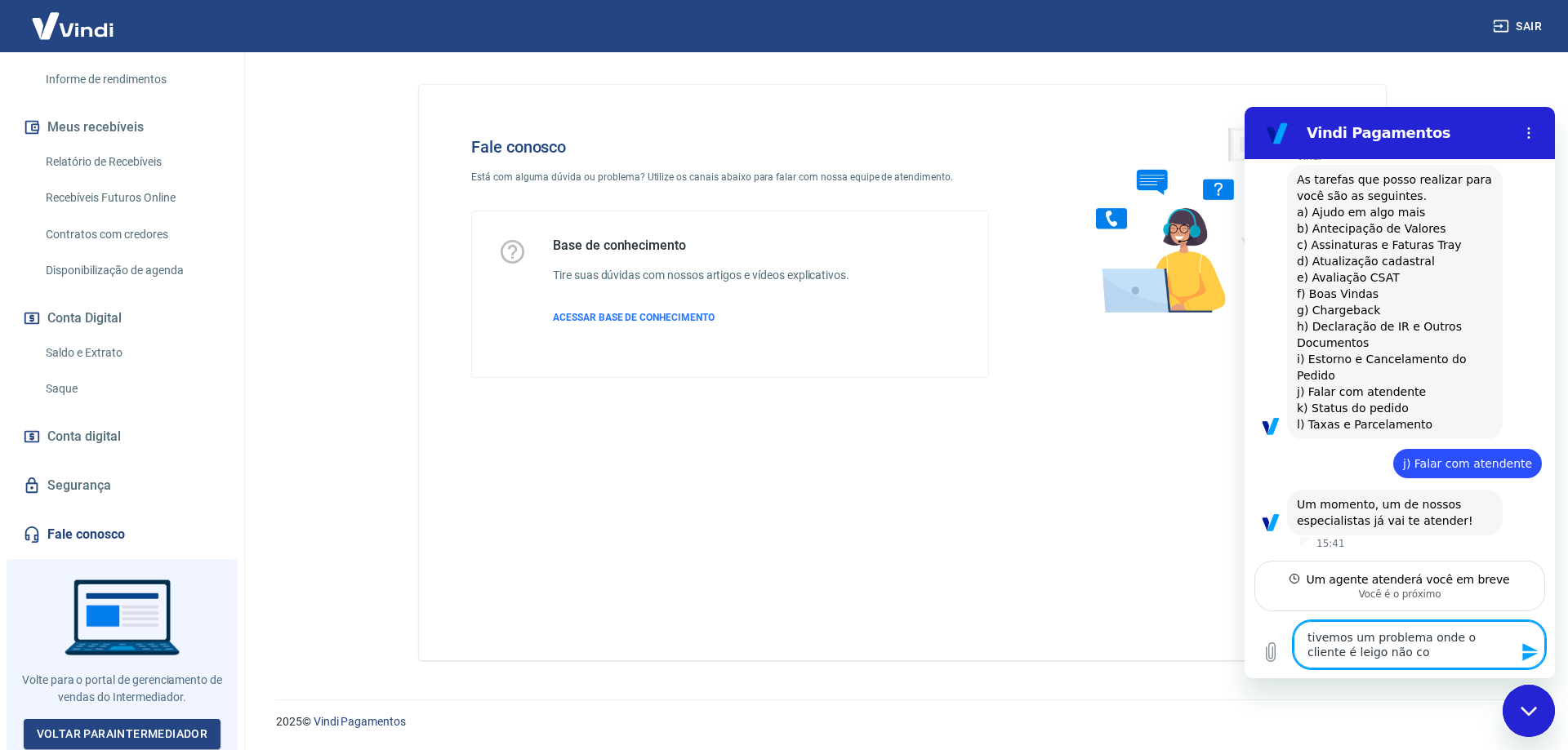
type textarea "x"
type textarea "tivemos um problema onde o cliente é leigo não cons"
type textarea "x"
type textarea "tivemos um problema onde o cliente é leigo não conse"
type textarea "x"
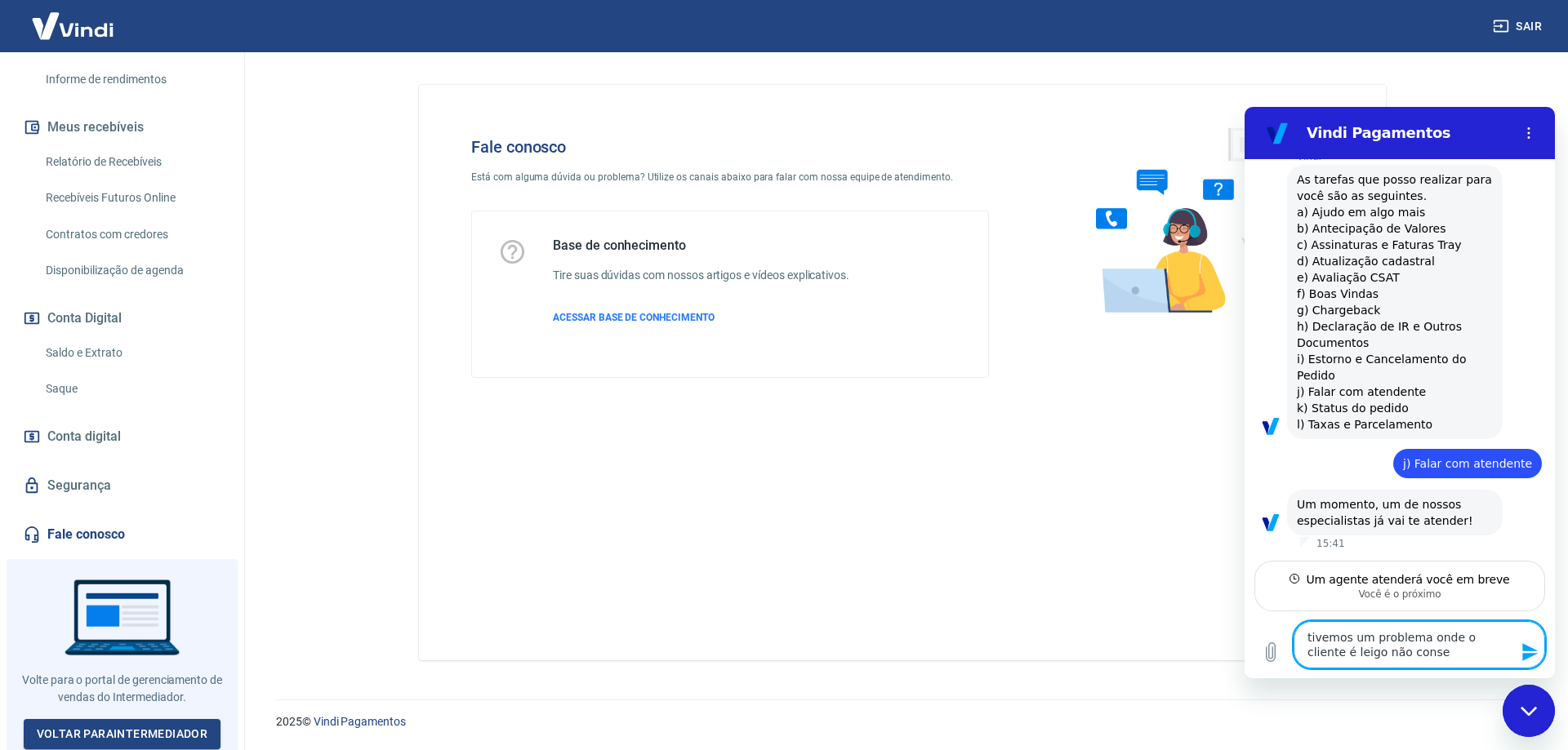
type textarea "tivemos um problema onde o cliente é leigo não conseg"
type textarea "x"
type textarea "tivemos um problema onde o cliente é leigo não consegu"
type textarea "x"
type textarea "tivemos um problema onde o cliente é leigo não consegui"
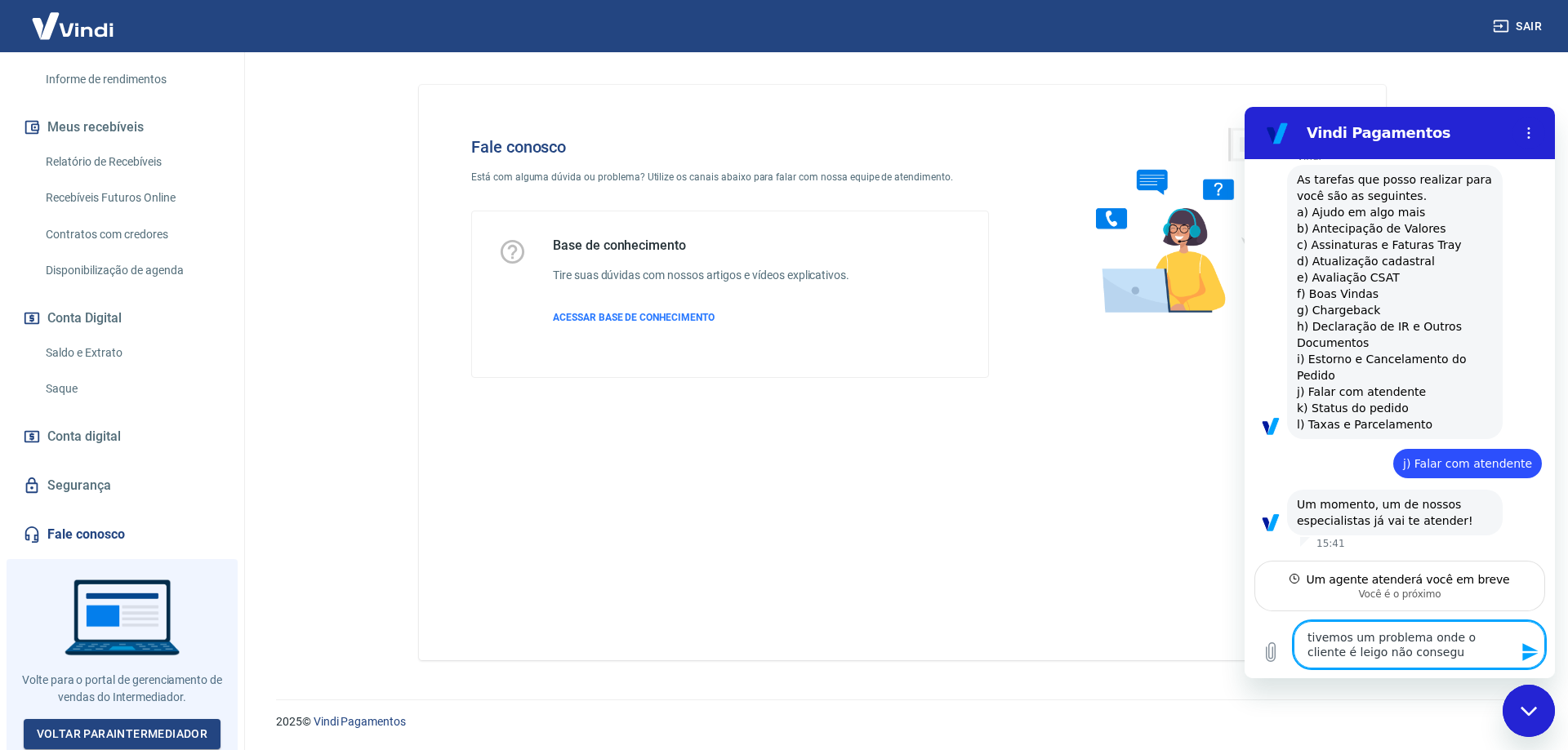
type textarea "x"
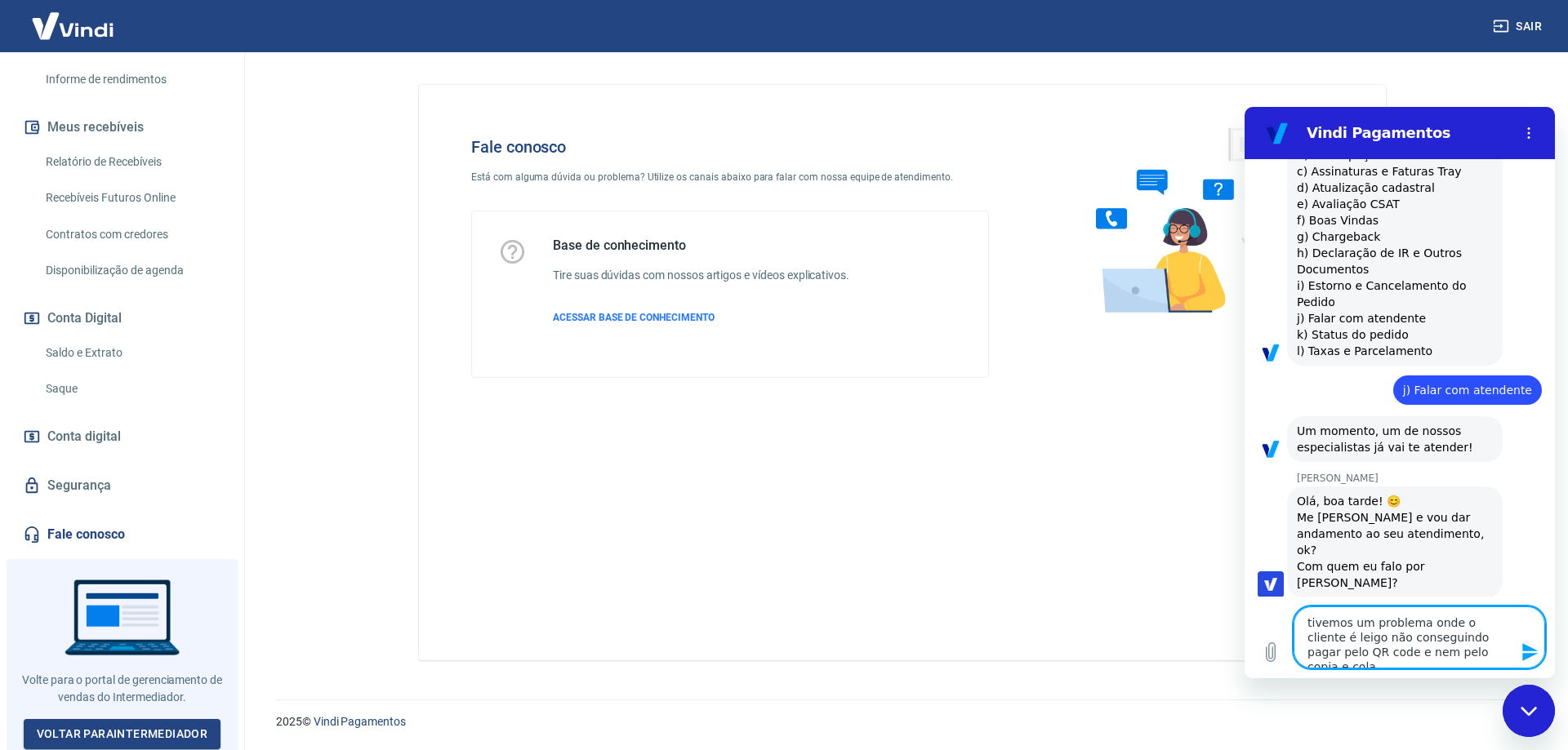
scroll to position [770, 0]
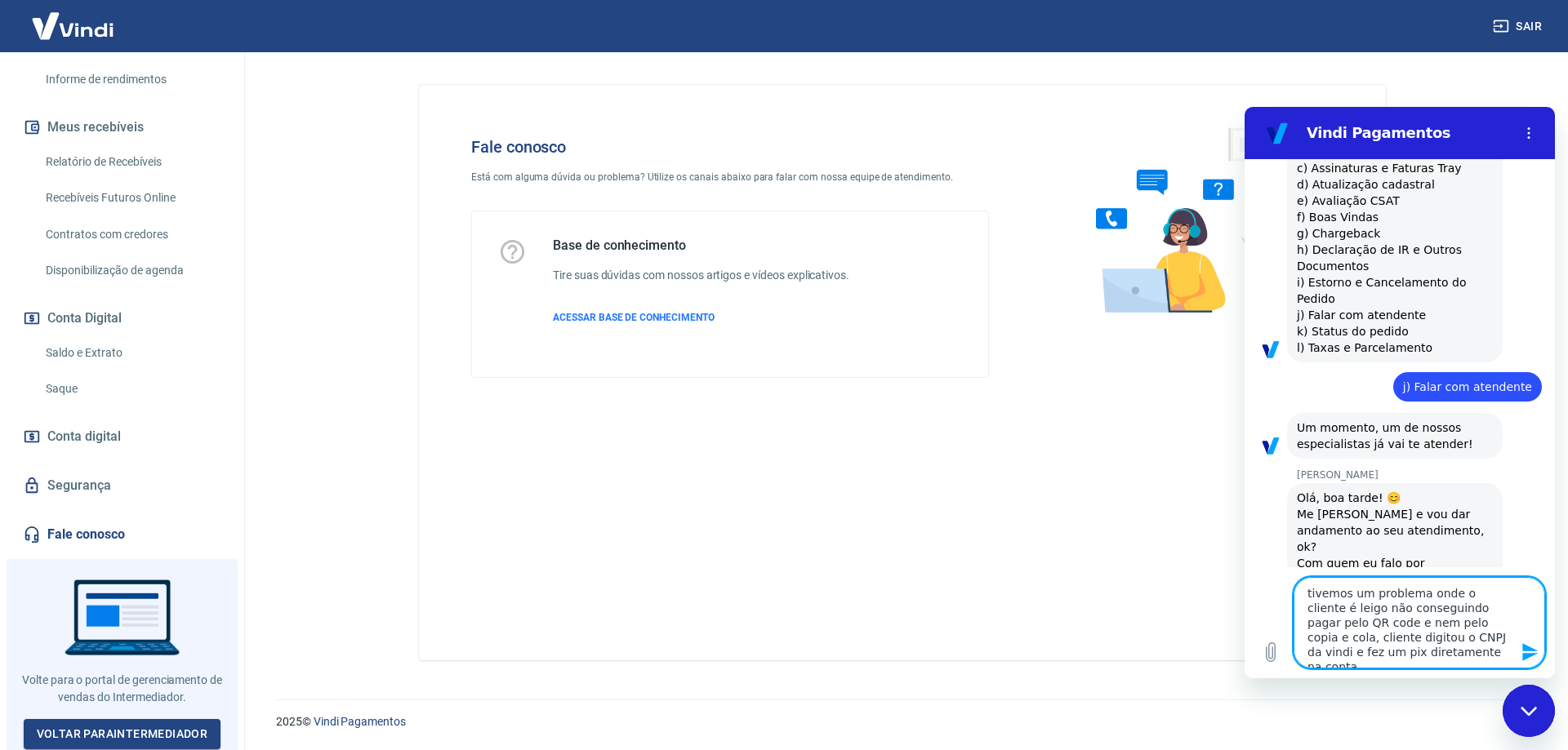
click at [1310, 596] on textarea "tivemos um problema onde o cliente é leigo não conseguindo pagar pelo QR code e…" at bounding box center [1419, 623] width 252 height 91
click at [1305, 597] on textarea "tivemos um problema onde o cliente é leigo não conseguindo pagar pelo QR code e…" at bounding box center [1419, 623] width 252 height 91
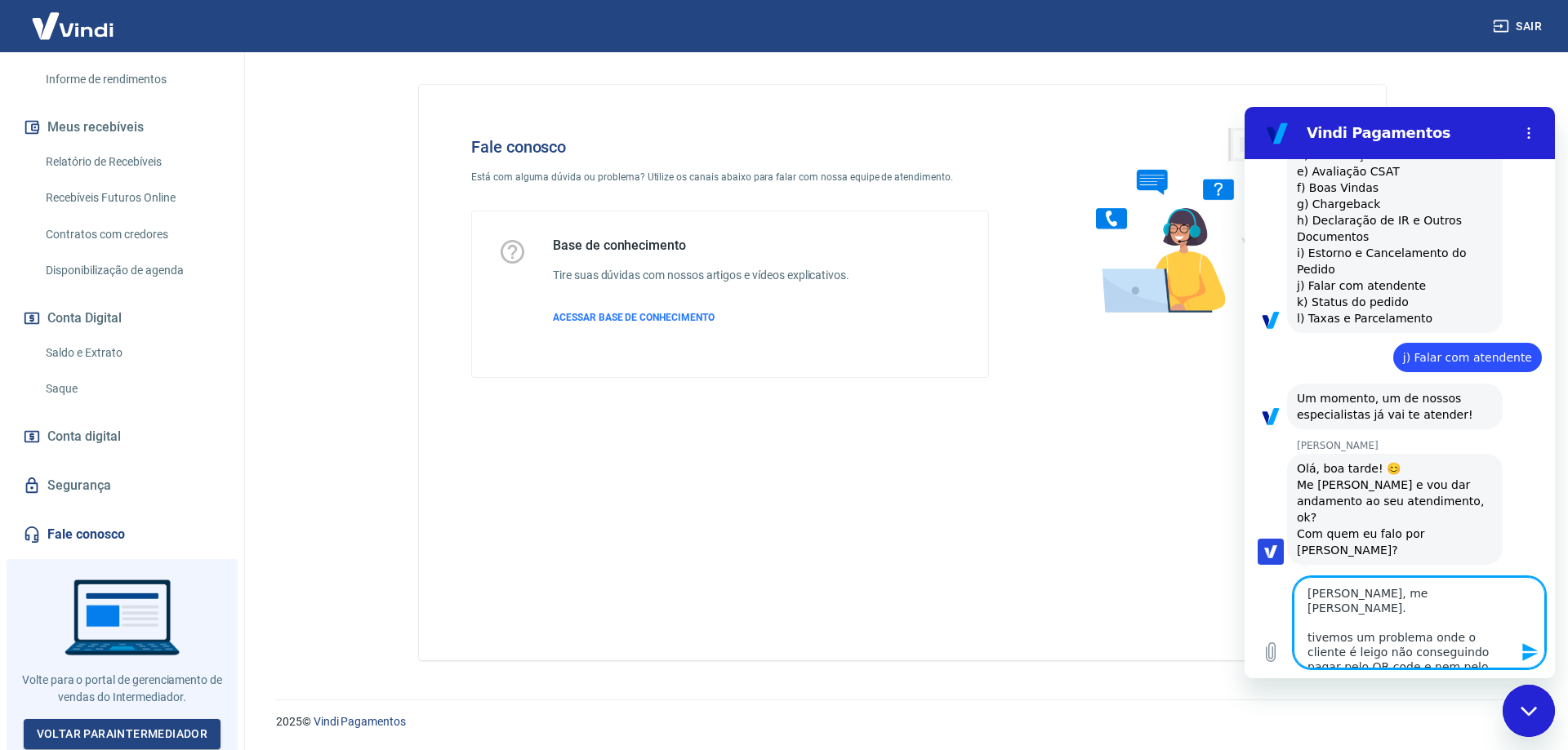
scroll to position [30, 0]
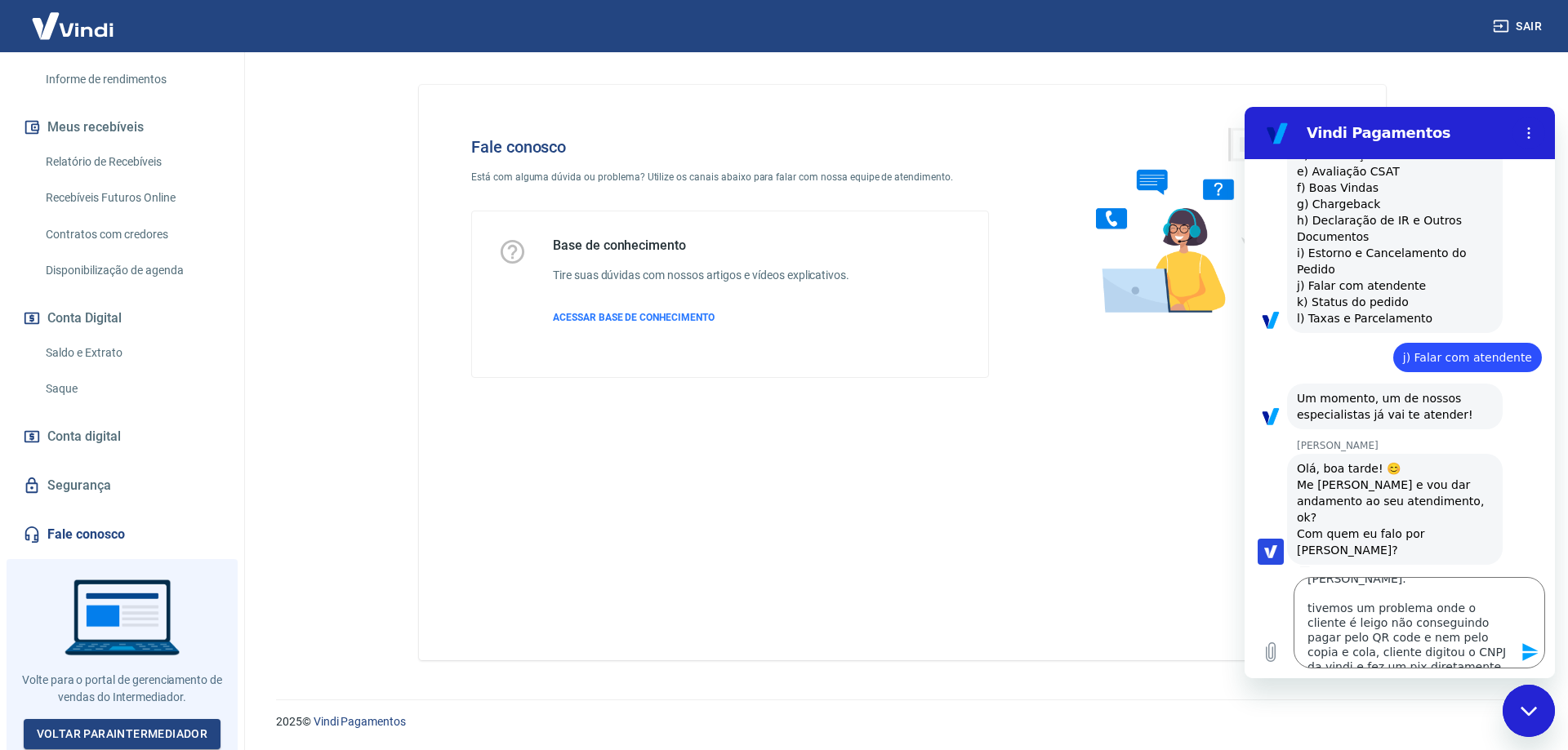
click at [1528, 641] on button "Enviar mensagem" at bounding box center [1528, 653] width 32 height 32
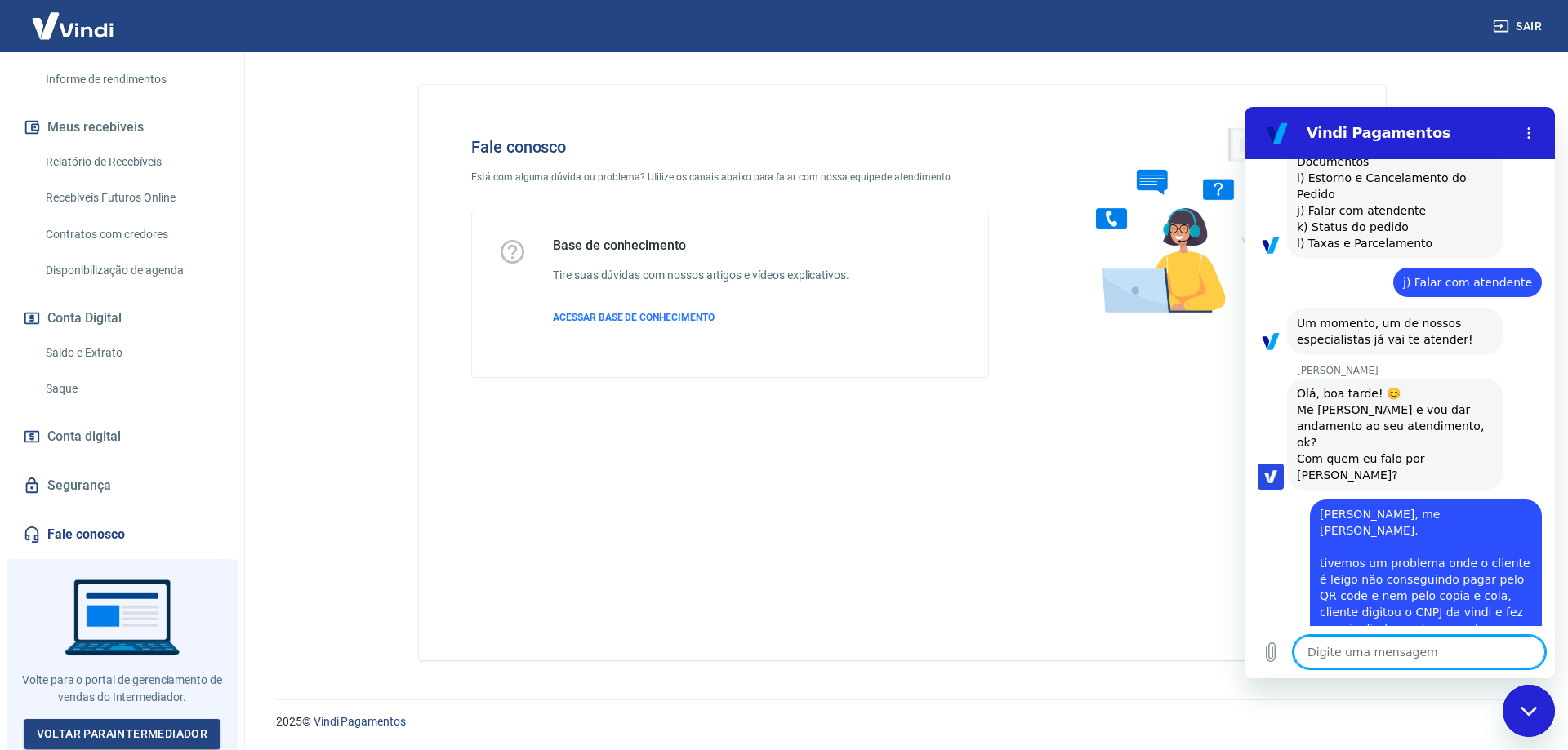
scroll to position [878, 0]
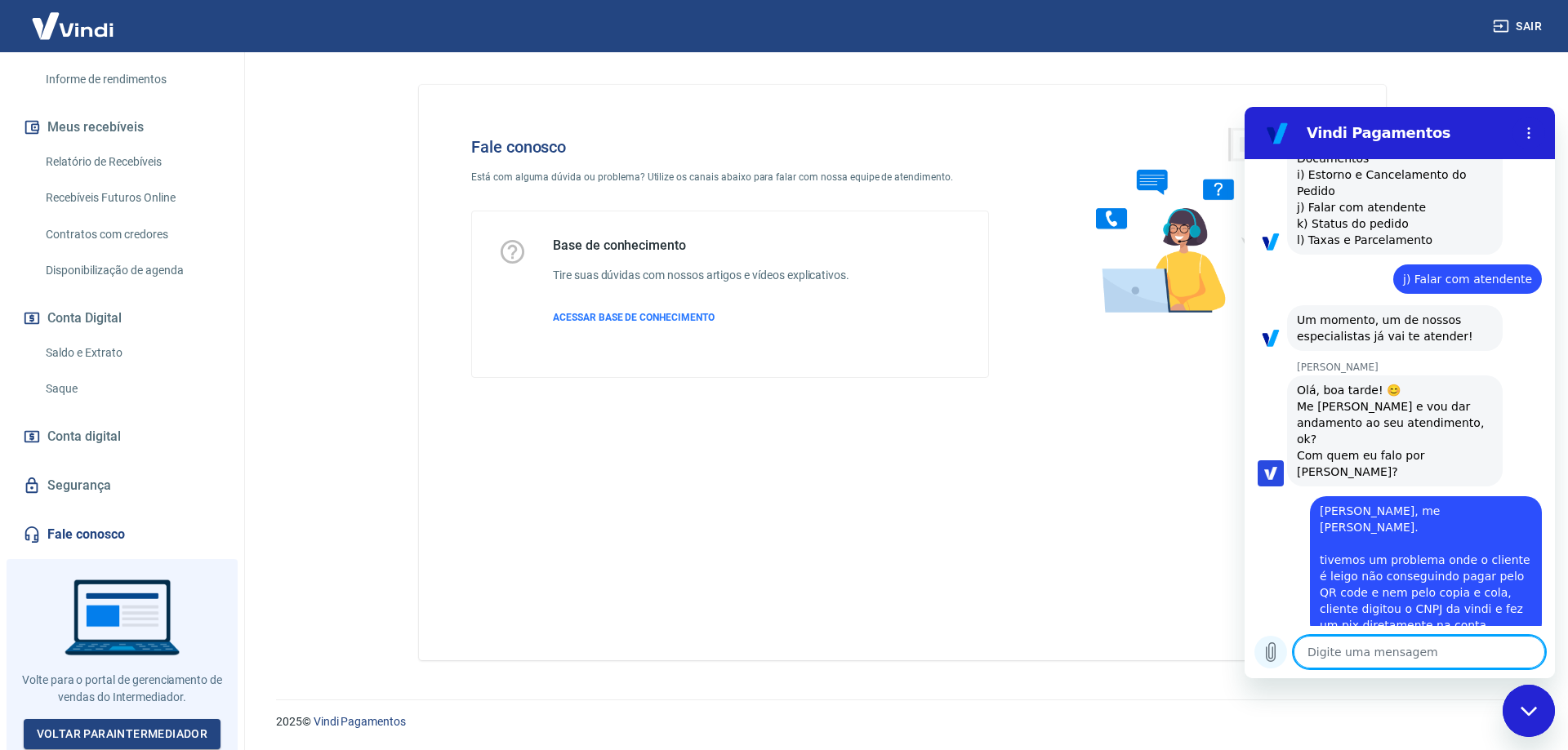
click at [1274, 655] on icon "Carregar arquivo" at bounding box center [1271, 653] width 20 height 20
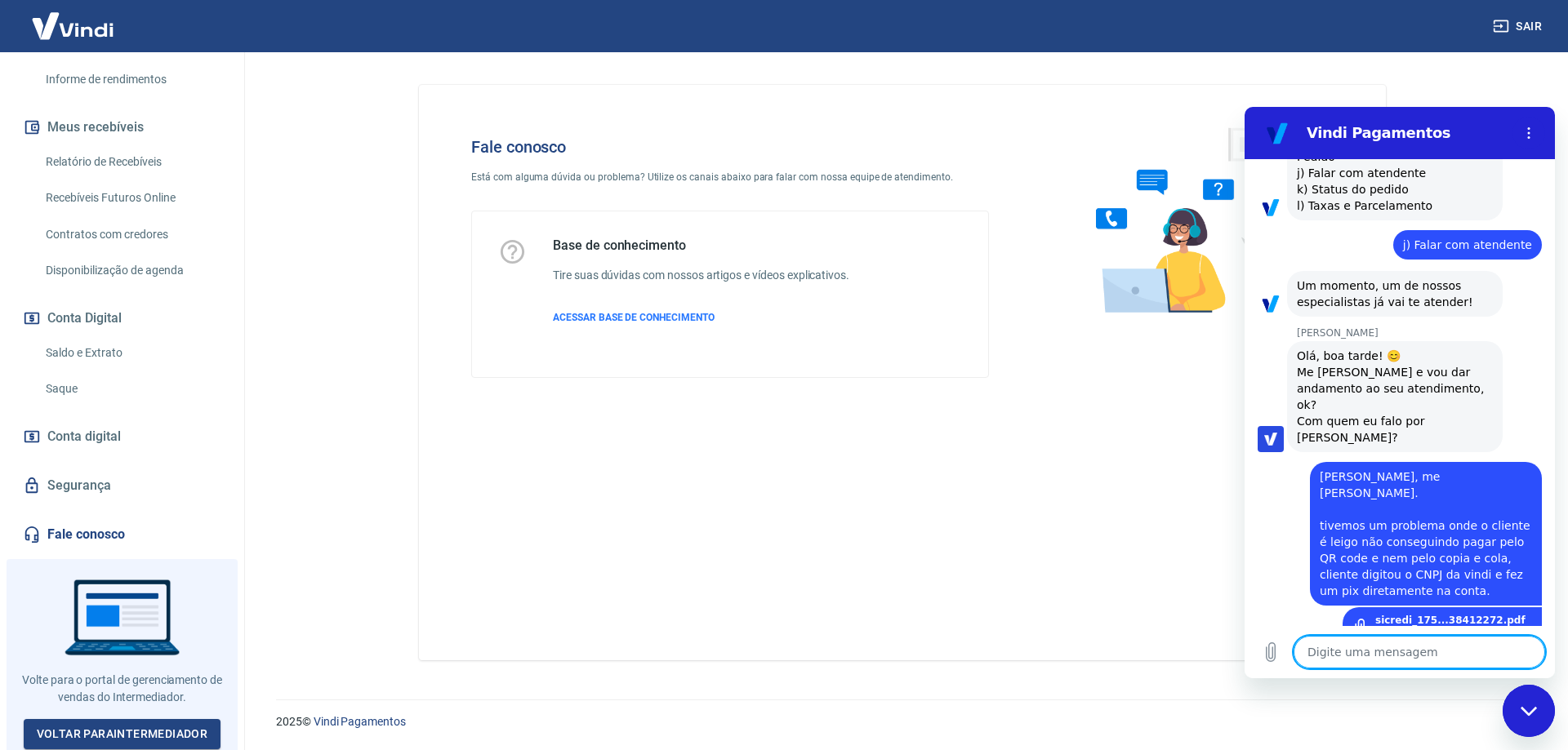
scroll to position [915, 0]
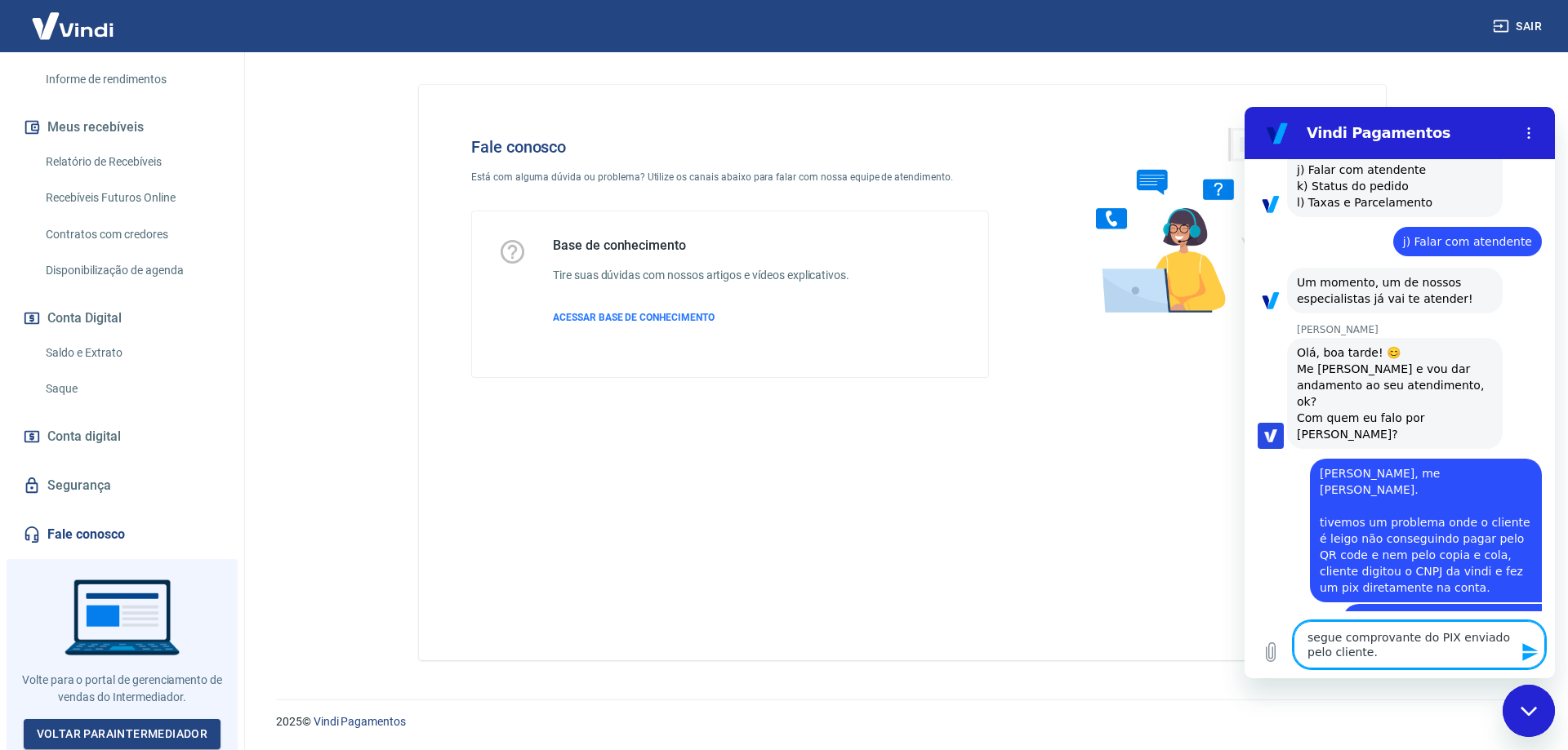
click at [1525, 653] on icon "Enviar mensagem" at bounding box center [1531, 653] width 20 height 20
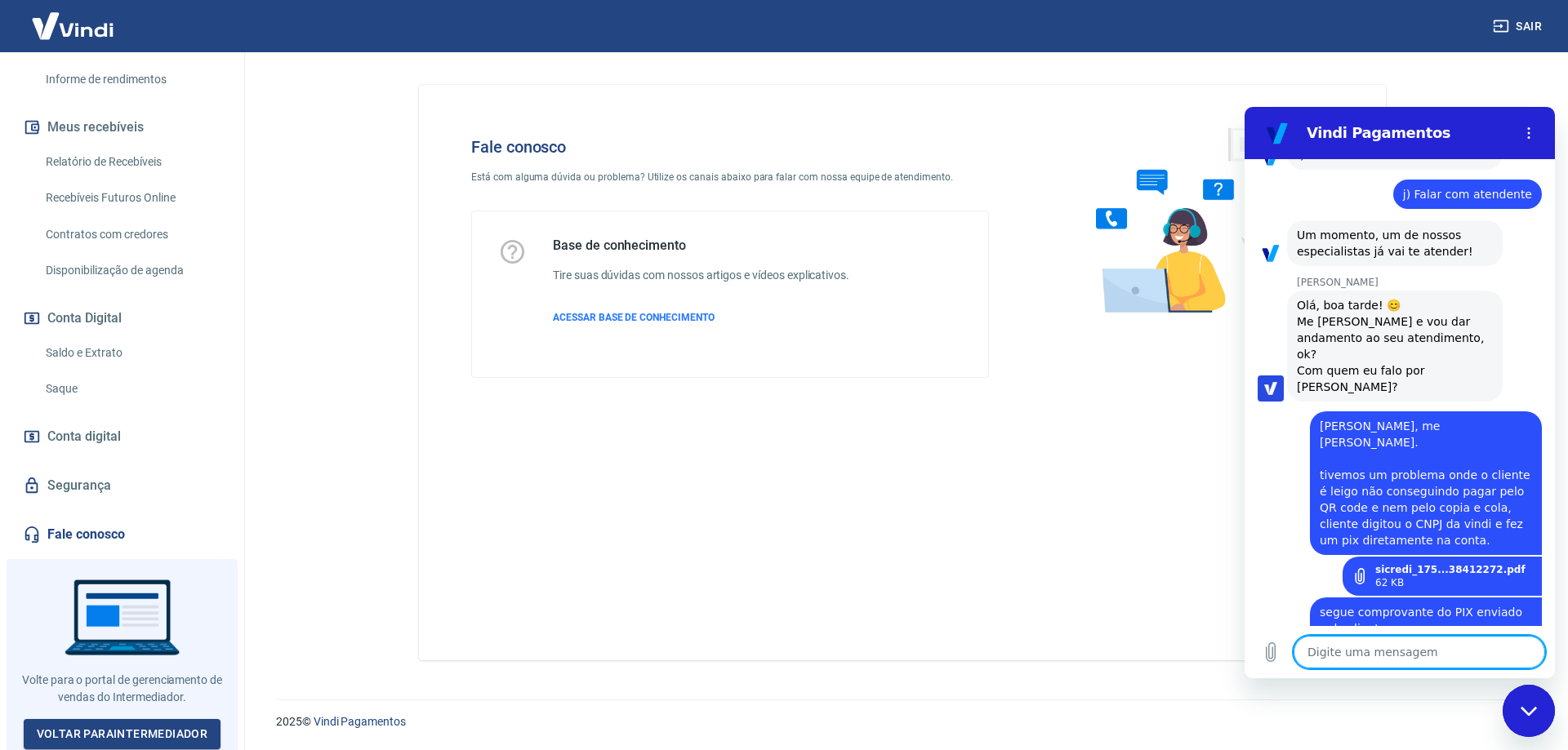
scroll to position [966, 0]
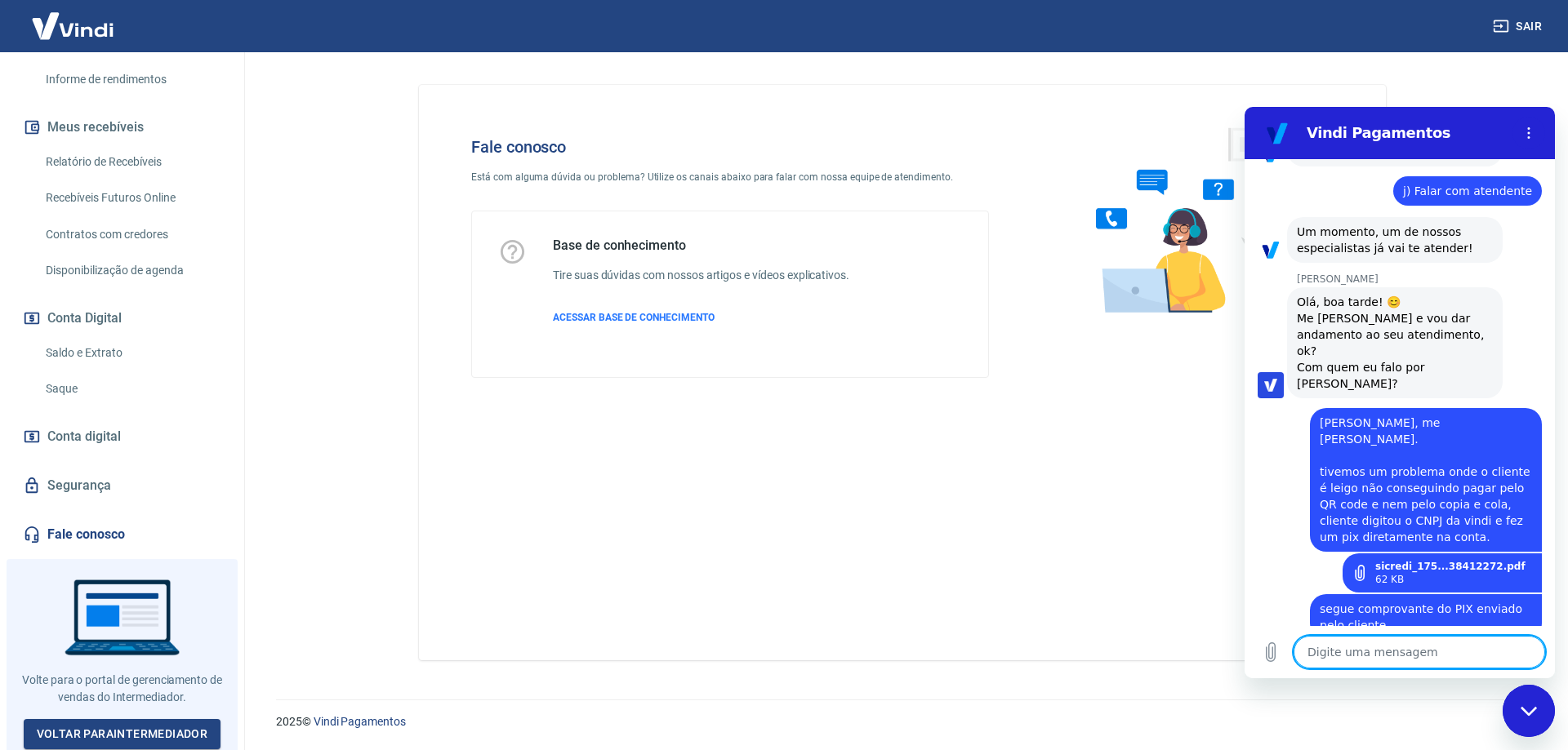
click at [1341, 641] on textarea at bounding box center [1419, 653] width 252 height 32
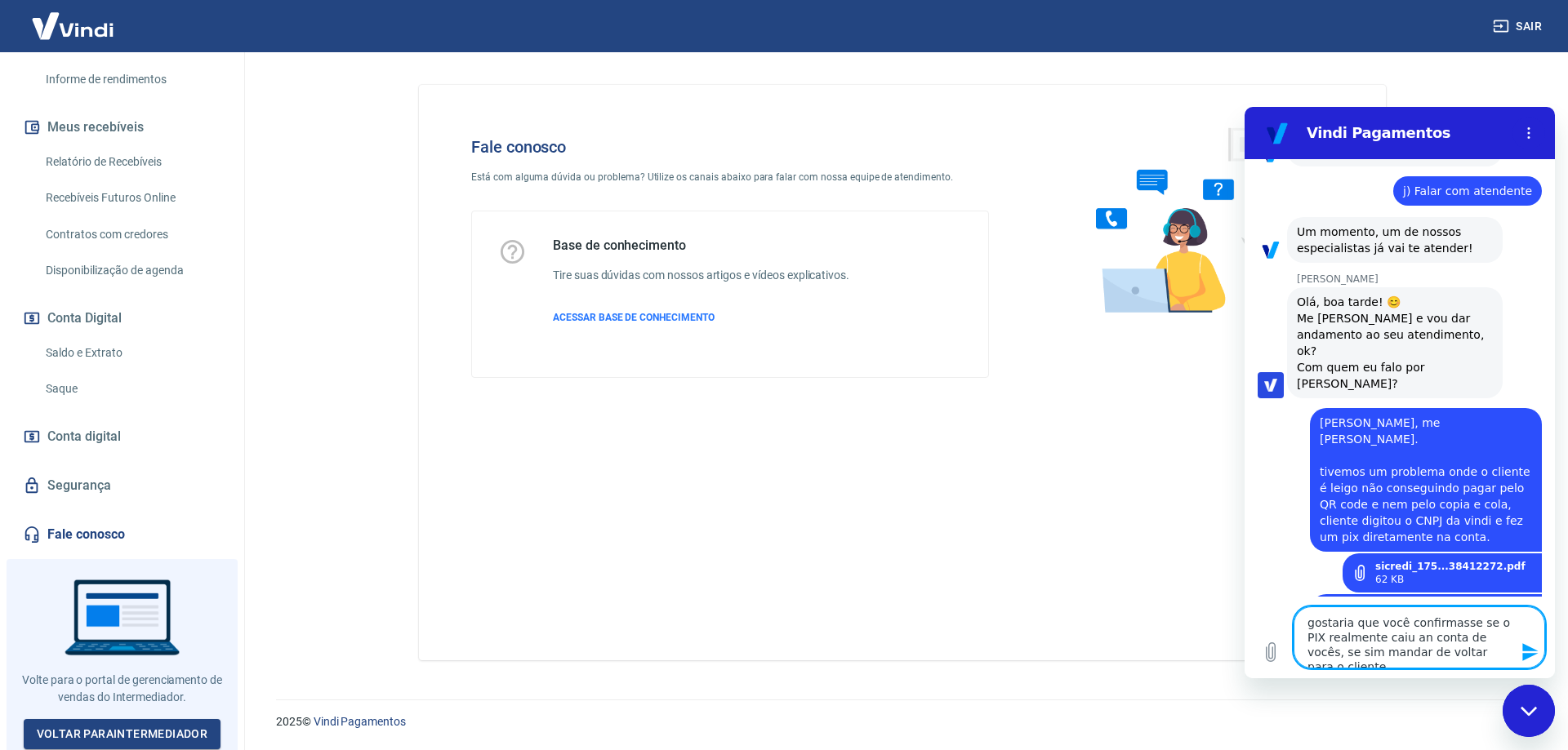
click at [1526, 654] on icon "Enviar mensagem" at bounding box center [1529, 653] width 15 height 18
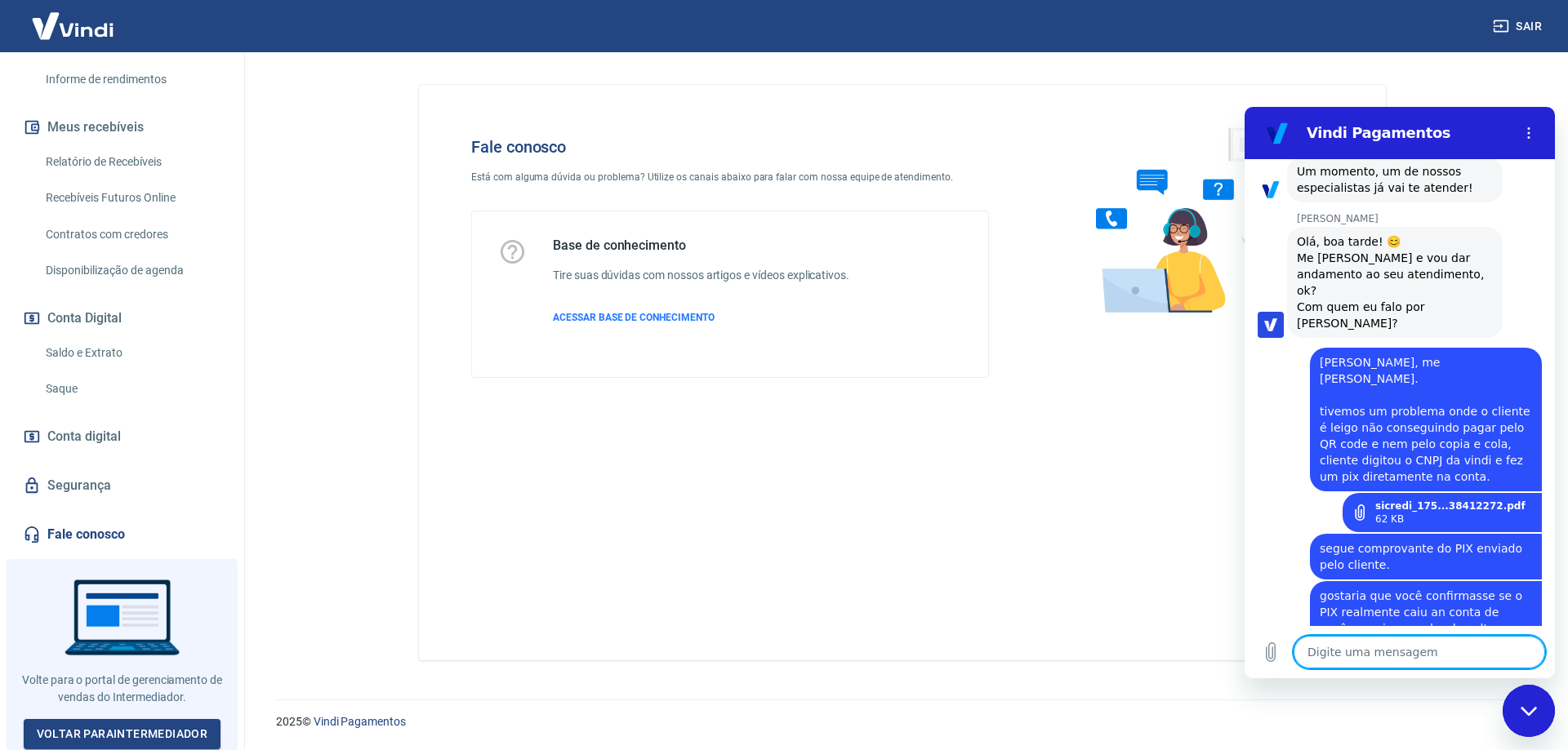
scroll to position [1030, 0]
click at [1355, 658] on textarea at bounding box center [1419, 653] width 252 height 32
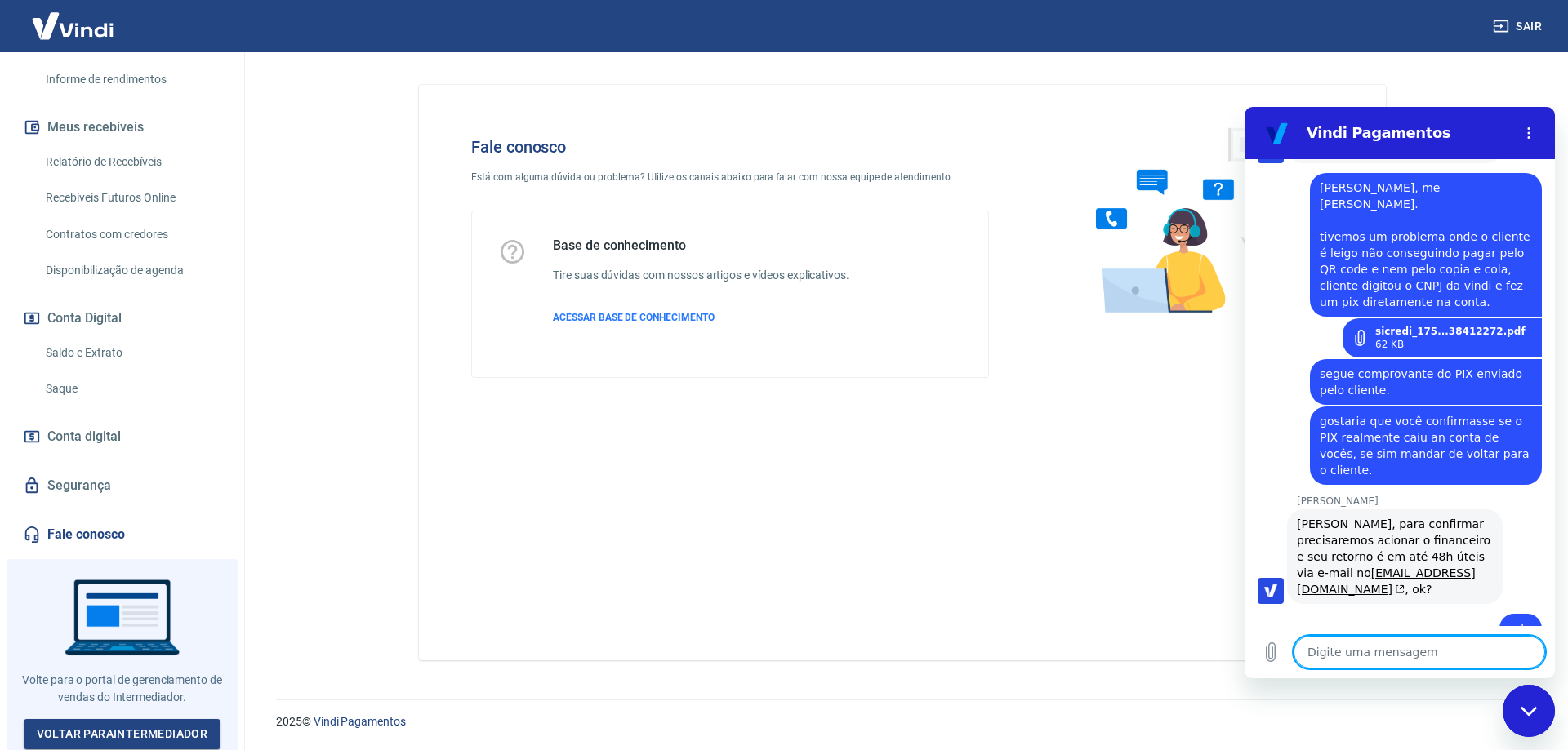
scroll to position [1204, 0]
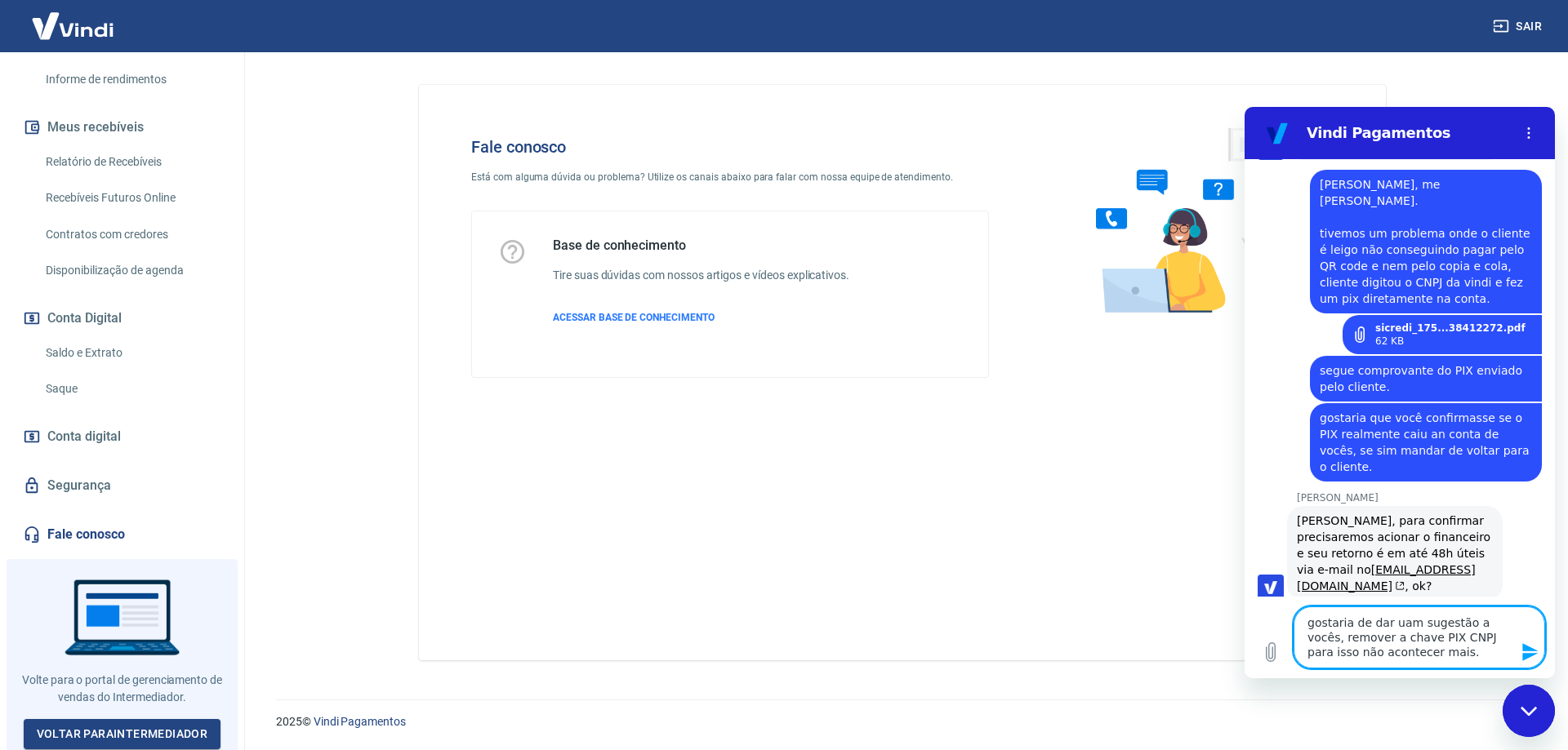
click at [1530, 653] on icon "Enviar mensagem" at bounding box center [1531, 653] width 20 height 20
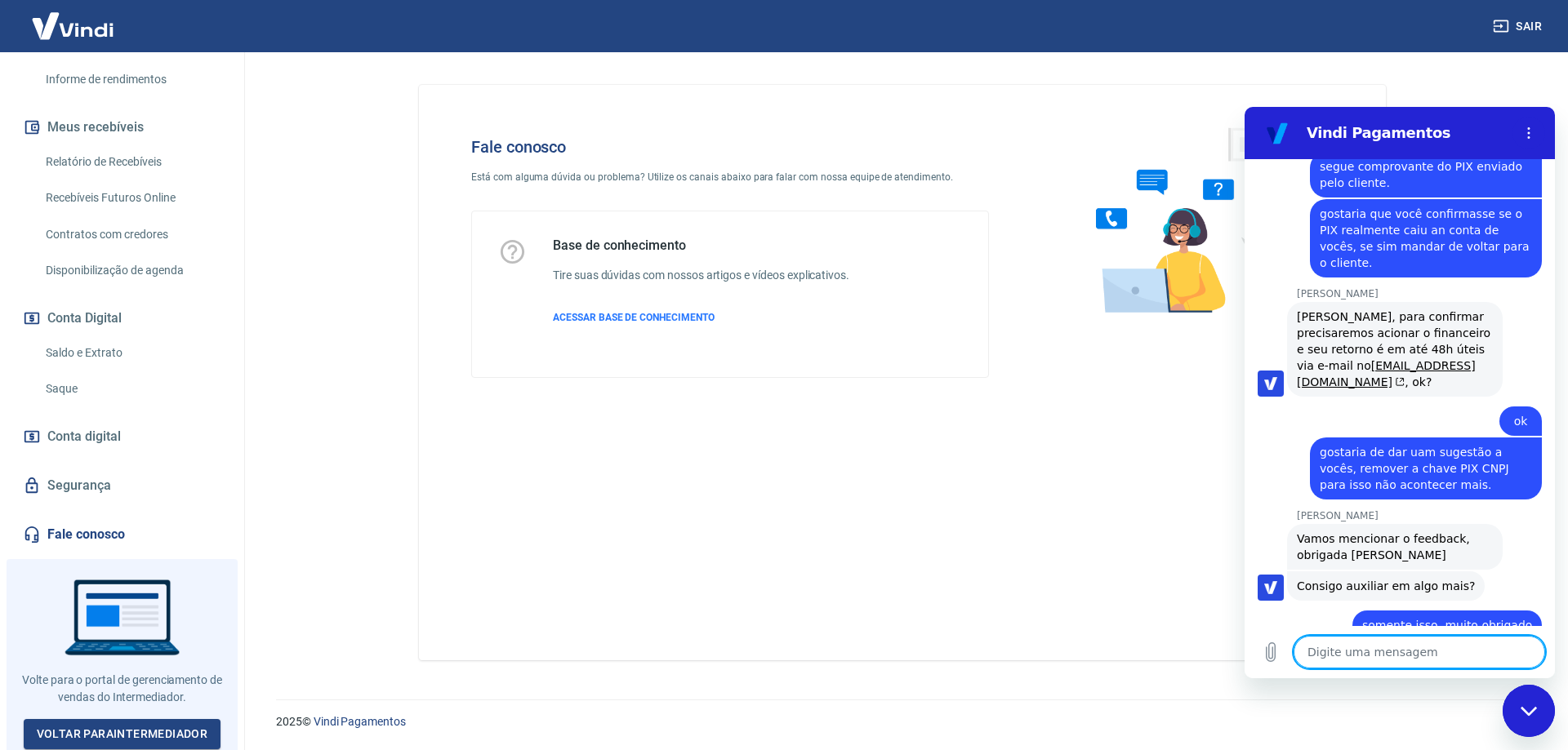
scroll to position [1512, 0]
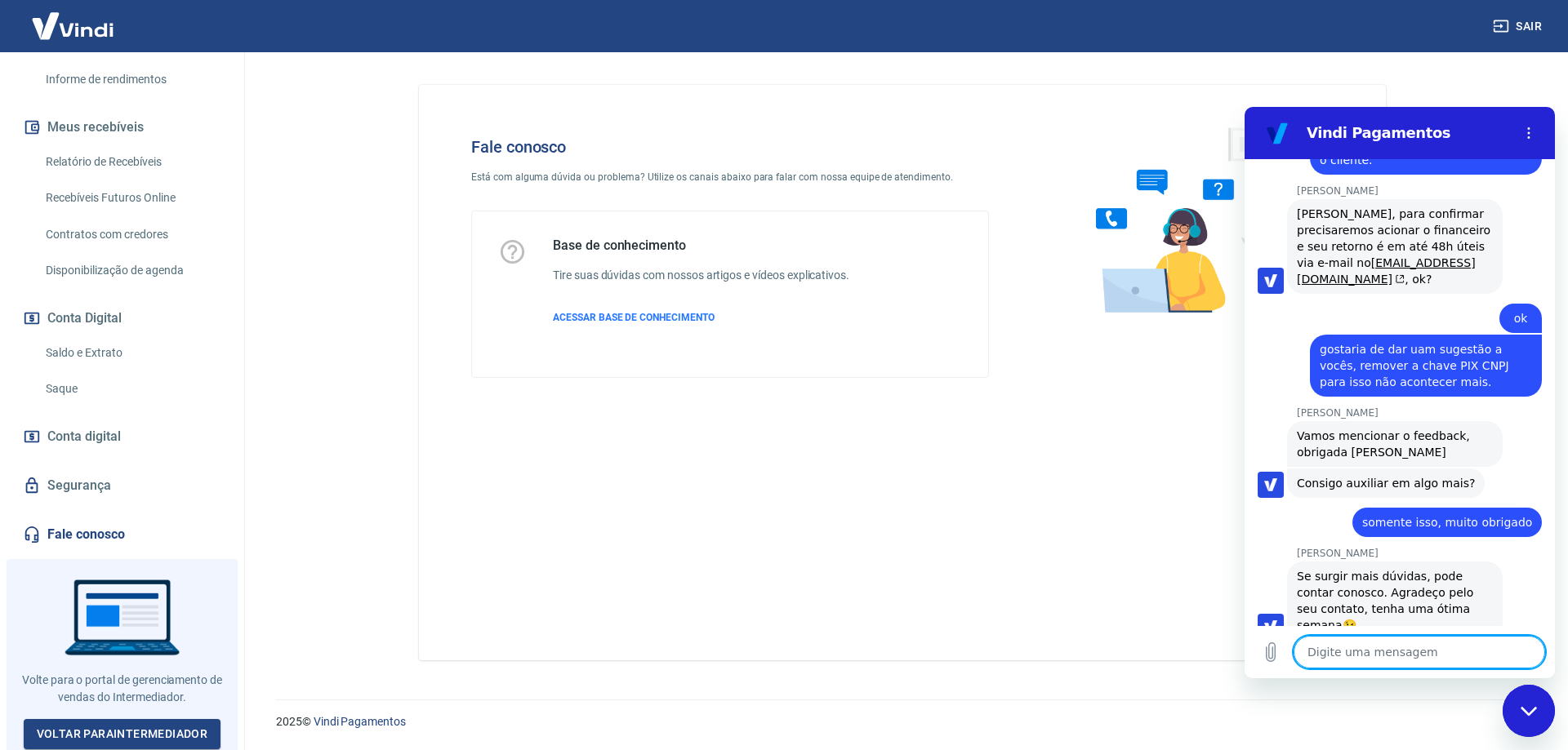
click at [1376, 653] on textarea at bounding box center [1419, 653] width 252 height 32
drag, startPoint x: 1376, startPoint y: 653, endPoint x: 1415, endPoint y: 647, distance: 39.5
click at [1415, 647] on textarea at bounding box center [1419, 653] width 252 height 32
click at [1109, 570] on div "Fale conosco Está com alguma dúvida ou problema? Utilize os canais abaixo para …" at bounding box center [902, 373] width 967 height 576
